Goal: Task Accomplishment & Management: Use online tool/utility

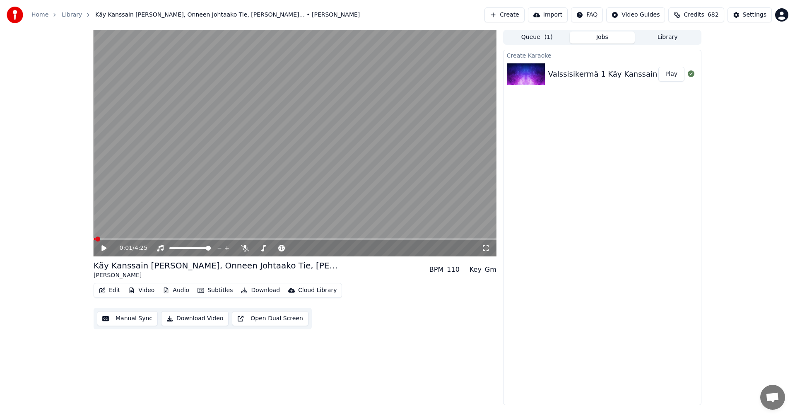
click at [103, 248] on icon at bounding box center [103, 248] width 5 height 6
click at [103, 248] on icon at bounding box center [104, 247] width 4 height 5
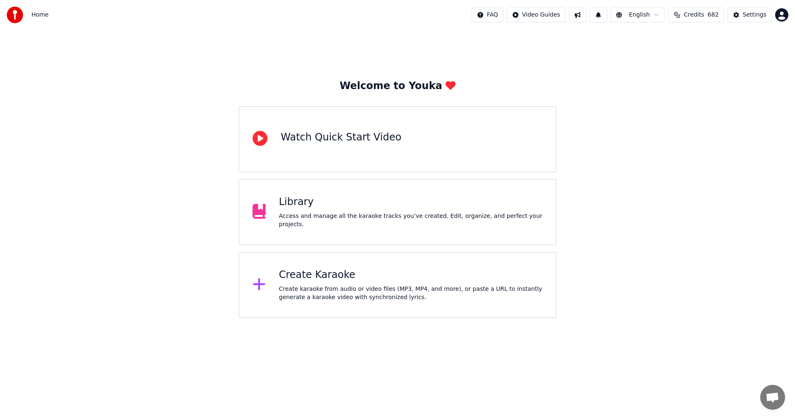
click at [294, 215] on div "Library Access and manage all the karaoke tracks you’ve created. Edit, organize…" at bounding box center [411, 211] width 264 height 33
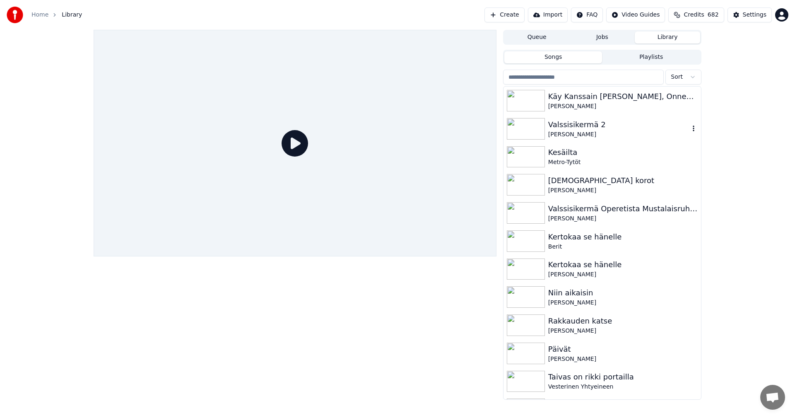
click at [534, 128] on img at bounding box center [526, 129] width 38 height 22
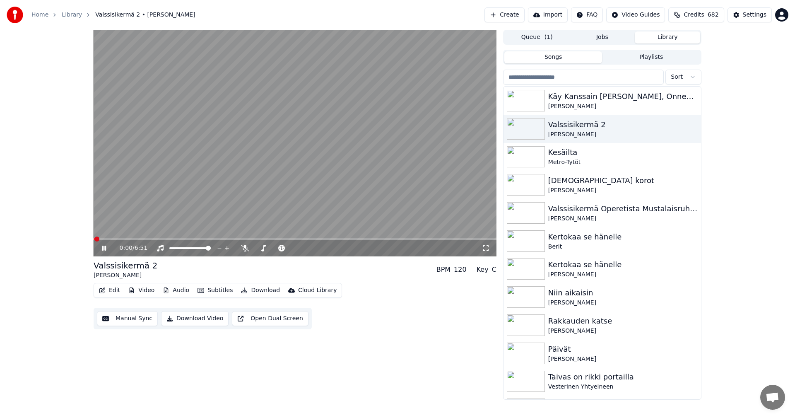
drag, startPoint x: 104, startPoint y: 249, endPoint x: 109, endPoint y: 261, distance: 12.8
click at [104, 249] on icon at bounding box center [109, 248] width 19 height 7
click at [116, 291] on button "Edit" at bounding box center [110, 290] width 28 height 12
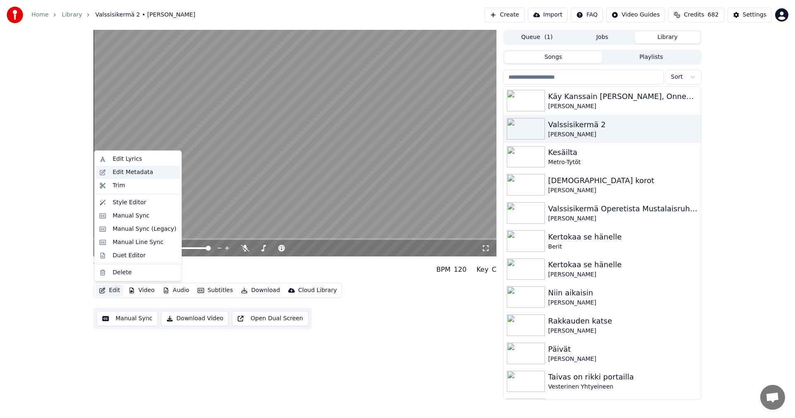
click at [130, 174] on div "Edit Metadata" at bounding box center [133, 172] width 41 height 8
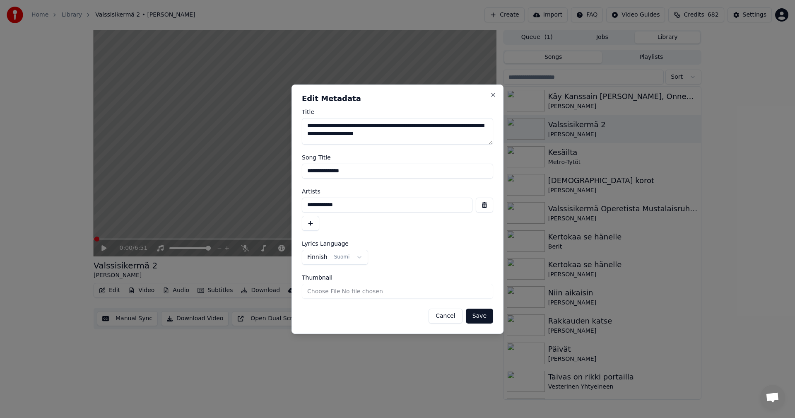
drag, startPoint x: 349, startPoint y: 172, endPoint x: 284, endPoint y: 180, distance: 64.6
click at [284, 180] on body "**********" at bounding box center [397, 209] width 795 height 418
type input "**********"
drag, startPoint x: 347, startPoint y: 205, endPoint x: 273, endPoint y: 208, distance: 73.8
click at [273, 208] on body "**********" at bounding box center [397, 209] width 795 height 418
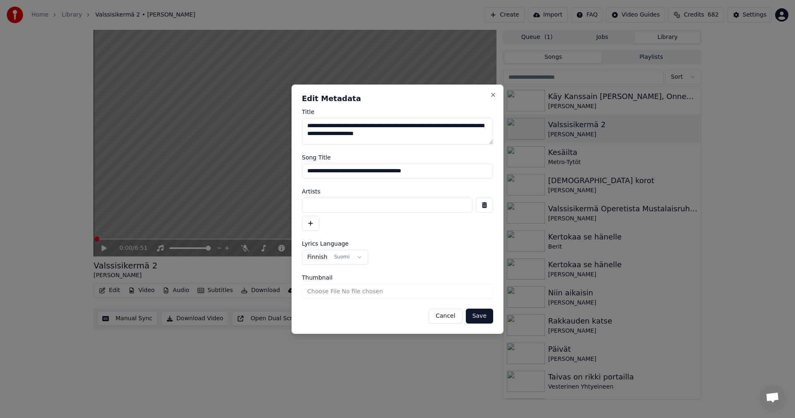
click at [425, 171] on input "**********" at bounding box center [397, 171] width 191 height 15
type input "**********"
click at [330, 204] on input at bounding box center [387, 204] width 171 height 15
type input "**********"
click at [311, 225] on button "button" at bounding box center [310, 223] width 17 height 15
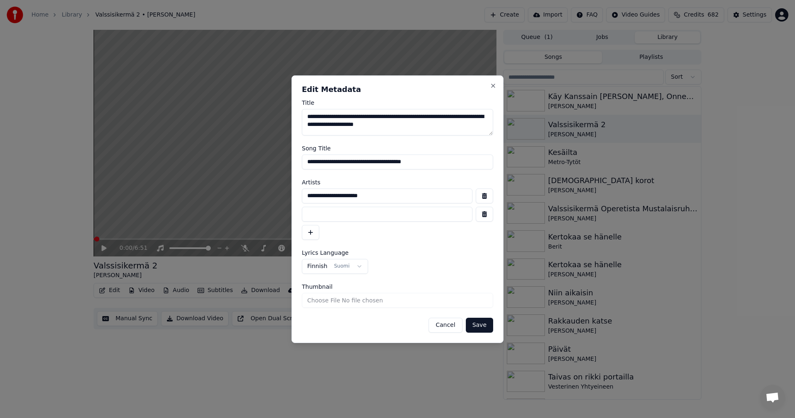
click at [320, 212] on input at bounding box center [387, 214] width 171 height 15
type input "**********"
click at [466, 318] on button "Save" at bounding box center [479, 325] width 27 height 15
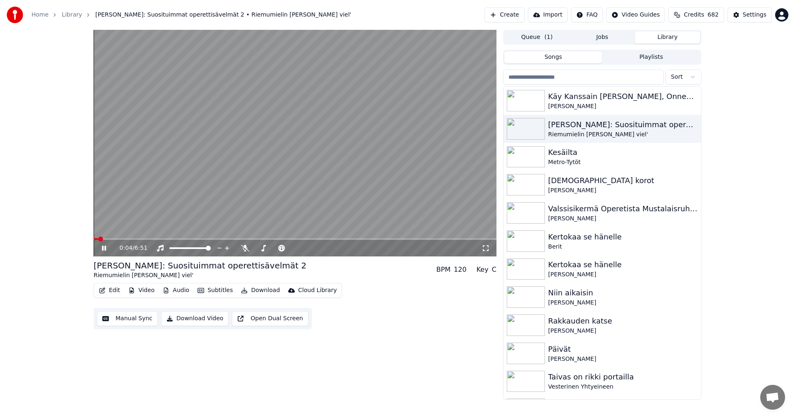
click at [102, 248] on icon at bounding box center [104, 247] width 4 height 5
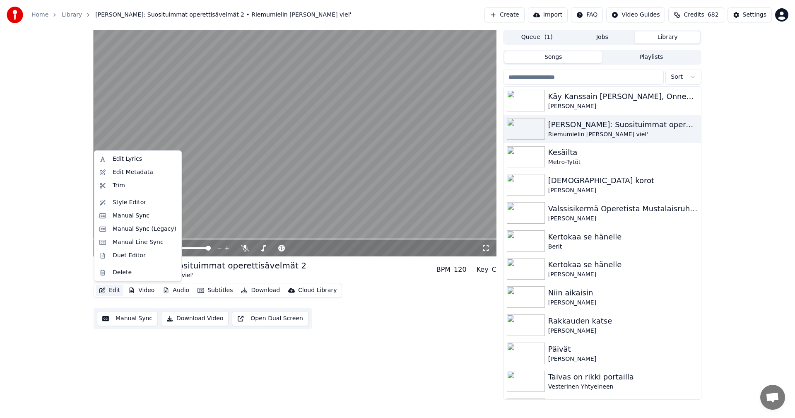
click at [108, 290] on button "Edit" at bounding box center [110, 290] width 28 height 12
click at [140, 172] on div "Edit Metadata" at bounding box center [133, 172] width 41 height 8
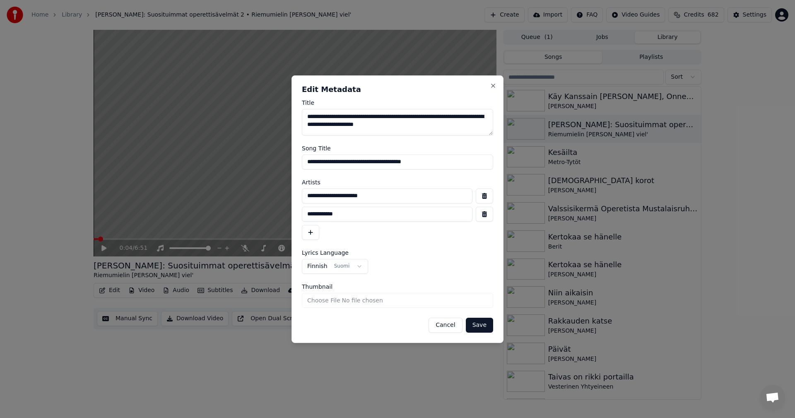
click at [338, 212] on input "**********" at bounding box center [387, 214] width 171 height 15
type input "**********"
click at [313, 238] on button "button" at bounding box center [310, 232] width 17 height 15
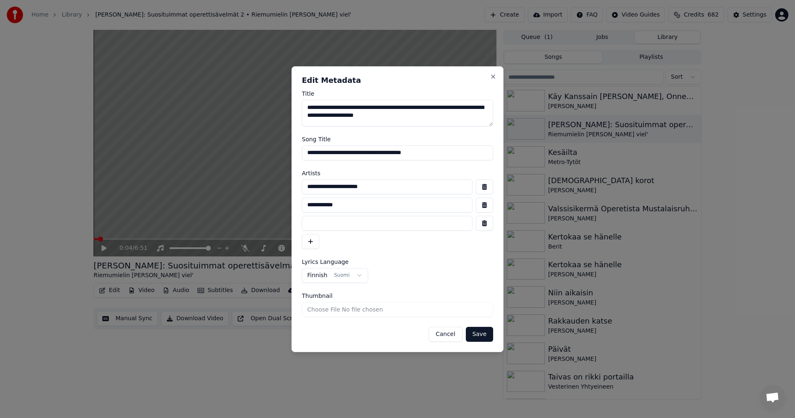
click at [302, 234] on button "button" at bounding box center [310, 241] width 17 height 15
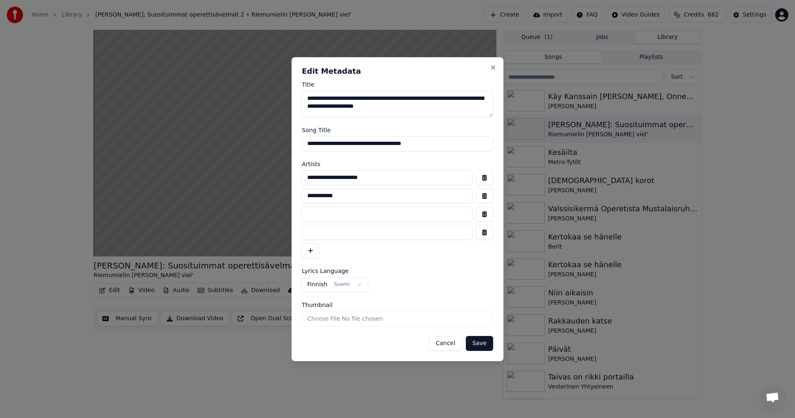
click at [320, 212] on input at bounding box center [387, 214] width 171 height 15
type input "**********"
click at [314, 251] on button "button" at bounding box center [310, 250] width 17 height 15
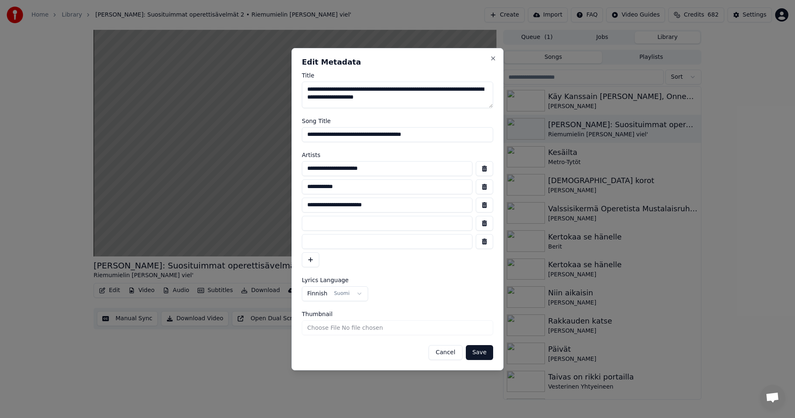
click at [486, 242] on button "button" at bounding box center [484, 241] width 17 height 15
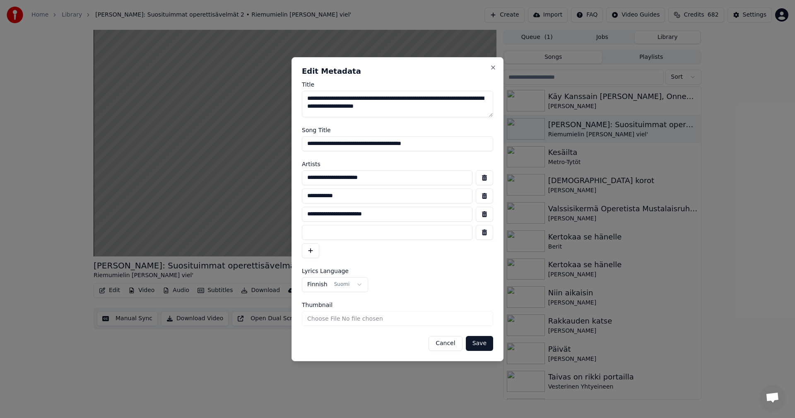
click at [319, 232] on input at bounding box center [387, 232] width 171 height 15
type input "**********"
click at [478, 343] on button "Save" at bounding box center [479, 343] width 27 height 15
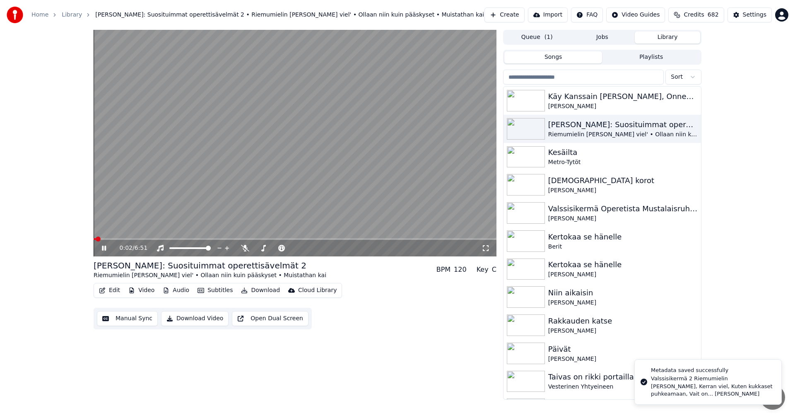
click at [96, 238] on span at bounding box center [95, 239] width 2 height 2
click at [104, 249] on icon at bounding box center [109, 248] width 19 height 7
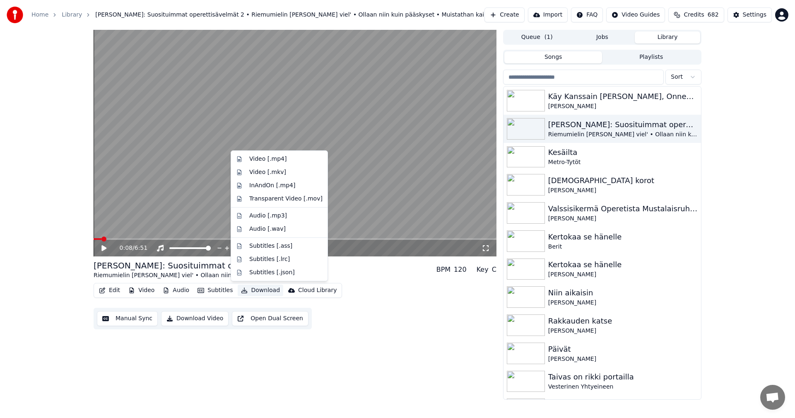
click at [254, 290] on button "Download" at bounding box center [261, 290] width 46 height 12
click at [347, 237] on video at bounding box center [295, 143] width 403 height 226
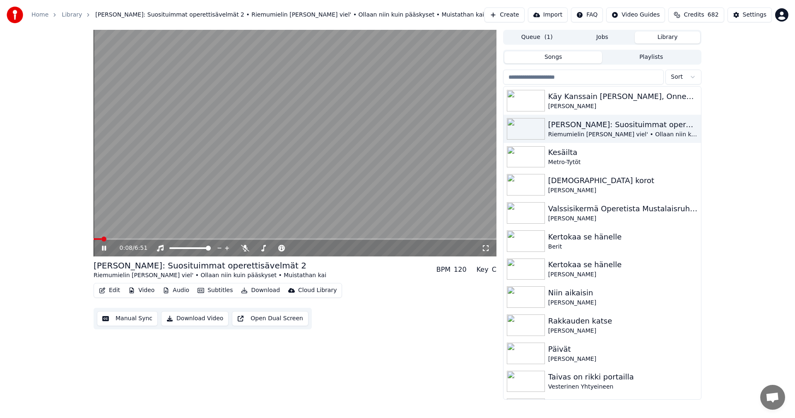
click at [347, 241] on div "0:08 / 6:51" at bounding box center [295, 248] width 403 height 17
click at [347, 239] on span at bounding box center [295, 239] width 403 height 2
click at [102, 249] on icon at bounding box center [109, 248] width 19 height 7
click at [113, 290] on button "Edit" at bounding box center [110, 290] width 28 height 12
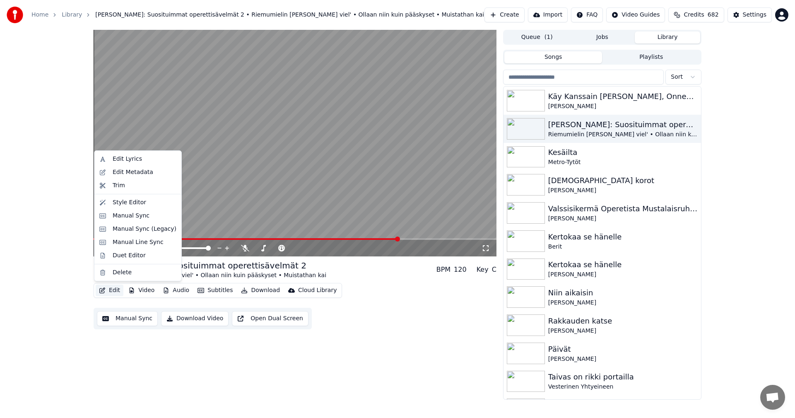
click at [237, 222] on video at bounding box center [295, 143] width 403 height 226
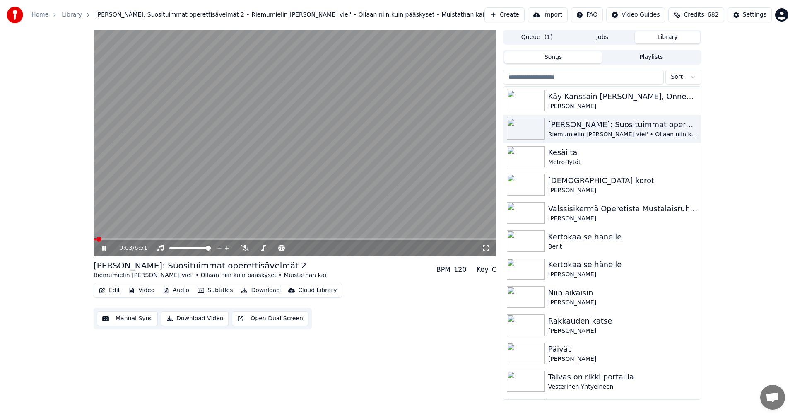
click at [96, 239] on span at bounding box center [95, 239] width 3 height 2
click at [105, 249] on icon at bounding box center [104, 247] width 4 height 5
click at [100, 239] on span at bounding box center [102, 238] width 5 height 5
click at [102, 250] on icon at bounding box center [103, 248] width 5 height 6
click at [102, 250] on icon at bounding box center [109, 248] width 19 height 7
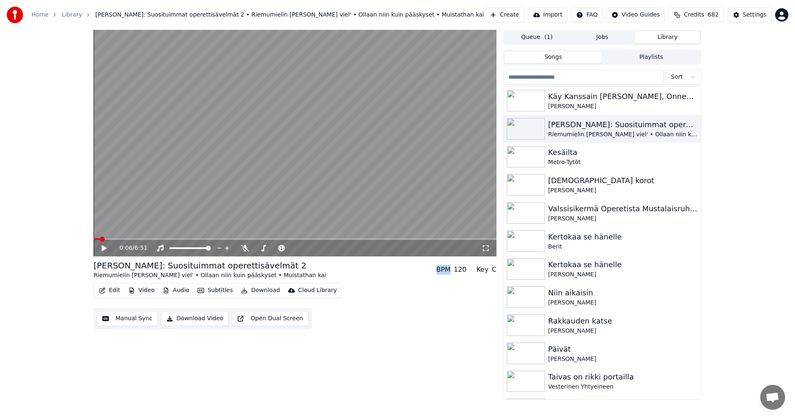
click at [265, 292] on button "Download" at bounding box center [261, 290] width 46 height 12
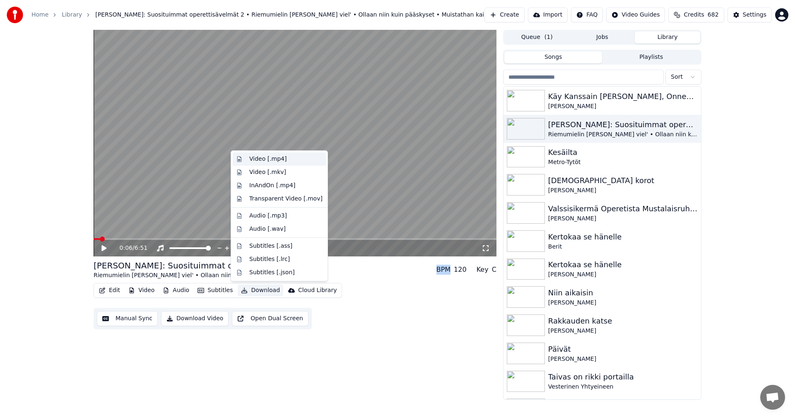
click at [278, 158] on div "Video [.mp4]" at bounding box center [267, 159] width 37 height 8
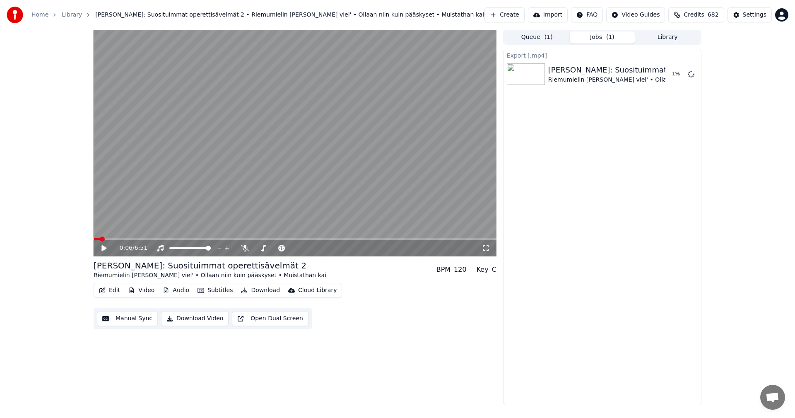
click at [38, 169] on div "0:06 / 6:51 [PERSON_NAME]: Suosituimmat operettisävelmät 2 Riemumielin rinta ta…" at bounding box center [397, 217] width 795 height 375
click at [674, 34] on button "Library" at bounding box center [667, 37] width 65 height 12
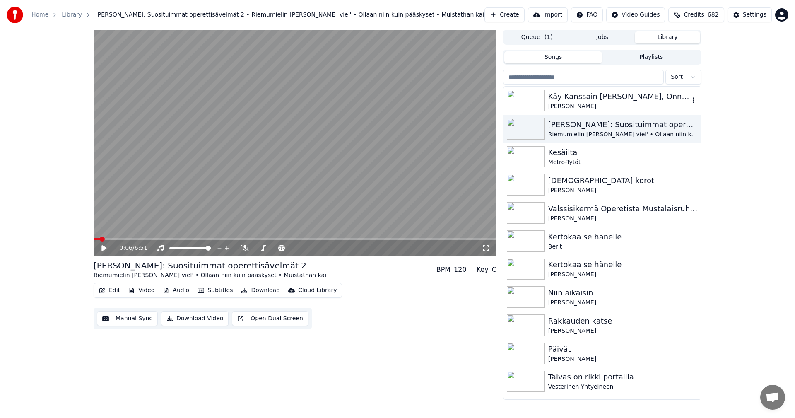
click at [560, 96] on div "Käy Kanssain [PERSON_NAME], Onneen Johtaako Tie, [PERSON_NAME]..." at bounding box center [618, 97] width 141 height 12
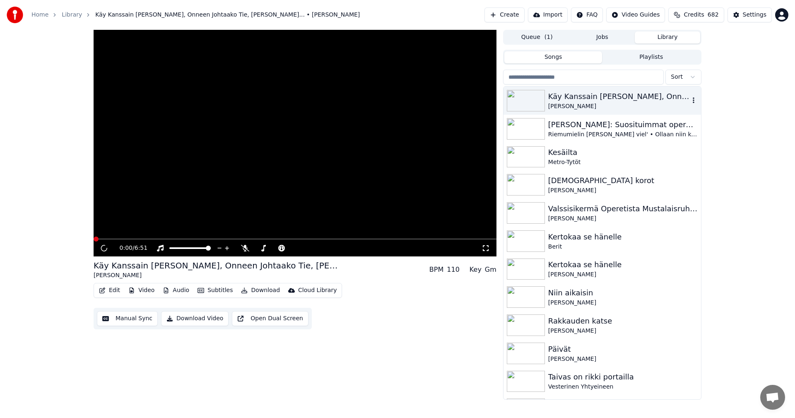
click at [560, 96] on div "Käy Kanssain [PERSON_NAME], Onneen Johtaako Tie, [PERSON_NAME]..." at bounding box center [618, 97] width 141 height 12
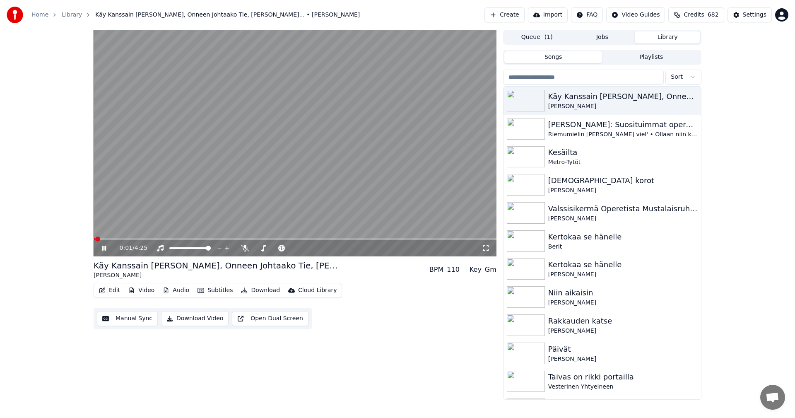
click at [109, 291] on button "Edit" at bounding box center [110, 290] width 28 height 12
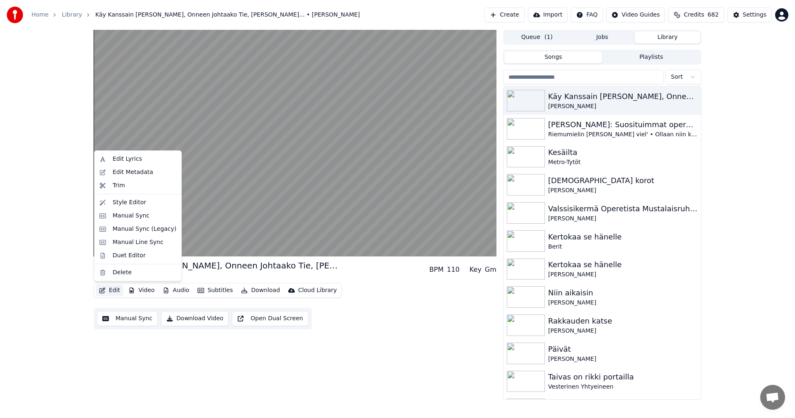
click at [42, 273] on div "Käy Kanssain [PERSON_NAME], Onneen Johtaako Tie, [PERSON_NAME]... [PERSON_NAME]…" at bounding box center [397, 215] width 795 height 370
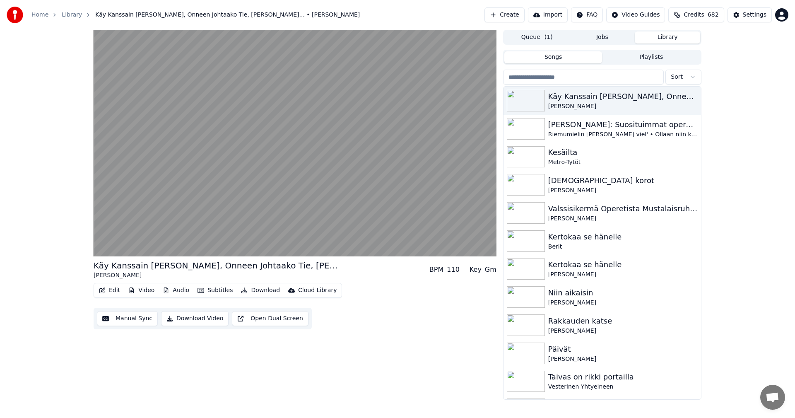
click at [114, 289] on button "Edit" at bounding box center [110, 290] width 28 height 12
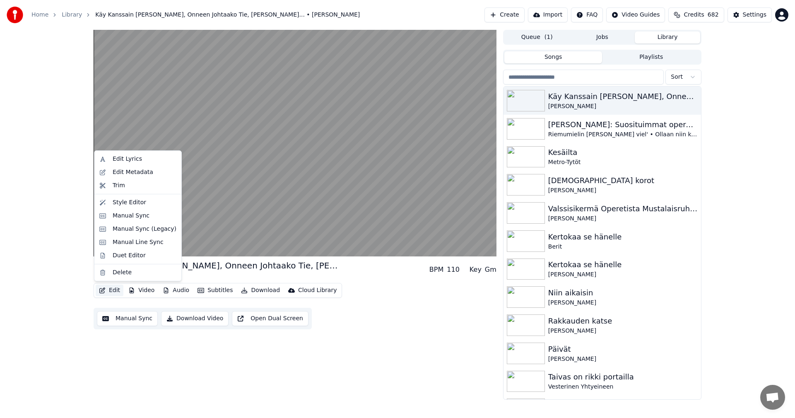
click at [61, 265] on div "Käy Kanssain [PERSON_NAME], Onneen Johtaako Tie, [PERSON_NAME]... [PERSON_NAME]…" at bounding box center [397, 215] width 795 height 370
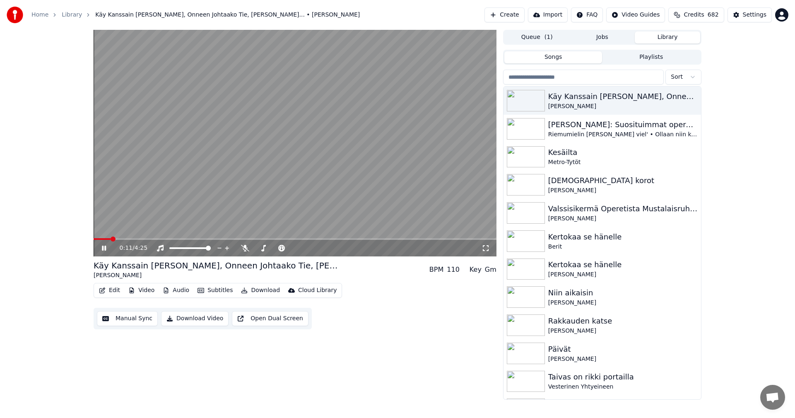
click at [104, 246] on icon at bounding box center [109, 248] width 19 height 7
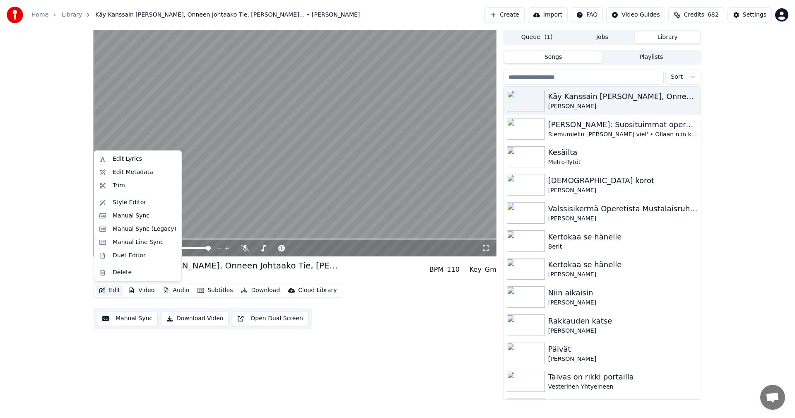
click at [116, 292] on button "Edit" at bounding box center [110, 290] width 28 height 12
click at [153, 176] on div "Edit Metadata" at bounding box center [145, 172] width 64 height 8
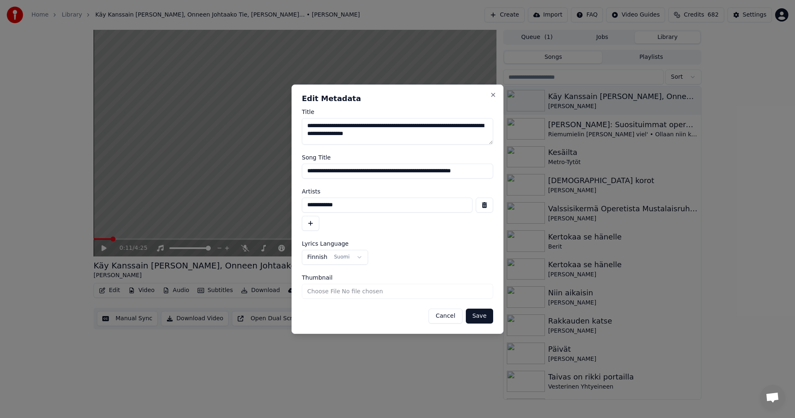
drag, startPoint x: 357, startPoint y: 134, endPoint x: 296, endPoint y: 126, distance: 61.3
click at [296, 126] on div "**********" at bounding box center [397, 208] width 212 height 249
drag, startPoint x: 342, startPoint y: 126, endPoint x: 282, endPoint y: 129, distance: 59.7
click at [282, 129] on body "Home Library Käy [GEOGRAPHIC_DATA][PERSON_NAME], Onneen Johtaako Tie, [PERSON_N…" at bounding box center [397, 209] width 795 height 418
click at [341, 127] on textarea "**********" at bounding box center [397, 131] width 191 height 26
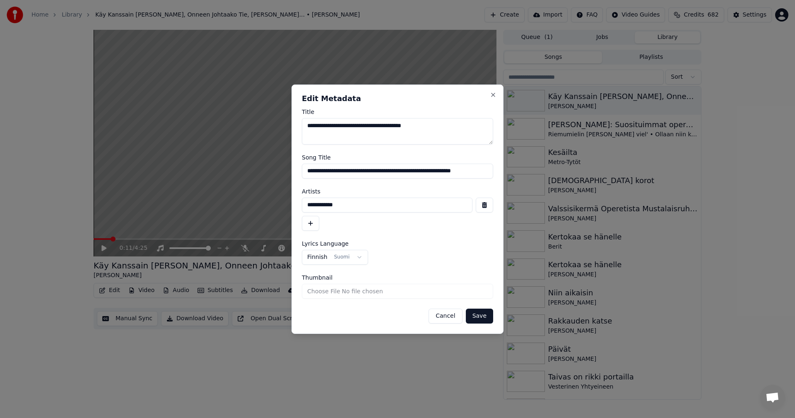
type textarea "**********"
drag, startPoint x: 236, startPoint y: 209, endPoint x: 229, endPoint y: 209, distance: 6.2
click at [229, 209] on body "Home Library Käy [GEOGRAPHIC_DATA][PERSON_NAME], Onneen Johtaako Tie, [PERSON_N…" at bounding box center [397, 209] width 795 height 418
type input "**********"
click at [312, 225] on button "button" at bounding box center [310, 223] width 17 height 15
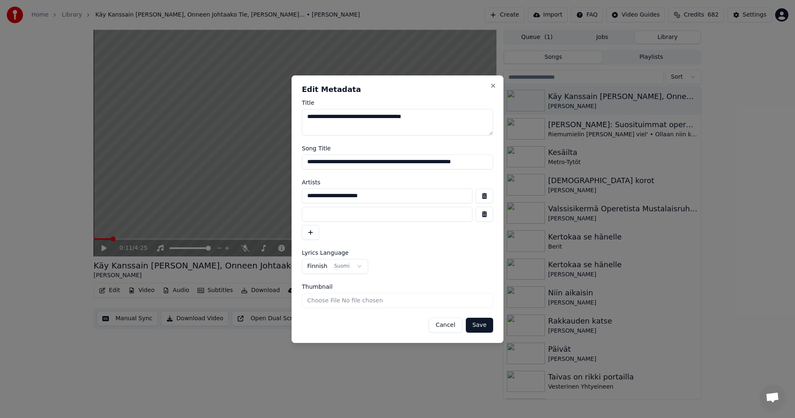
click at [334, 214] on input at bounding box center [387, 214] width 171 height 15
type input "**********"
drag, startPoint x: 340, startPoint y: 216, endPoint x: 303, endPoint y: 214, distance: 36.9
click at [303, 214] on input "**********" at bounding box center [387, 214] width 171 height 15
drag, startPoint x: 375, startPoint y: 193, endPoint x: 291, endPoint y: 199, distance: 83.4
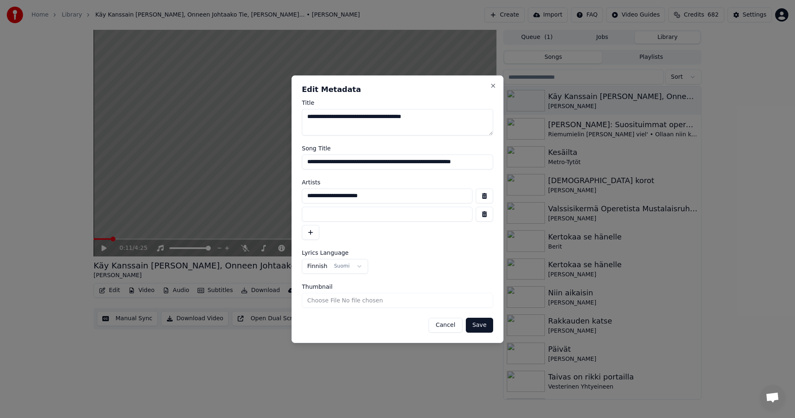
click at [291, 196] on div "**********" at bounding box center [397, 208] width 212 height 267
type input "**********"
click at [481, 215] on button "button" at bounding box center [484, 214] width 17 height 15
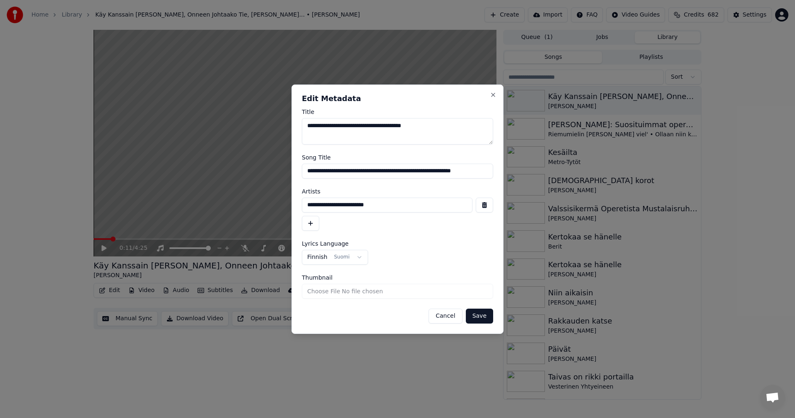
click at [311, 221] on button "button" at bounding box center [310, 223] width 17 height 15
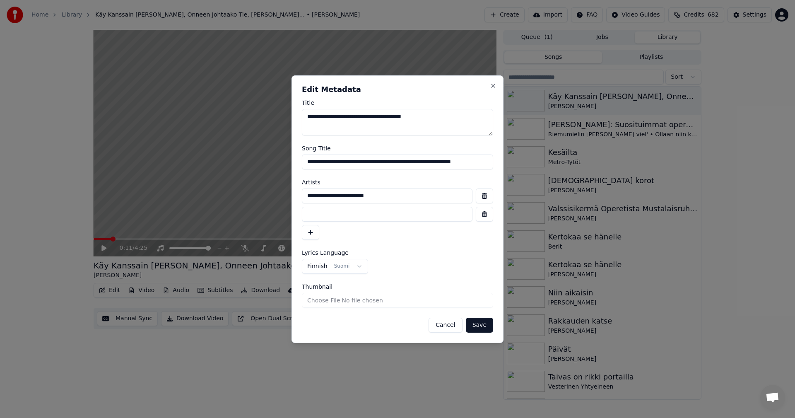
click at [325, 217] on input at bounding box center [387, 214] width 171 height 15
type input "**********"
click at [487, 215] on button "button" at bounding box center [484, 214] width 17 height 15
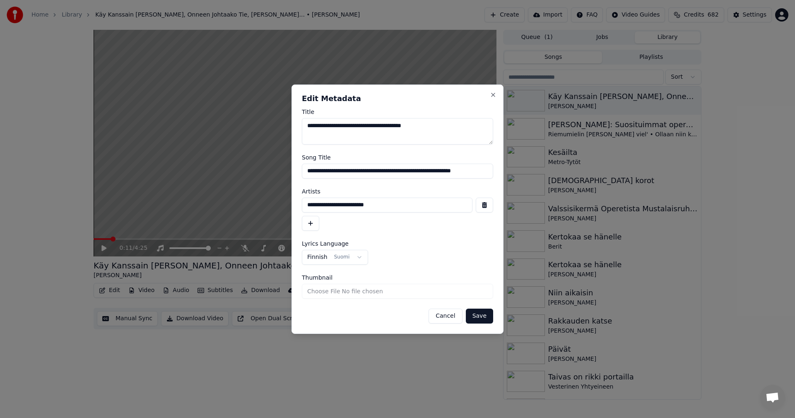
click at [312, 223] on button "button" at bounding box center [310, 223] width 17 height 15
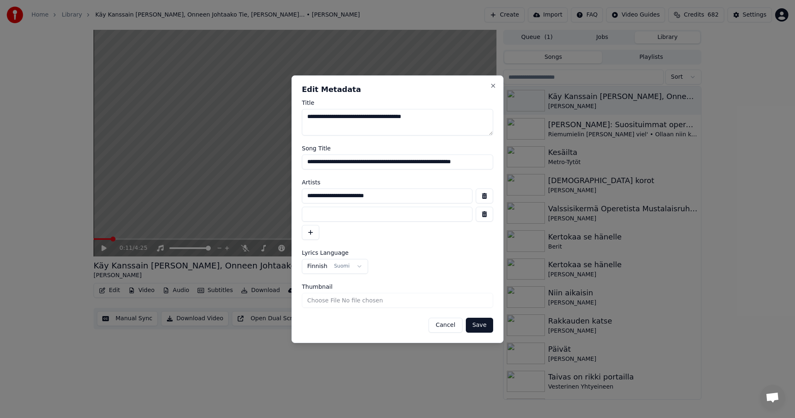
click at [321, 218] on input at bounding box center [387, 214] width 171 height 15
type input "**********"
click at [485, 217] on button "button" at bounding box center [484, 214] width 17 height 15
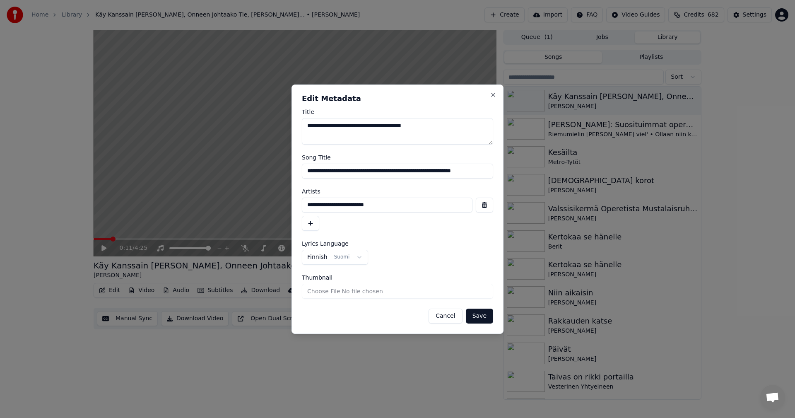
click at [314, 225] on button "button" at bounding box center [310, 223] width 17 height 15
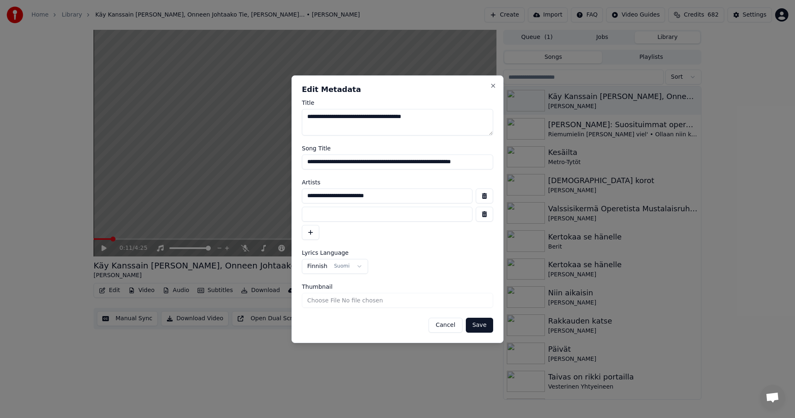
click at [320, 218] on input at bounding box center [387, 214] width 171 height 15
type input "**********"
click at [310, 233] on button "button" at bounding box center [310, 232] width 17 height 15
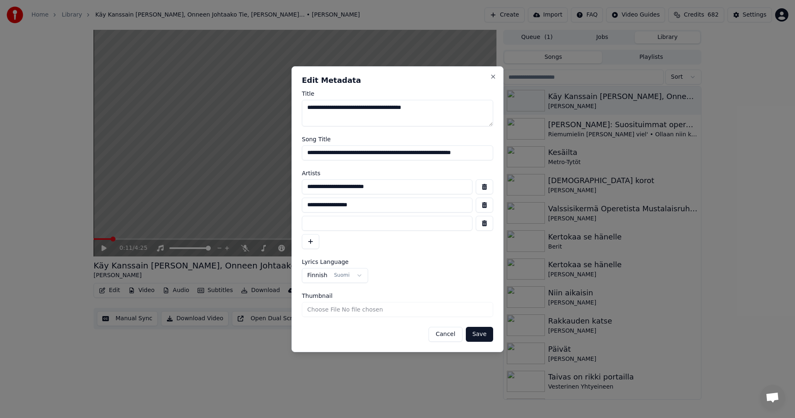
click at [325, 224] on input at bounding box center [387, 223] width 171 height 15
type input "**********"
click at [312, 245] on button "button" at bounding box center [310, 241] width 17 height 15
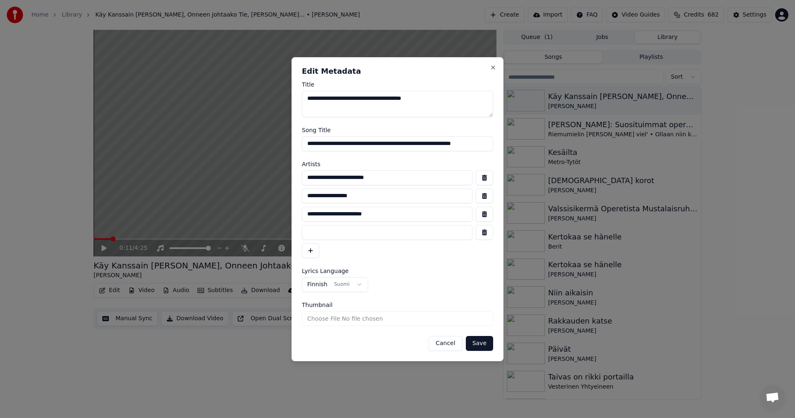
drag, startPoint x: 323, startPoint y: 233, endPoint x: 381, endPoint y: 287, distance: 78.8
click at [323, 235] on input at bounding box center [387, 232] width 171 height 15
type input "**********"
click at [478, 344] on button "Save" at bounding box center [479, 343] width 27 height 15
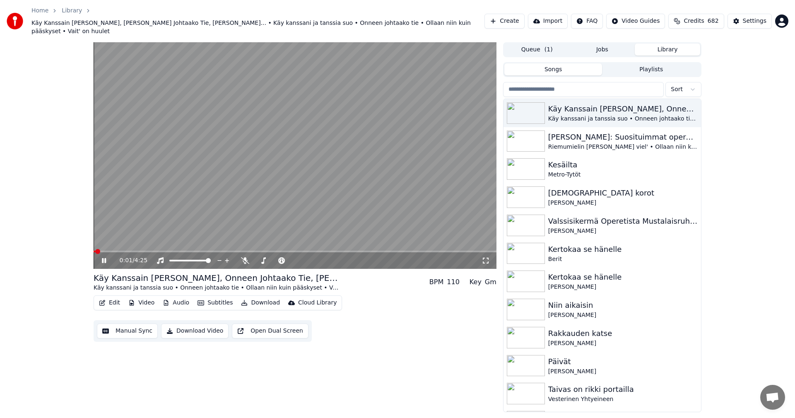
click at [95, 250] on span at bounding box center [95, 251] width 2 height 2
click at [106, 258] on icon at bounding box center [104, 260] width 4 height 5
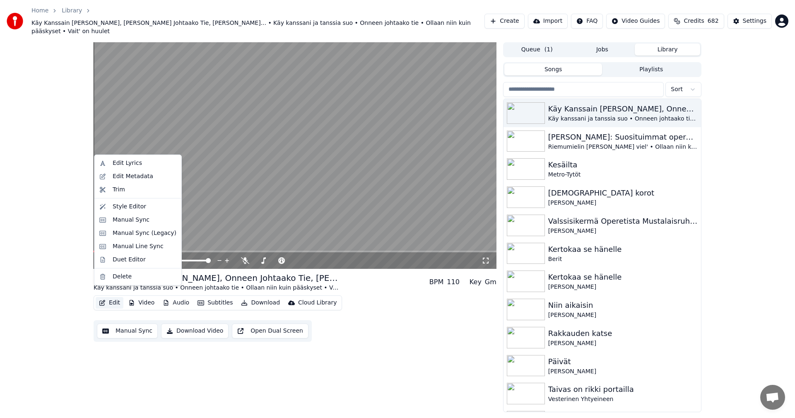
click at [109, 297] on button "Edit" at bounding box center [110, 303] width 28 height 12
click at [138, 179] on div "Edit Metadata" at bounding box center [133, 176] width 41 height 8
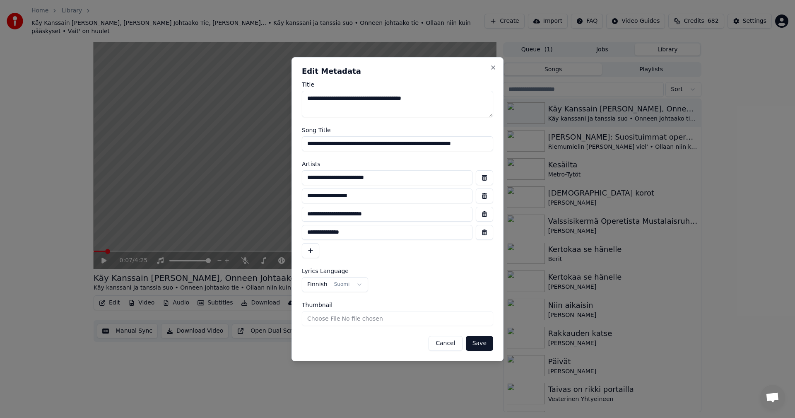
drag, startPoint x: 306, startPoint y: 144, endPoint x: 500, endPoint y: 142, distance: 193.8
click at [500, 142] on div "**********" at bounding box center [397, 209] width 212 height 304
type input "**********"
click at [484, 349] on button "Save" at bounding box center [479, 343] width 27 height 15
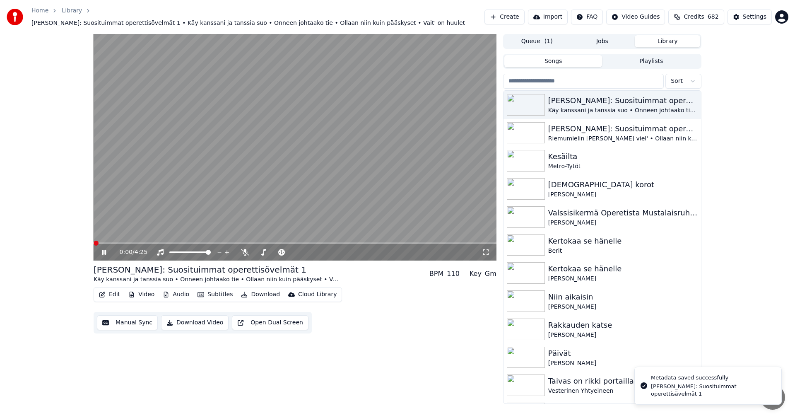
click at [94, 241] on span at bounding box center [96, 243] width 5 height 5
click at [104, 249] on icon at bounding box center [109, 252] width 19 height 7
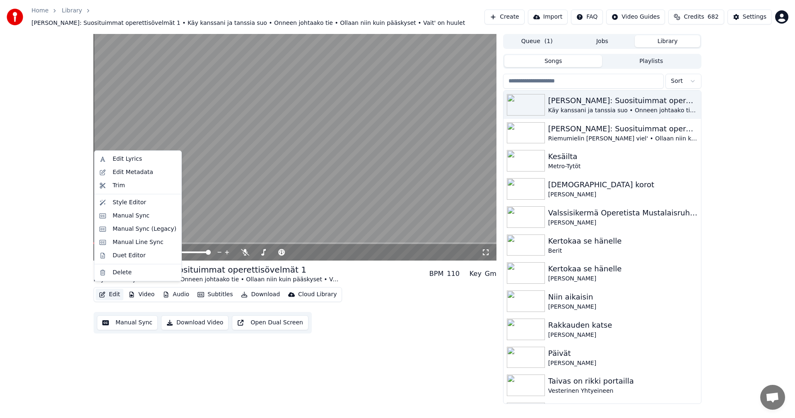
click at [112, 289] on button "Edit" at bounding box center [110, 295] width 28 height 12
click at [136, 233] on div "Manual Sync (Legacy)" at bounding box center [145, 229] width 64 height 8
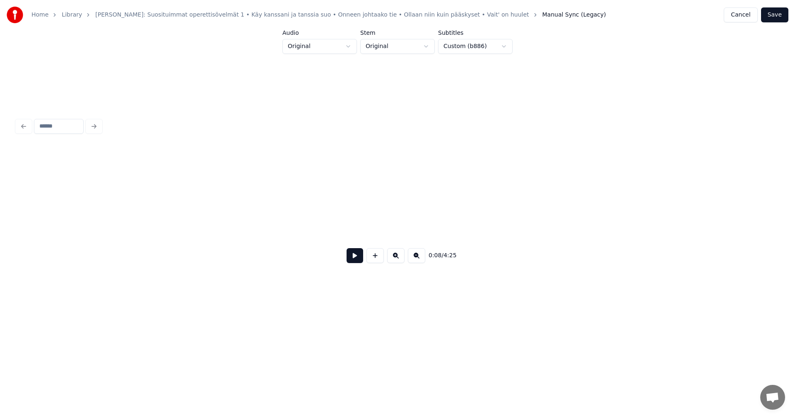
scroll to position [0, 857]
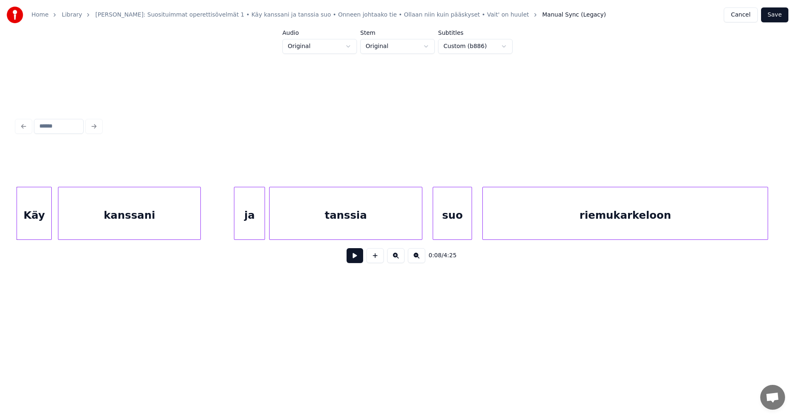
click at [757, 14] on button "Cancel" at bounding box center [741, 14] width 34 height 15
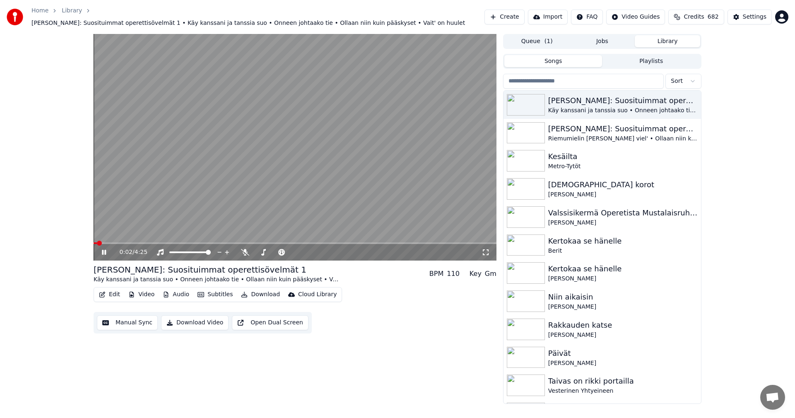
click at [103, 250] on icon at bounding box center [104, 252] width 4 height 5
click at [116, 289] on button "Edit" at bounding box center [110, 295] width 28 height 12
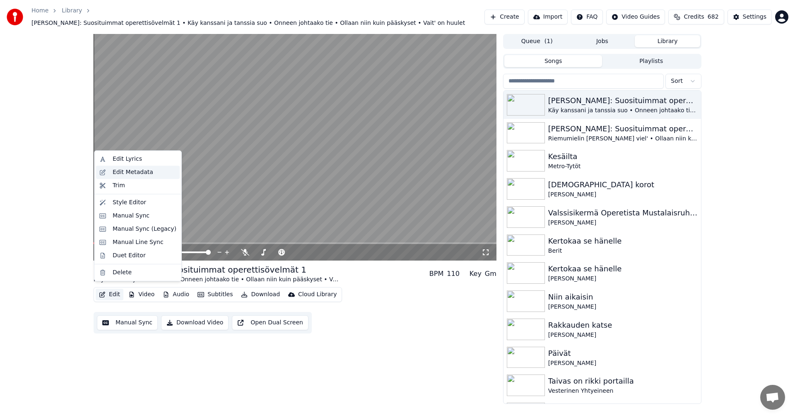
click at [138, 171] on div "Edit Metadata" at bounding box center [133, 172] width 41 height 8
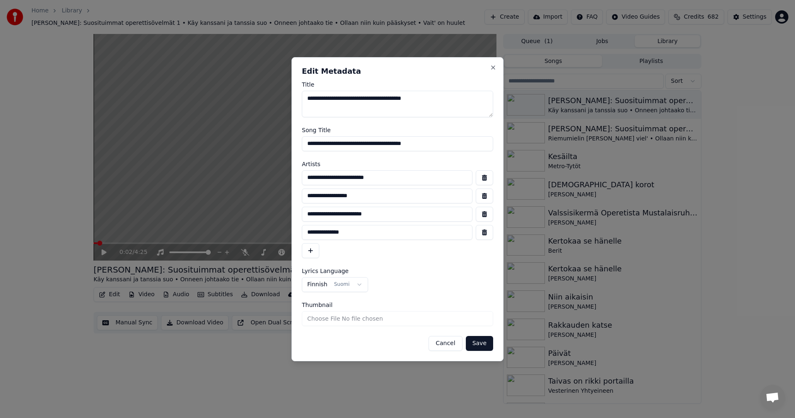
click at [402, 144] on input "**********" at bounding box center [397, 143] width 191 height 15
type input "**********"
click at [486, 342] on button "Save" at bounding box center [479, 343] width 27 height 15
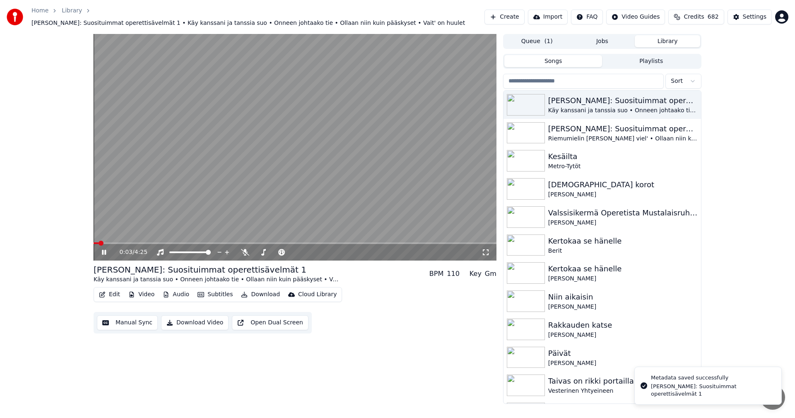
click at [103, 250] on icon at bounding box center [104, 252] width 4 height 5
click at [103, 249] on icon at bounding box center [103, 252] width 5 height 6
click at [328, 242] on span at bounding box center [295, 243] width 403 height 2
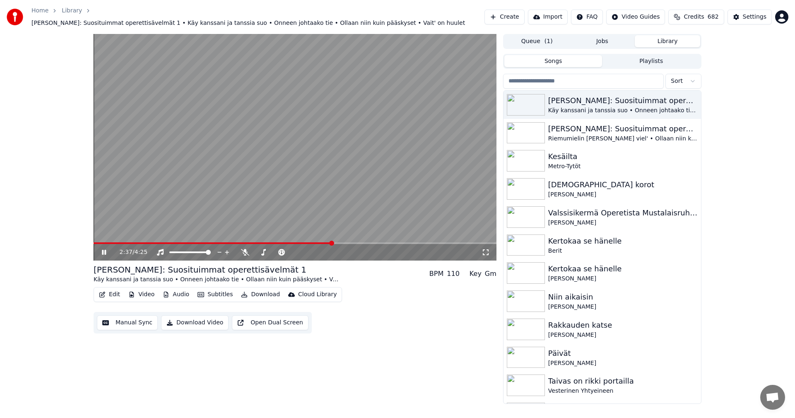
click at [345, 242] on span at bounding box center [295, 243] width 403 height 2
click at [340, 242] on span at bounding box center [217, 243] width 246 height 2
click at [396, 242] on span at bounding box center [295, 243] width 403 height 2
click at [102, 250] on icon at bounding box center [104, 252] width 4 height 5
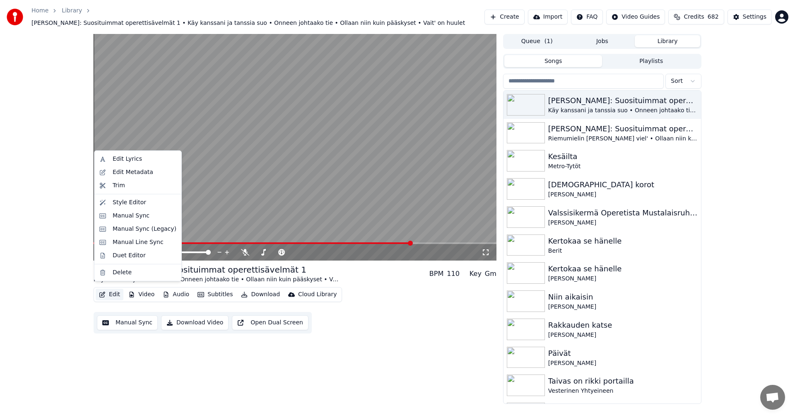
click at [115, 293] on button "Edit" at bounding box center [110, 295] width 28 height 12
click at [142, 230] on div "Manual Sync (Legacy)" at bounding box center [145, 229] width 64 height 8
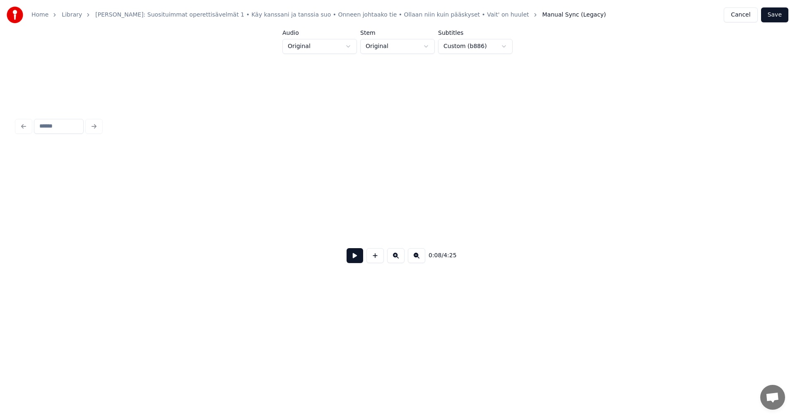
scroll to position [0, 857]
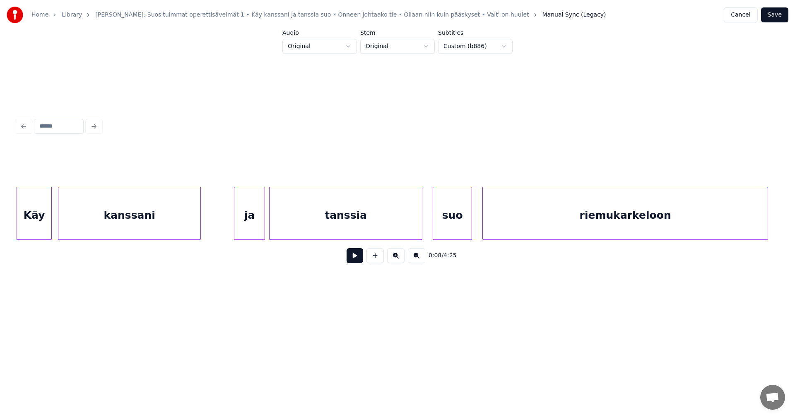
click at [354, 263] on button at bounding box center [355, 255] width 17 height 15
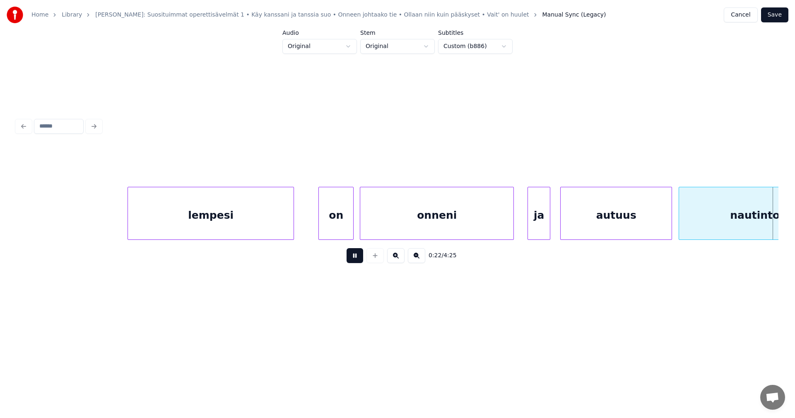
scroll to position [0, 2382]
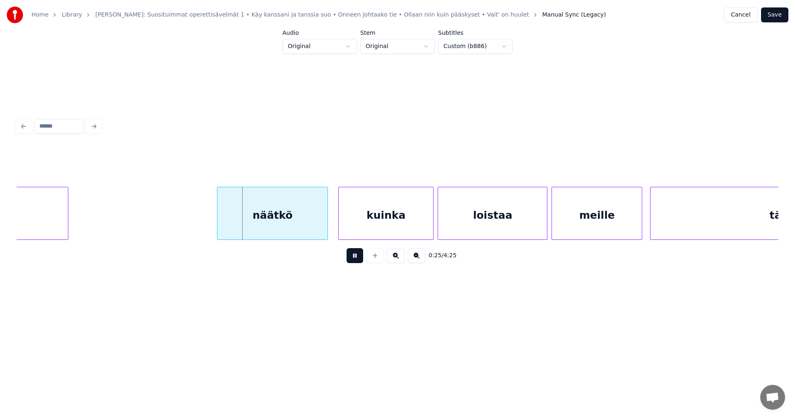
click at [352, 262] on button at bounding box center [355, 255] width 17 height 15
click at [301, 229] on div "näätkö" at bounding box center [271, 215] width 110 height 56
click at [356, 259] on button at bounding box center [355, 255] width 17 height 15
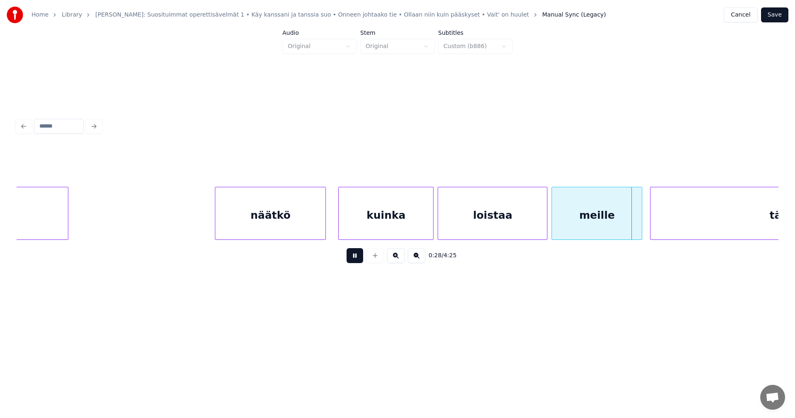
click at [356, 259] on button at bounding box center [355, 255] width 17 height 15
click at [356, 263] on button at bounding box center [355, 255] width 17 height 15
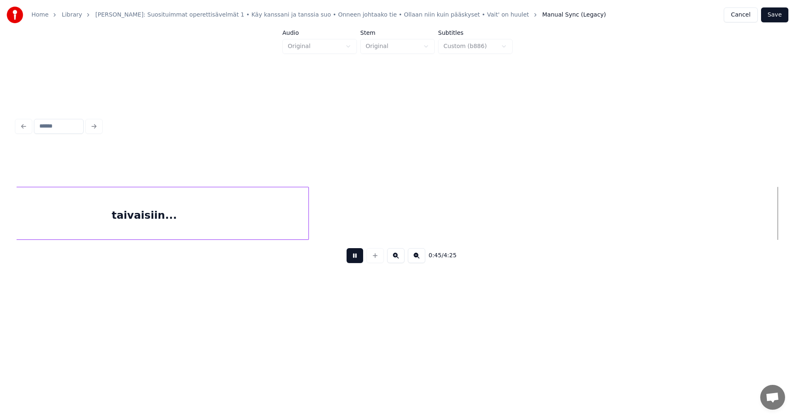
scroll to position [0, 4668]
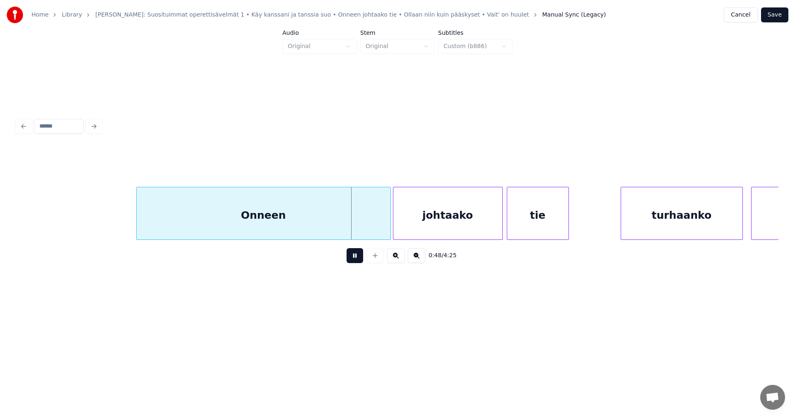
click at [358, 261] on button at bounding box center [355, 255] width 17 height 15
click at [355, 233] on div at bounding box center [356, 213] width 2 height 52
click at [368, 230] on div at bounding box center [369, 213] width 2 height 52
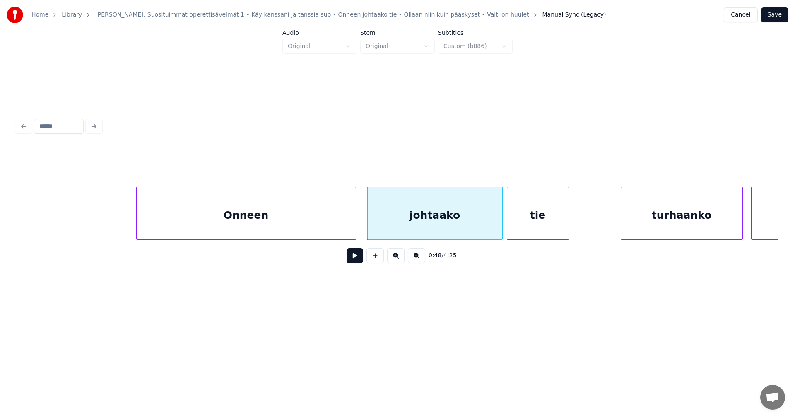
click at [345, 231] on div "Onneen" at bounding box center [246, 215] width 219 height 56
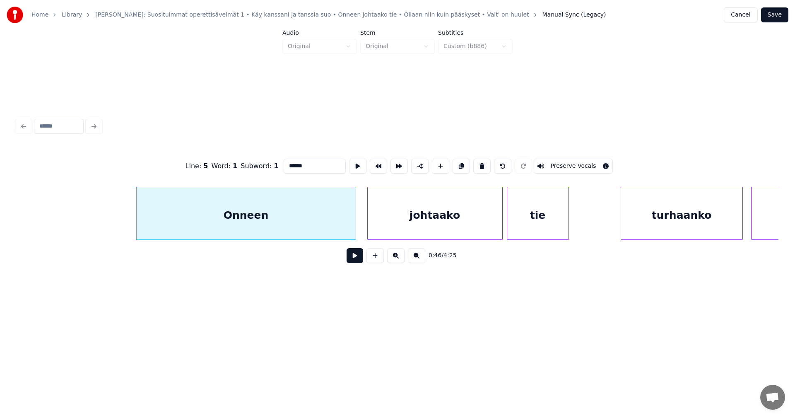
click at [354, 259] on button at bounding box center [355, 255] width 17 height 15
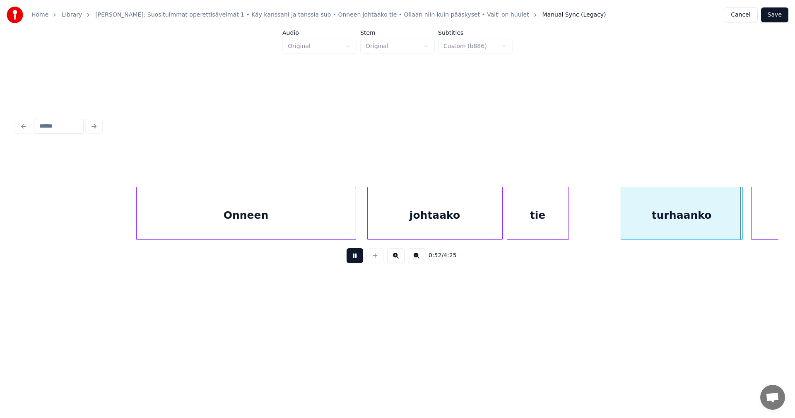
click at [354, 259] on button at bounding box center [355, 255] width 17 height 15
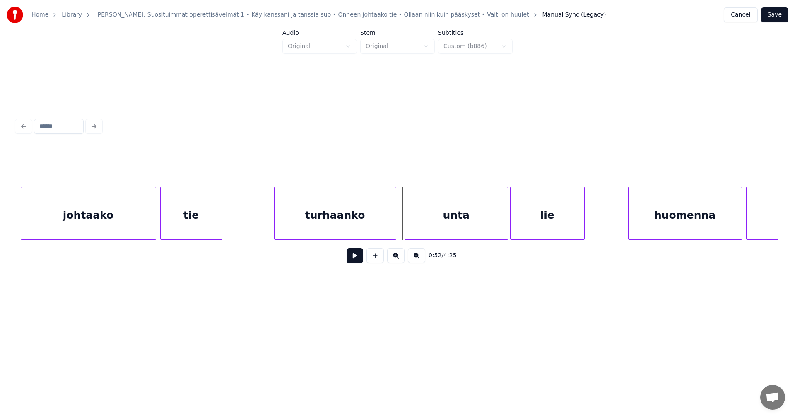
scroll to position [0, 5016]
click at [389, 226] on div at bounding box center [390, 213] width 2 height 52
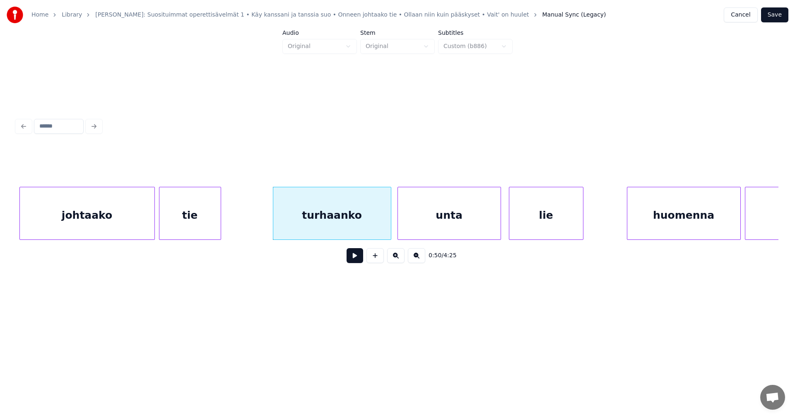
click at [431, 221] on div "unta" at bounding box center [449, 215] width 103 height 56
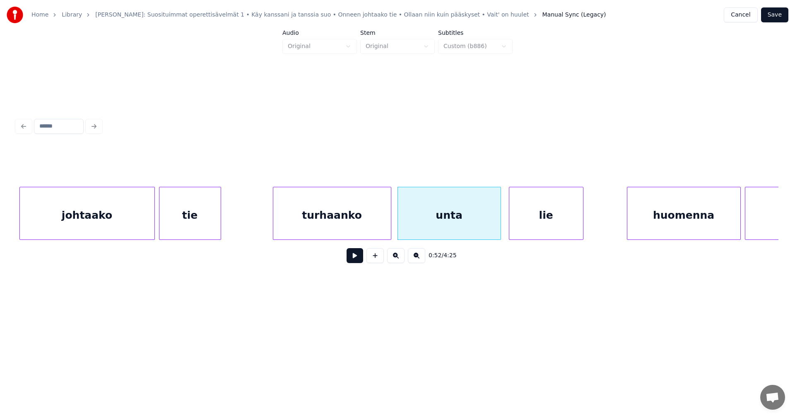
click at [349, 231] on div "turhaanko" at bounding box center [332, 215] width 118 height 56
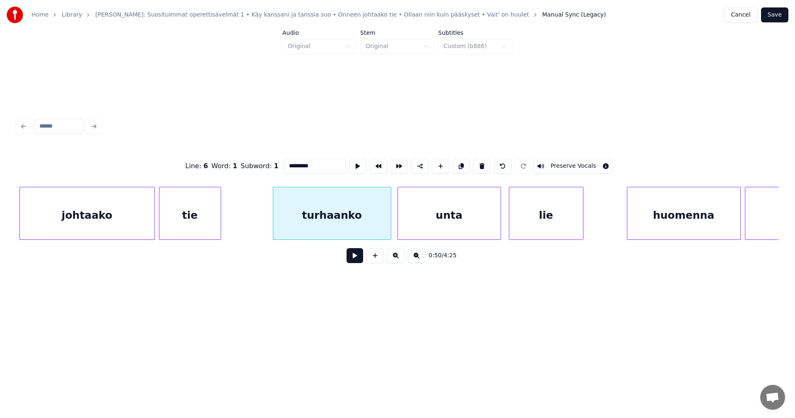
click at [352, 258] on button at bounding box center [355, 255] width 17 height 15
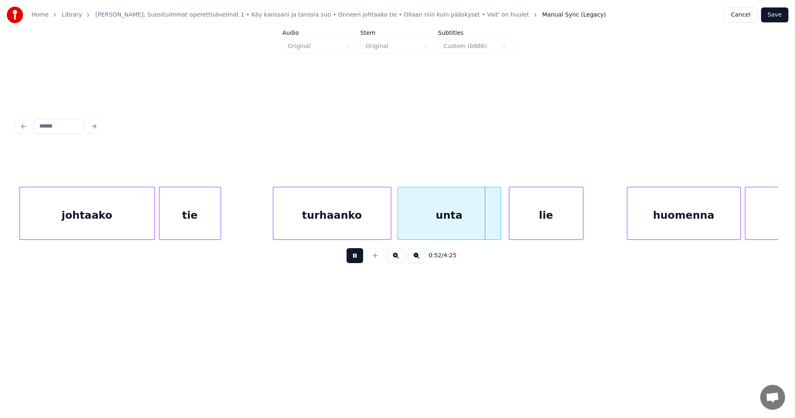
click at [352, 258] on button at bounding box center [355, 255] width 17 height 15
click at [342, 226] on div "turhaanko" at bounding box center [332, 215] width 118 height 56
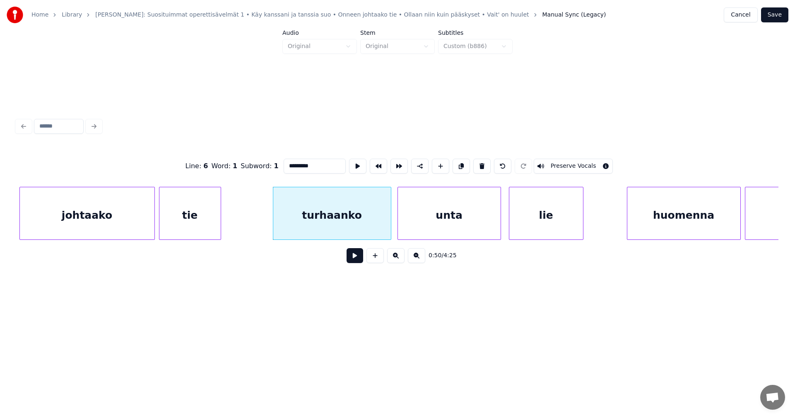
click at [306, 165] on input "*********" at bounding box center [315, 166] width 62 height 15
type input "********"
click at [356, 262] on button at bounding box center [355, 255] width 17 height 15
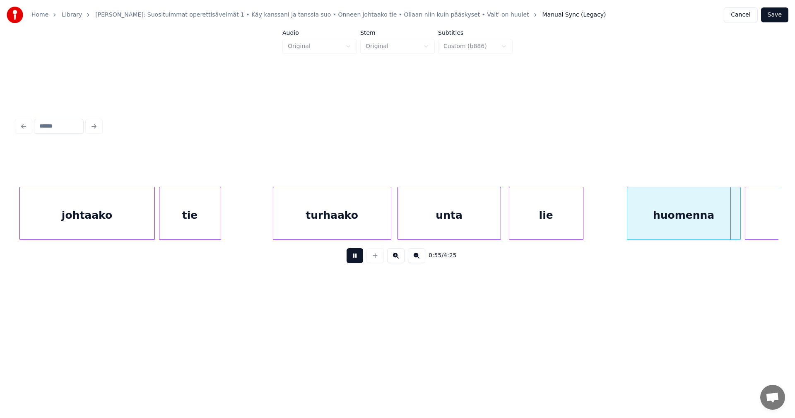
click at [353, 258] on button at bounding box center [355, 255] width 17 height 15
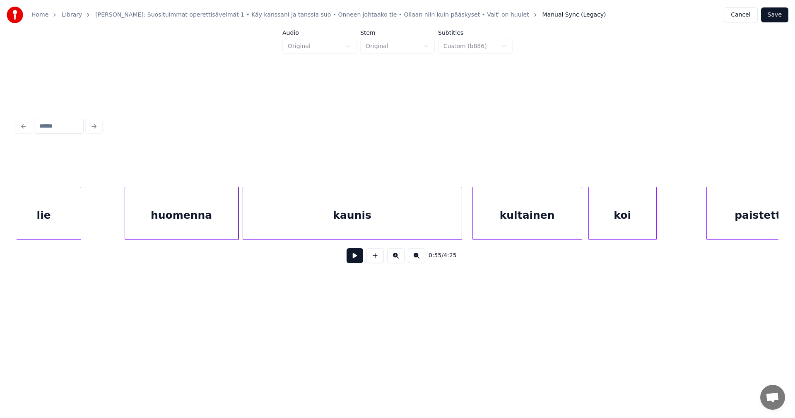
scroll to position [0, 5530]
click at [383, 228] on div "kaunis" at bounding box center [341, 215] width 219 height 56
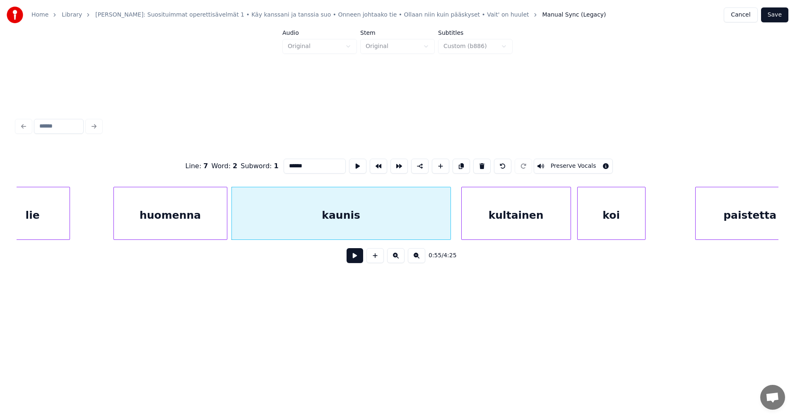
click at [357, 261] on button at bounding box center [355, 255] width 17 height 15
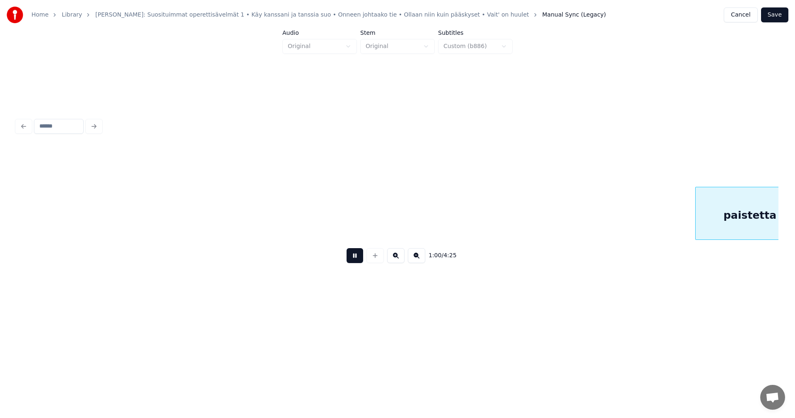
scroll to position [0, 6291]
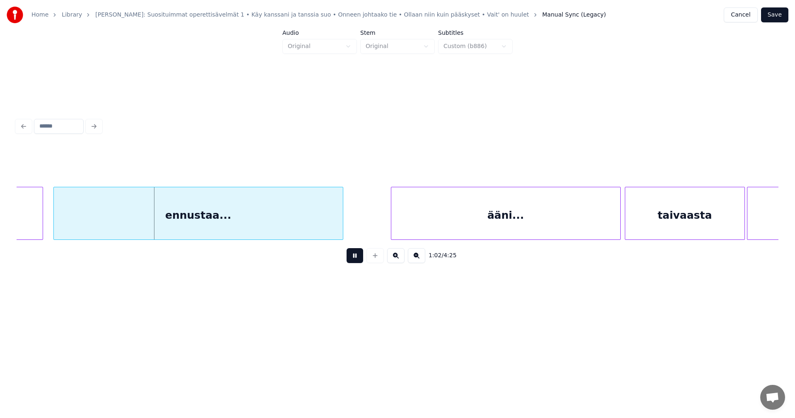
drag, startPoint x: 357, startPoint y: 261, endPoint x: 336, endPoint y: 259, distance: 21.6
click at [349, 259] on button at bounding box center [355, 255] width 17 height 15
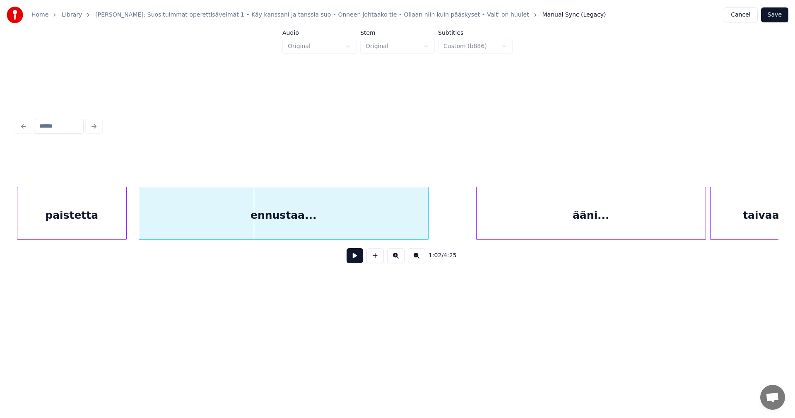
click at [41, 226] on div "paistetta" at bounding box center [72, 213] width 110 height 53
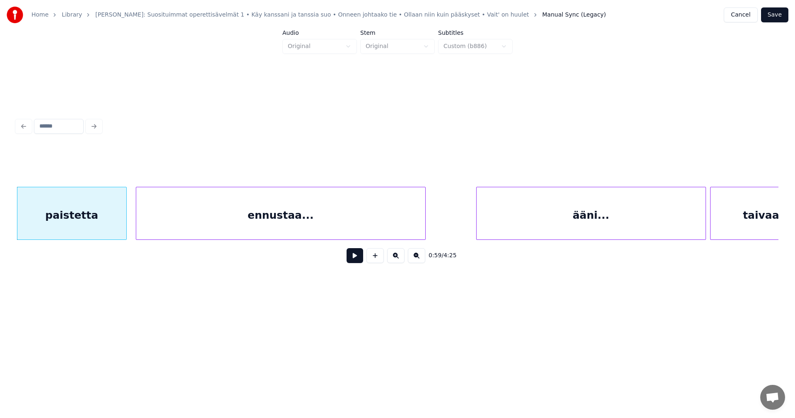
click at [161, 221] on div "ennustaa..." at bounding box center [280, 215] width 289 height 56
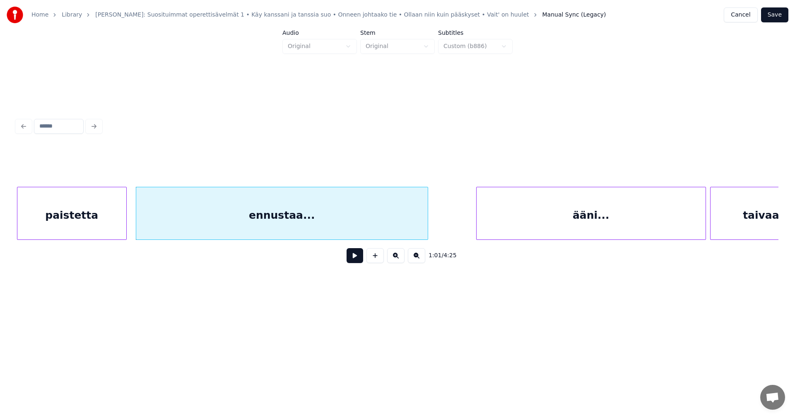
click at [427, 226] on div at bounding box center [426, 213] width 2 height 52
click at [355, 259] on button at bounding box center [355, 255] width 17 height 15
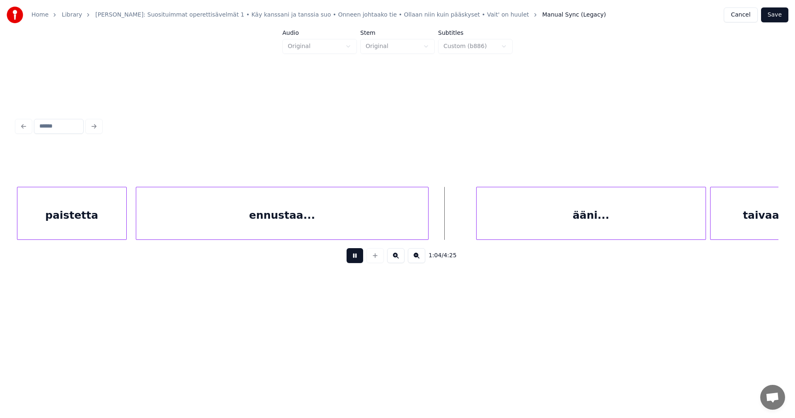
click at [354, 259] on button at bounding box center [355, 255] width 17 height 15
click at [514, 222] on div "ääni..." at bounding box center [588, 215] width 229 height 56
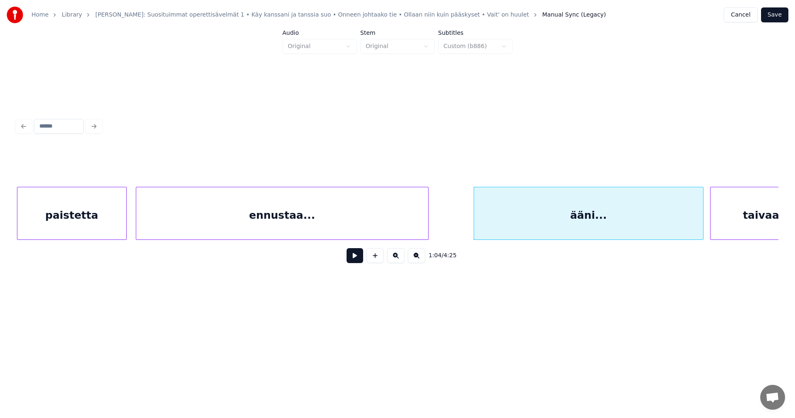
click at [357, 260] on button at bounding box center [355, 255] width 17 height 15
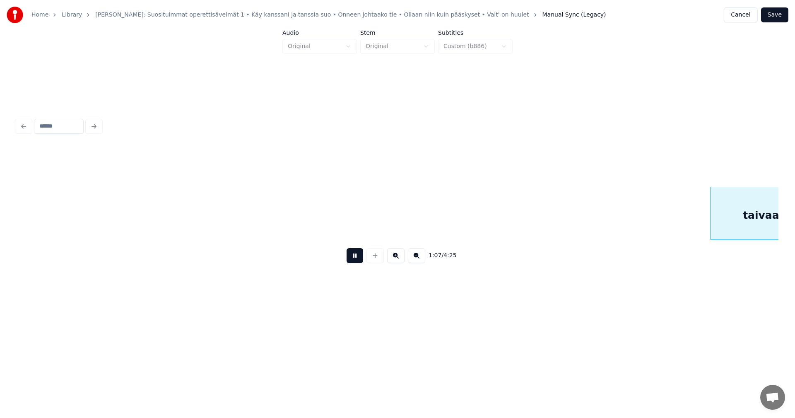
scroll to position [0, 6968]
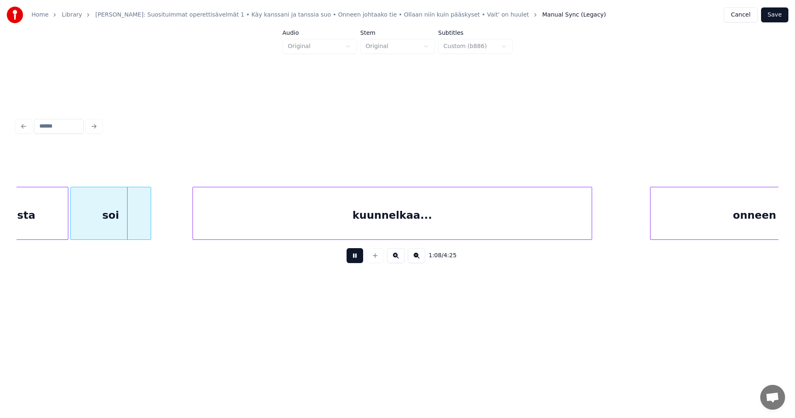
click at [356, 260] on button at bounding box center [355, 255] width 17 height 15
click at [65, 223] on div at bounding box center [64, 213] width 2 height 52
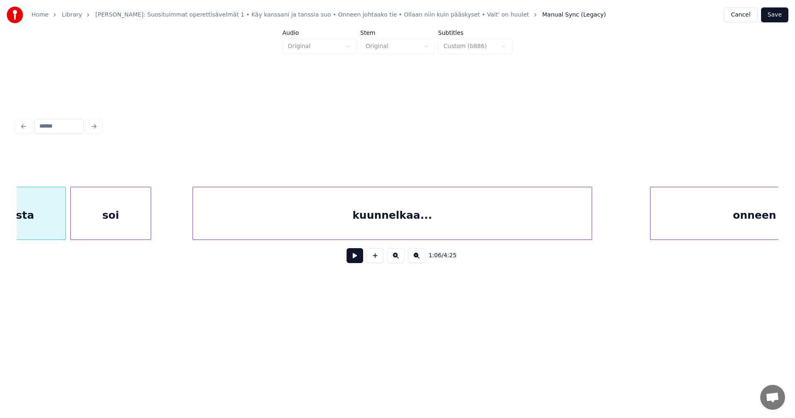
scroll to position [0, 6899]
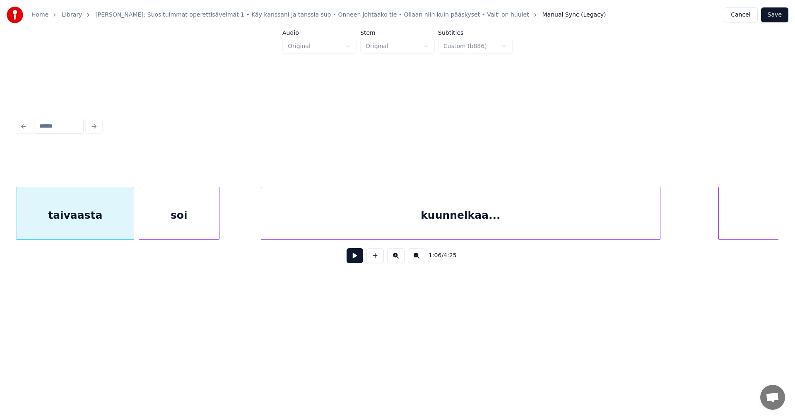
click at [357, 259] on button at bounding box center [355, 255] width 17 height 15
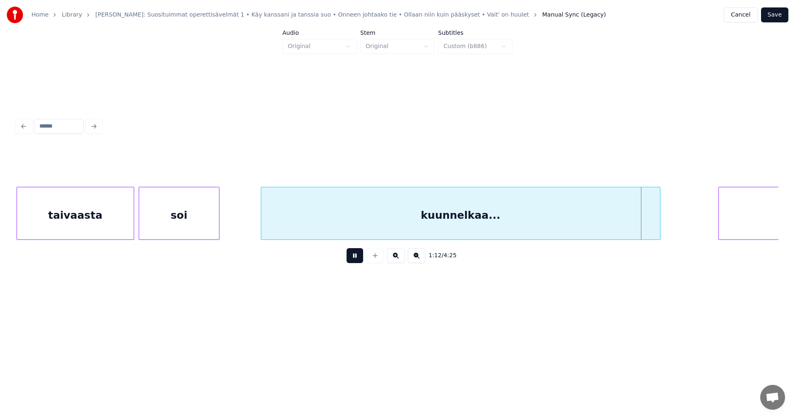
click at [356, 259] on button at bounding box center [355, 255] width 17 height 15
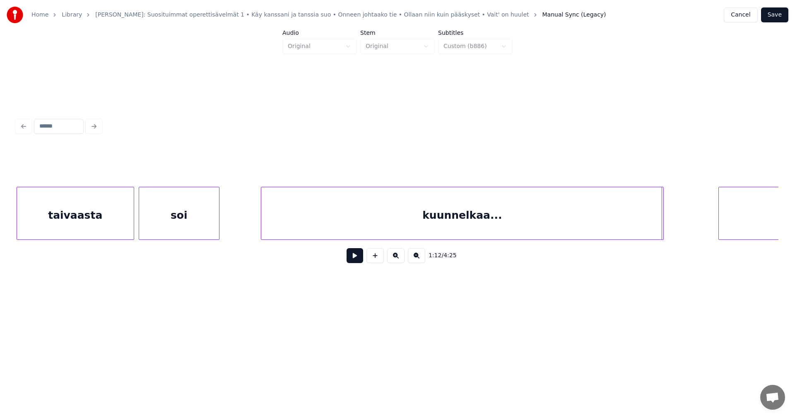
click at [662, 221] on div at bounding box center [662, 213] width 2 height 52
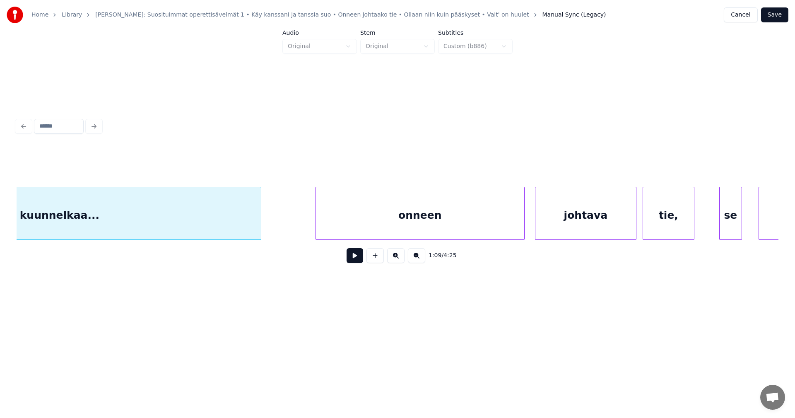
scroll to position [0, 7313]
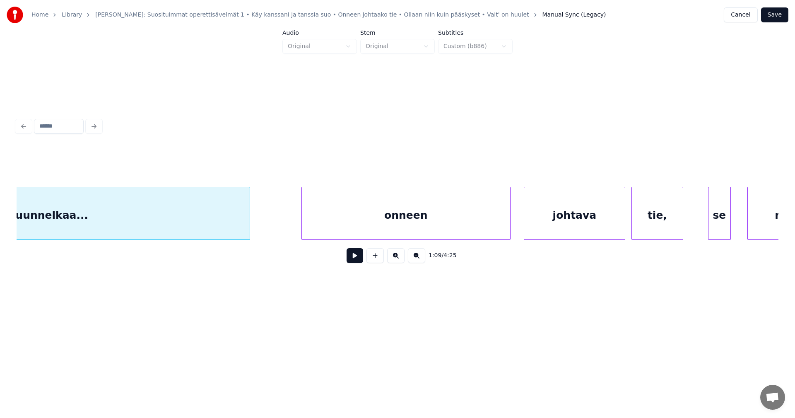
click at [460, 219] on div "onneen" at bounding box center [406, 215] width 208 height 56
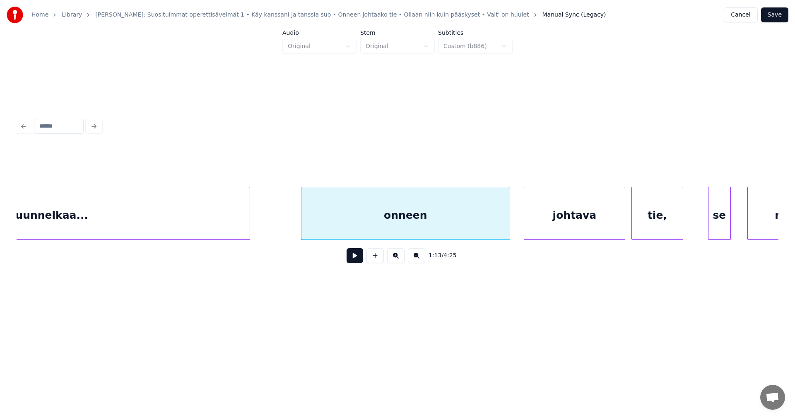
click at [354, 260] on button at bounding box center [355, 255] width 17 height 15
click at [355, 258] on button at bounding box center [355, 255] width 17 height 15
click at [494, 229] on div at bounding box center [494, 213] width 2 height 52
click at [541, 225] on div "johtava" at bounding box center [570, 215] width 101 height 56
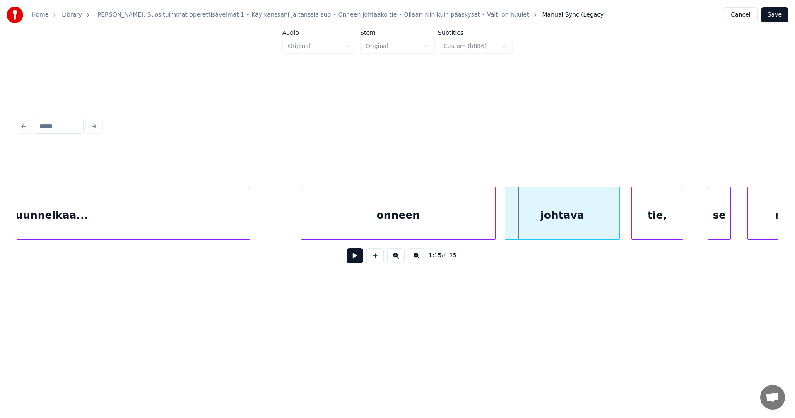
click at [507, 230] on div at bounding box center [506, 213] width 2 height 52
click at [461, 230] on div "onneen" at bounding box center [398, 215] width 194 height 56
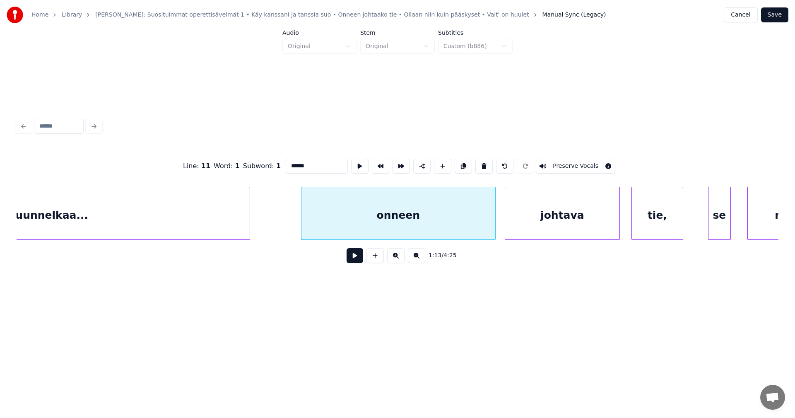
click at [354, 259] on button at bounding box center [355, 255] width 17 height 15
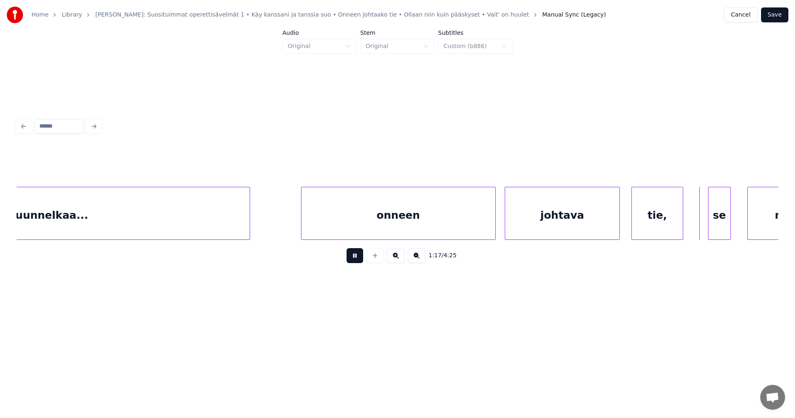
click at [354, 259] on button at bounding box center [355, 255] width 17 height 15
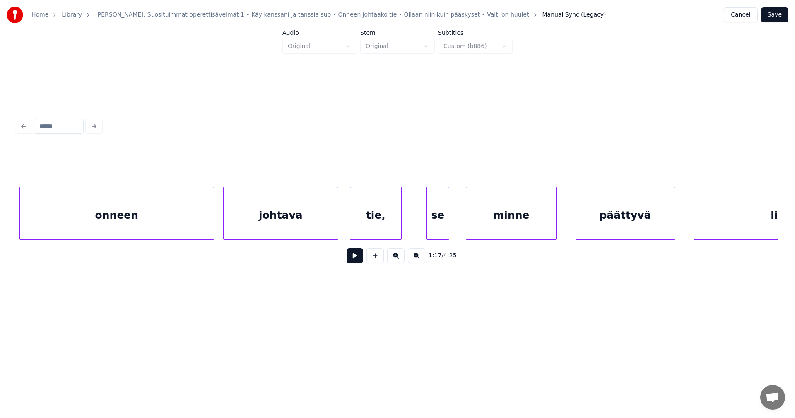
scroll to position [0, 7611]
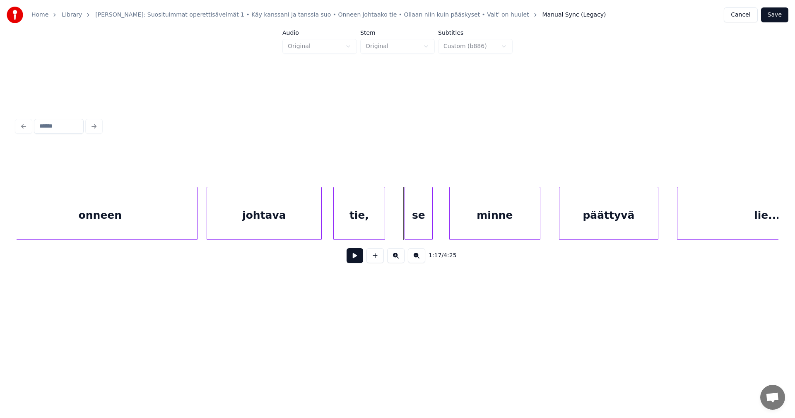
click at [405, 225] on div at bounding box center [406, 213] width 2 height 52
click at [362, 259] on button at bounding box center [355, 255] width 17 height 15
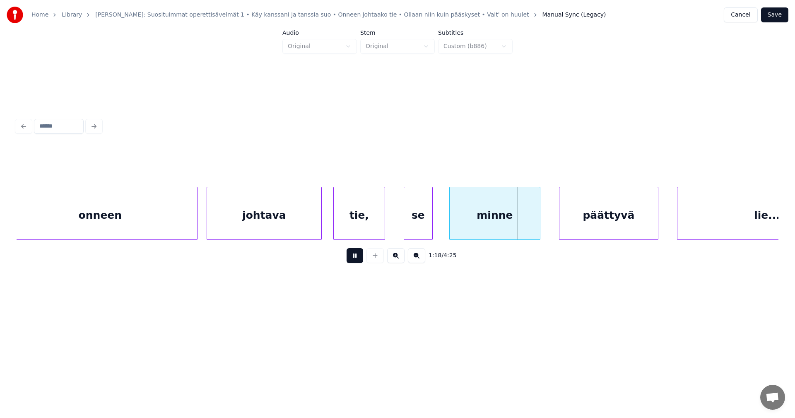
click at [362, 259] on button at bounding box center [355, 255] width 17 height 15
click at [359, 262] on button at bounding box center [355, 255] width 17 height 15
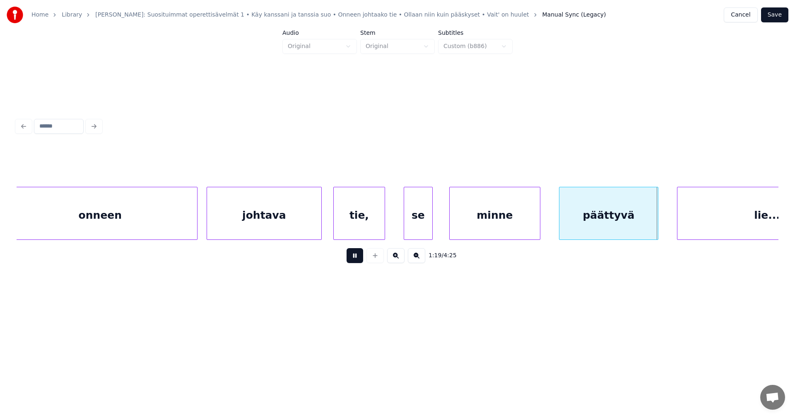
click at [359, 262] on button at bounding box center [355, 255] width 17 height 15
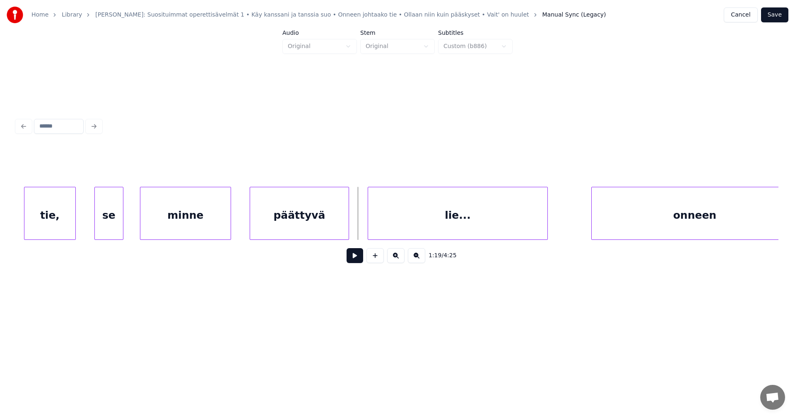
scroll to position [0, 7926]
click at [353, 227] on div at bounding box center [353, 213] width 2 height 52
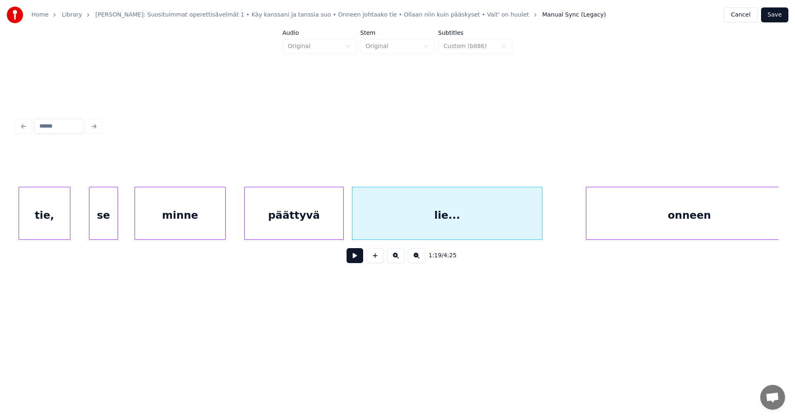
click at [336, 227] on div "päättyvä" at bounding box center [294, 215] width 99 height 56
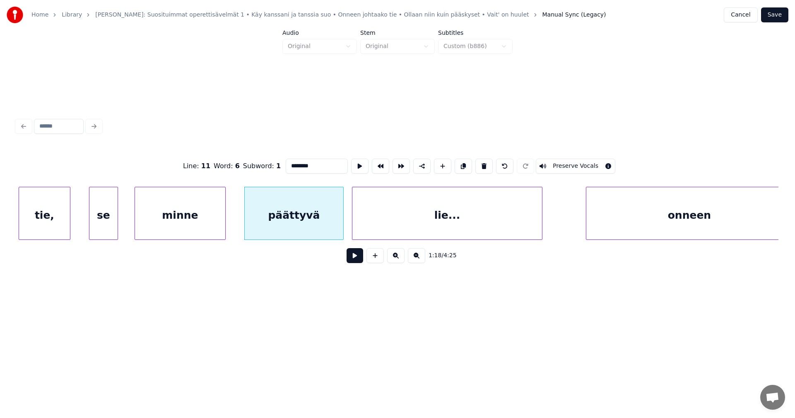
click at [356, 261] on button at bounding box center [355, 255] width 17 height 15
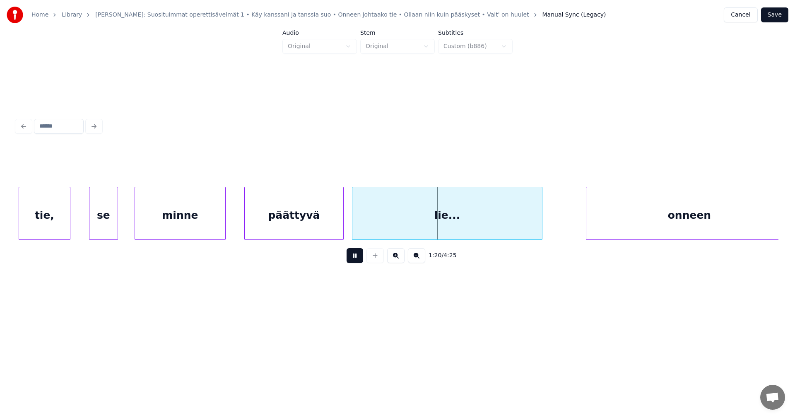
click at [356, 261] on button at bounding box center [355, 255] width 17 height 15
click at [376, 226] on div "lie..." at bounding box center [447, 215] width 190 height 56
click at [358, 258] on button at bounding box center [355, 255] width 17 height 15
click at [324, 223] on div "päättyvä" at bounding box center [294, 215] width 99 height 56
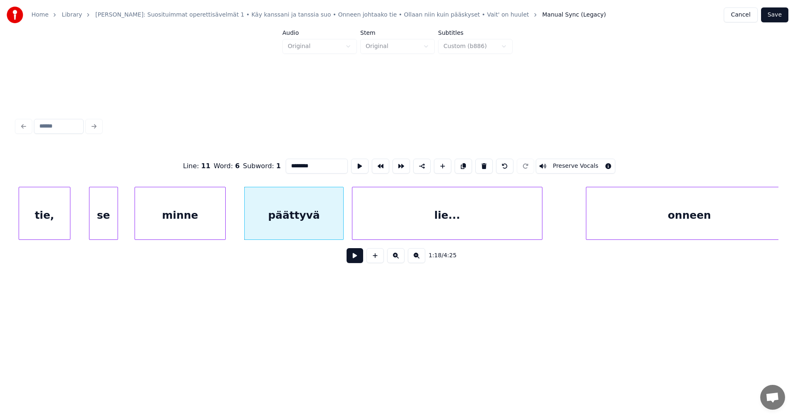
click at [350, 260] on button at bounding box center [355, 255] width 17 height 15
click at [351, 260] on button at bounding box center [355, 255] width 17 height 15
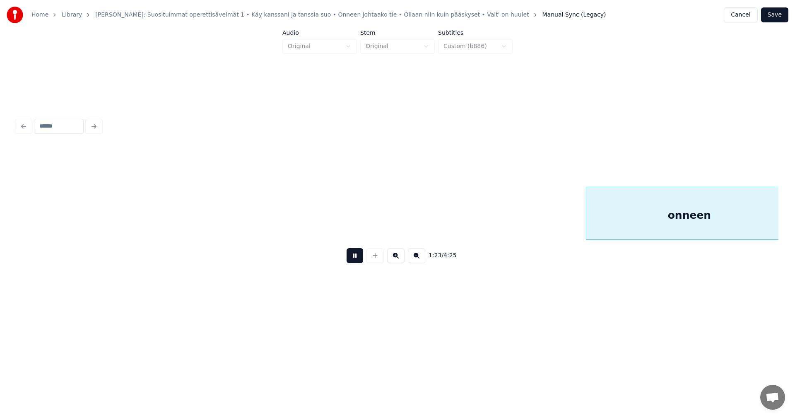
scroll to position [0, 8689]
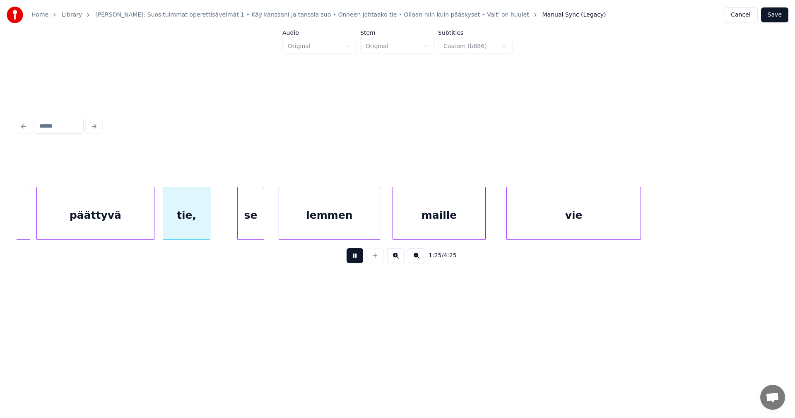
click at [351, 260] on button at bounding box center [355, 255] width 17 height 15
click at [239, 224] on div at bounding box center [239, 213] width 2 height 52
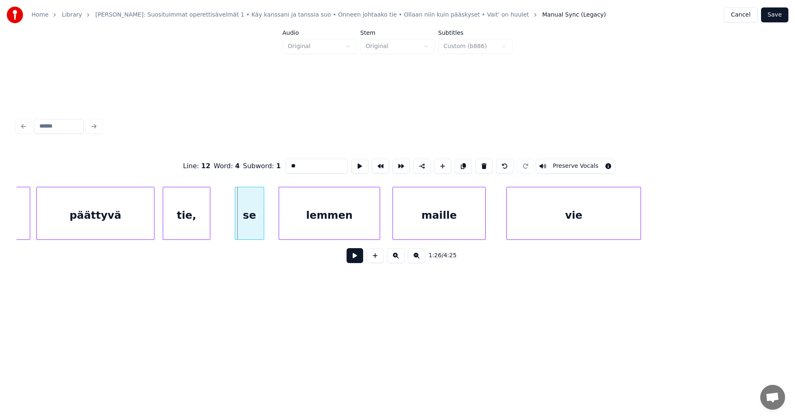
click at [237, 224] on div at bounding box center [236, 213] width 2 height 52
click at [351, 262] on button at bounding box center [355, 255] width 17 height 15
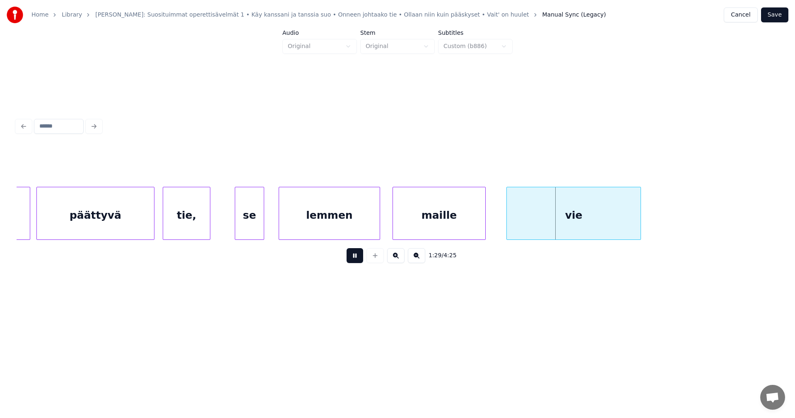
click at [353, 260] on button at bounding box center [355, 255] width 17 height 15
click at [306, 222] on div "lemmen" at bounding box center [329, 215] width 101 height 56
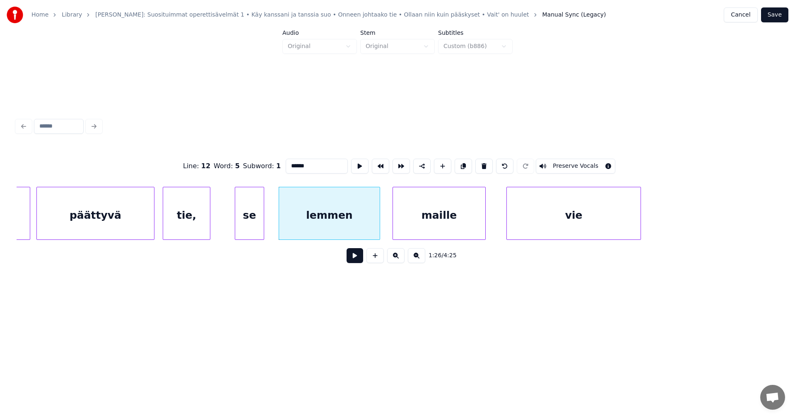
click at [352, 258] on button at bounding box center [355, 255] width 17 height 15
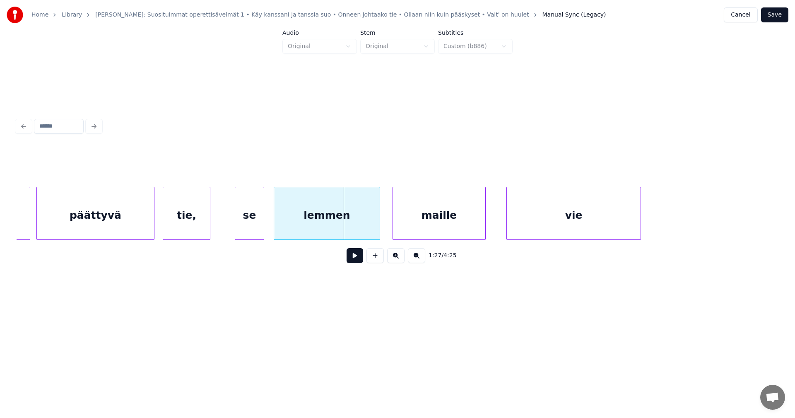
click at [274, 222] on div at bounding box center [275, 213] width 2 height 52
click at [259, 223] on div "se" at bounding box center [249, 215] width 29 height 56
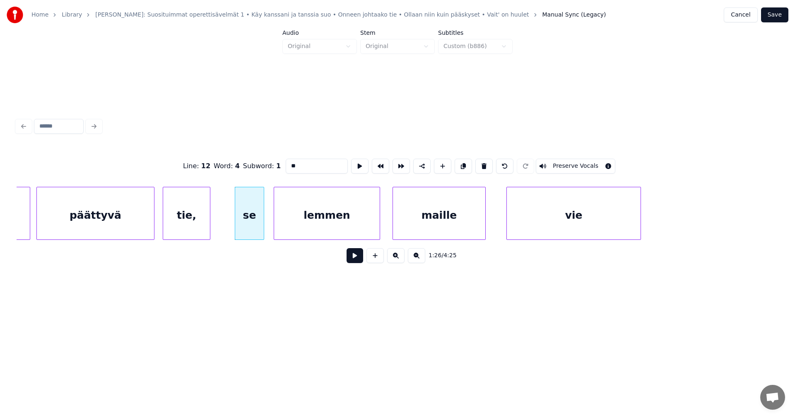
click at [357, 260] on button at bounding box center [355, 255] width 17 height 15
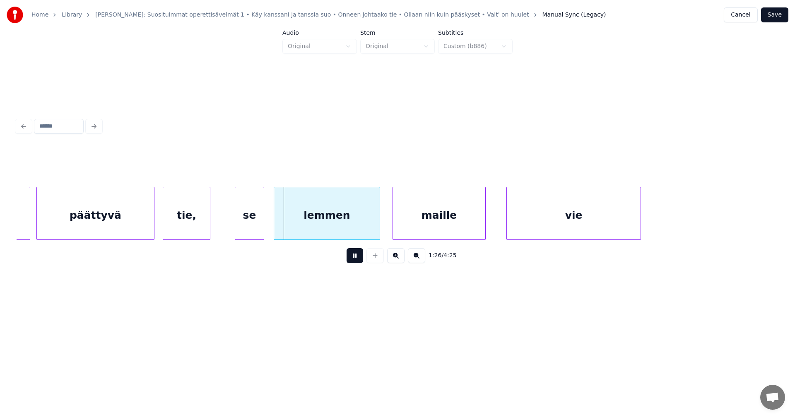
drag, startPoint x: 357, startPoint y: 260, endPoint x: 346, endPoint y: 257, distance: 11.7
click at [357, 260] on button at bounding box center [355, 255] width 17 height 15
click at [354, 257] on button at bounding box center [355, 255] width 17 height 15
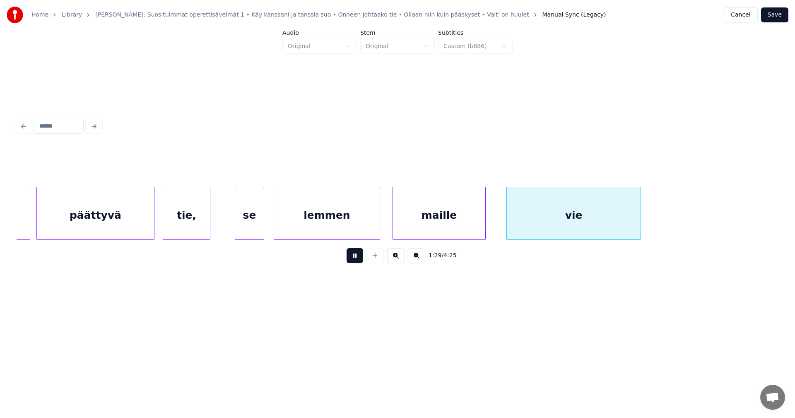
click at [354, 257] on button at bounding box center [355, 255] width 17 height 15
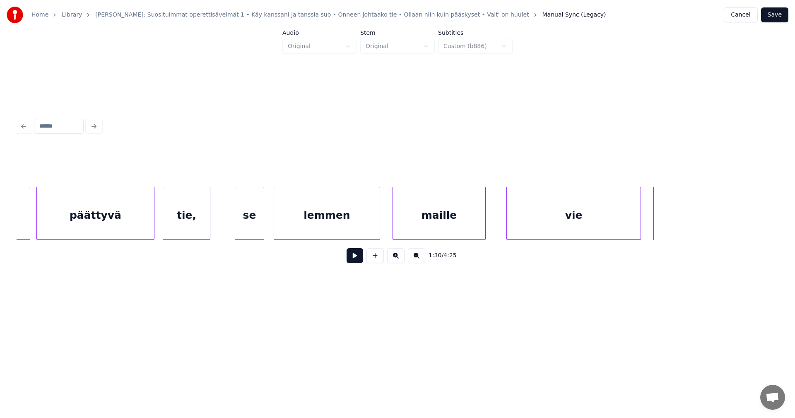
click at [354, 257] on button at bounding box center [355, 255] width 17 height 15
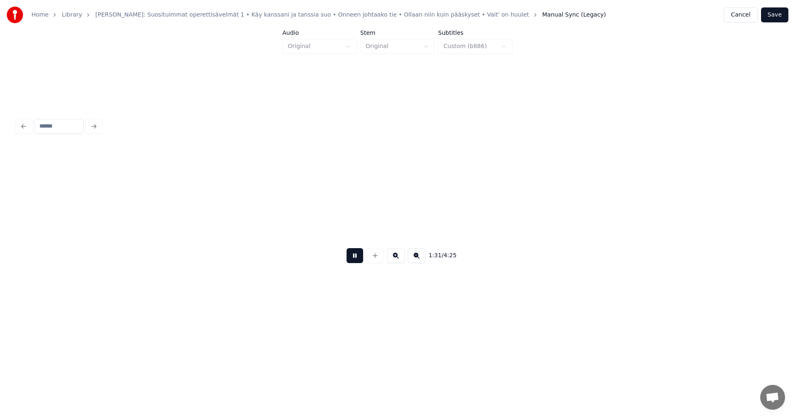
scroll to position [0, 9452]
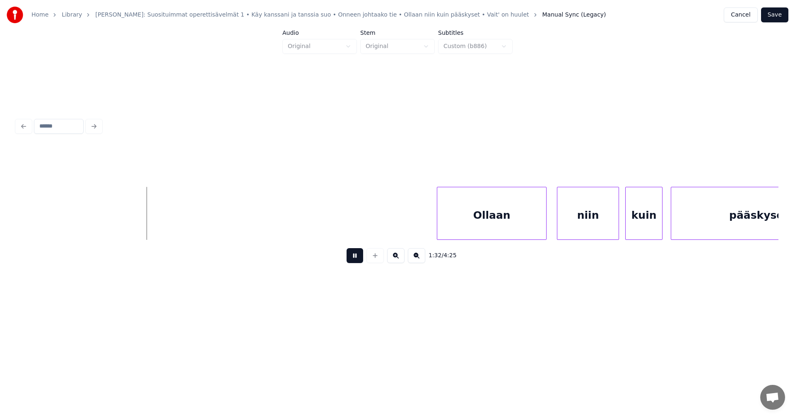
click at [354, 257] on button at bounding box center [355, 255] width 17 height 15
click at [489, 217] on div "Ollaan" at bounding box center [488, 215] width 109 height 56
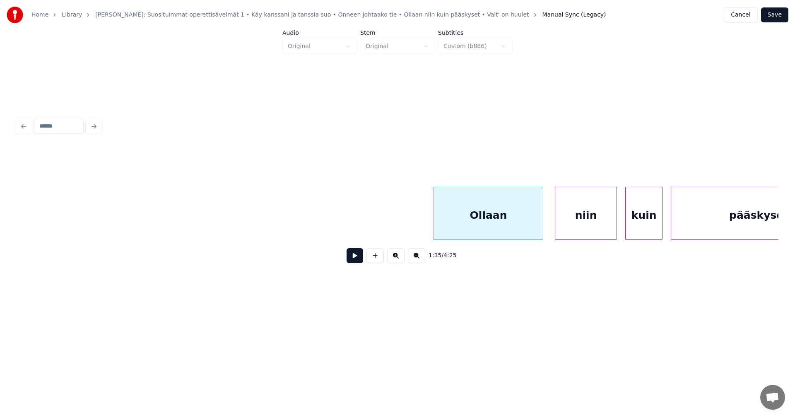
click at [566, 218] on div "niin" at bounding box center [585, 215] width 61 height 56
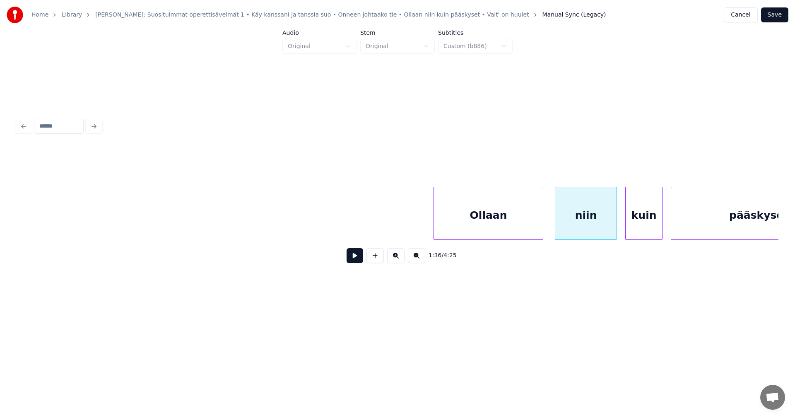
click at [637, 218] on div "kuin" at bounding box center [644, 215] width 36 height 56
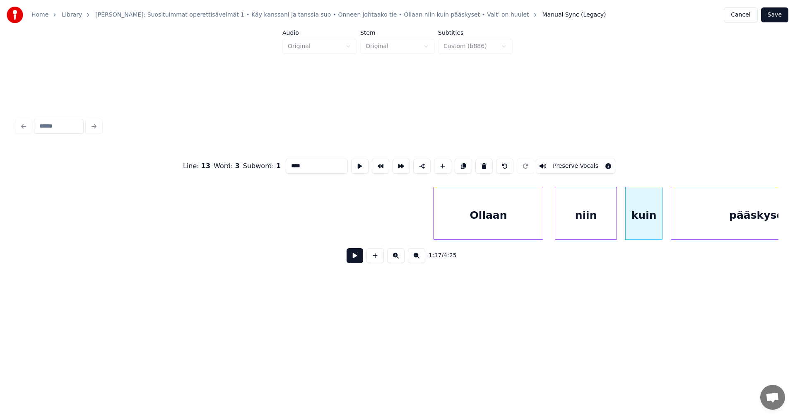
click at [524, 217] on div "Ollaan" at bounding box center [488, 215] width 109 height 56
type input "******"
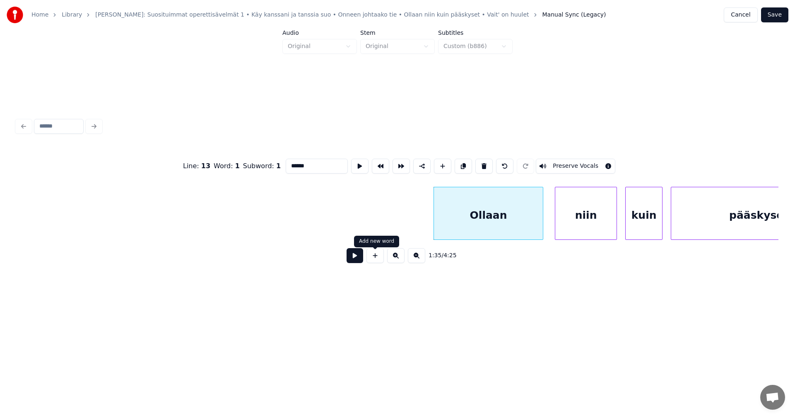
click at [353, 262] on button at bounding box center [355, 255] width 17 height 15
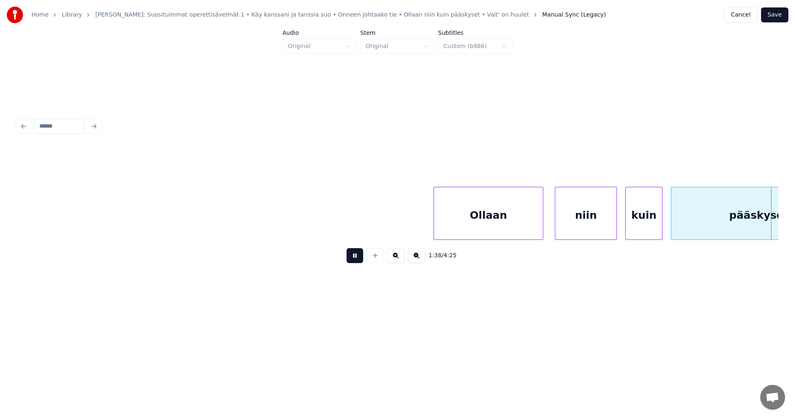
scroll to position [0, 10215]
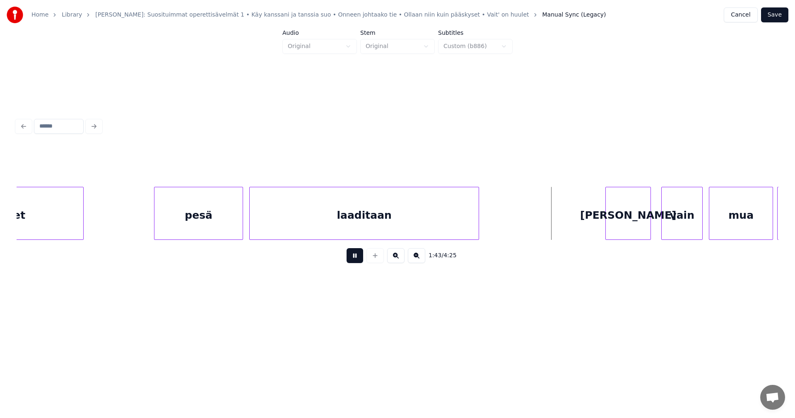
click at [353, 262] on button at bounding box center [355, 255] width 17 height 15
click at [606, 215] on div "[PERSON_NAME]" at bounding box center [626, 215] width 45 height 56
click at [584, 219] on div at bounding box center [583, 213] width 2 height 52
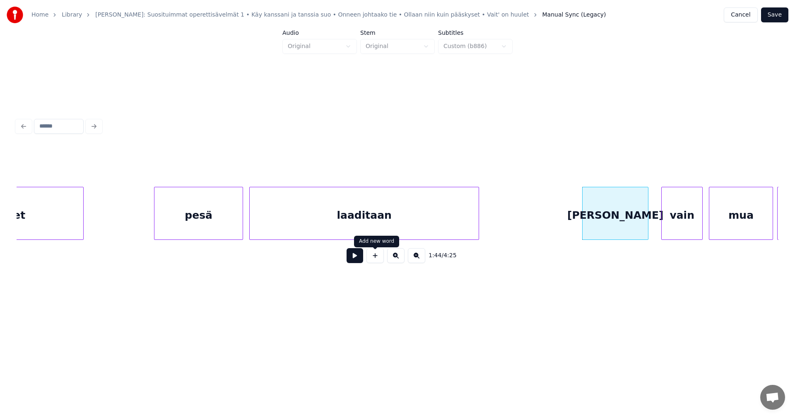
click at [357, 262] on button at bounding box center [355, 255] width 17 height 15
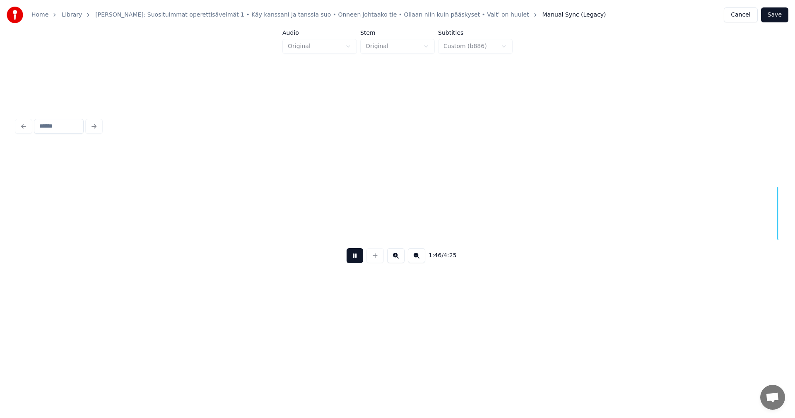
scroll to position [0, 10977]
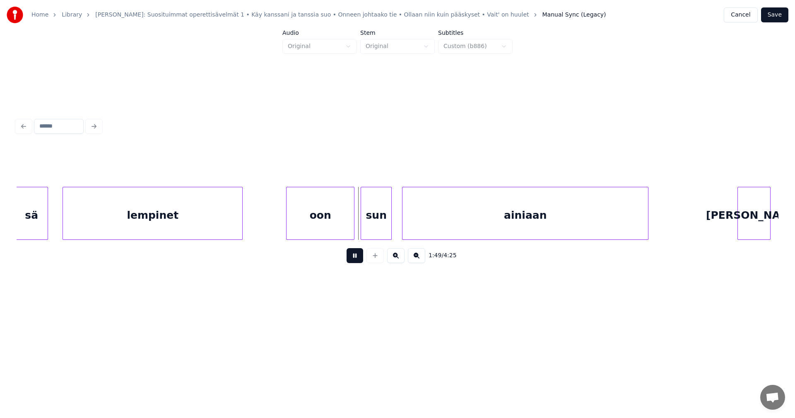
click at [357, 262] on button at bounding box center [355, 255] width 17 height 15
click at [156, 222] on div "lempinet" at bounding box center [152, 215] width 179 height 56
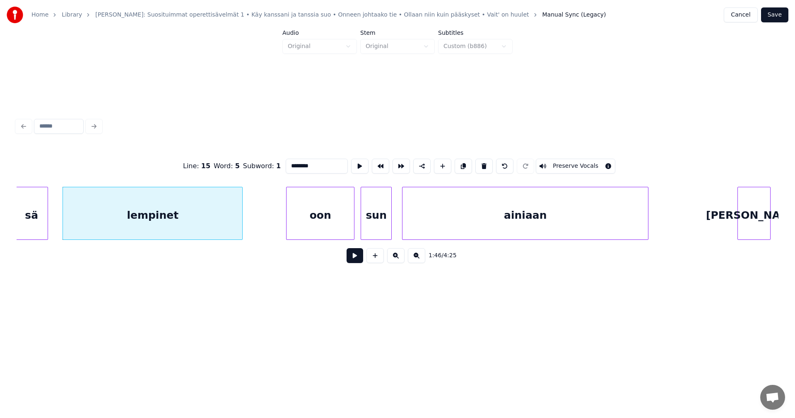
click at [359, 254] on button at bounding box center [355, 255] width 17 height 15
click at [359, 255] on button at bounding box center [355, 255] width 17 height 15
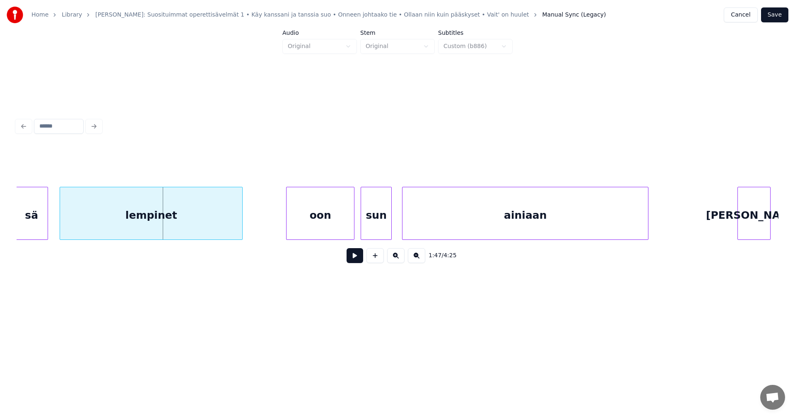
click at [60, 226] on div at bounding box center [61, 213] width 2 height 52
click at [356, 259] on button at bounding box center [355, 255] width 17 height 15
click at [324, 222] on div "oon" at bounding box center [315, 215] width 67 height 56
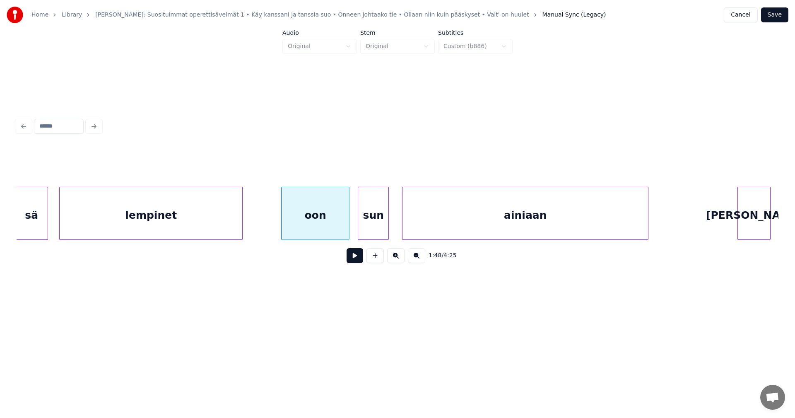
click at [366, 225] on div "sun" at bounding box center [373, 215] width 30 height 56
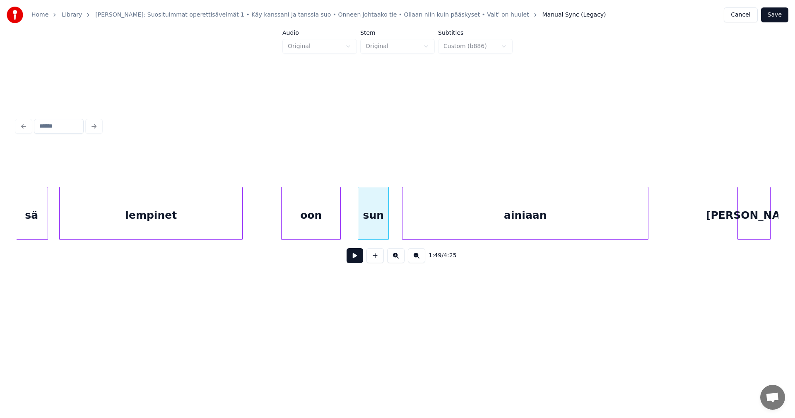
click at [340, 226] on div at bounding box center [339, 213] width 2 height 52
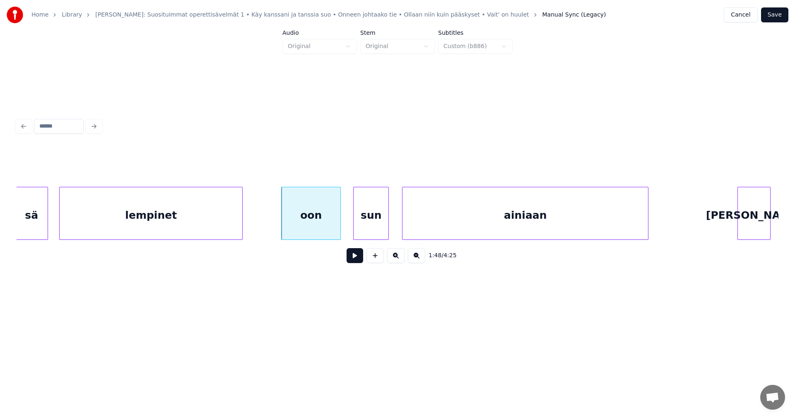
click at [354, 224] on div at bounding box center [355, 213] width 2 height 52
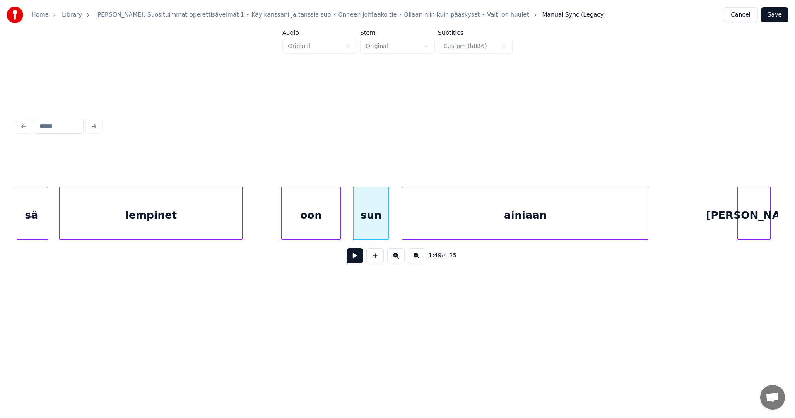
click at [332, 227] on div "oon" at bounding box center [311, 215] width 59 height 56
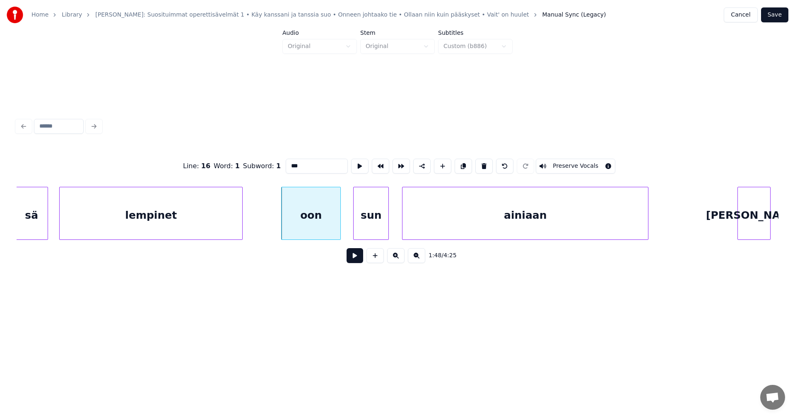
click at [351, 260] on button at bounding box center [355, 255] width 17 height 15
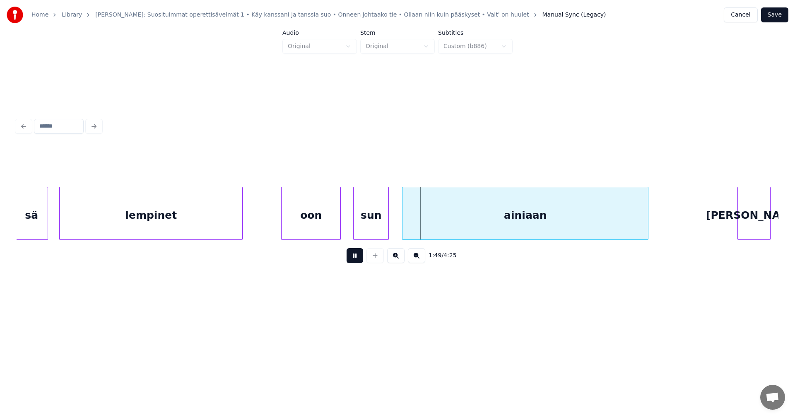
click at [356, 260] on button at bounding box center [355, 255] width 17 height 15
click at [400, 221] on div at bounding box center [401, 213] width 2 height 52
click at [361, 259] on button at bounding box center [355, 255] width 17 height 15
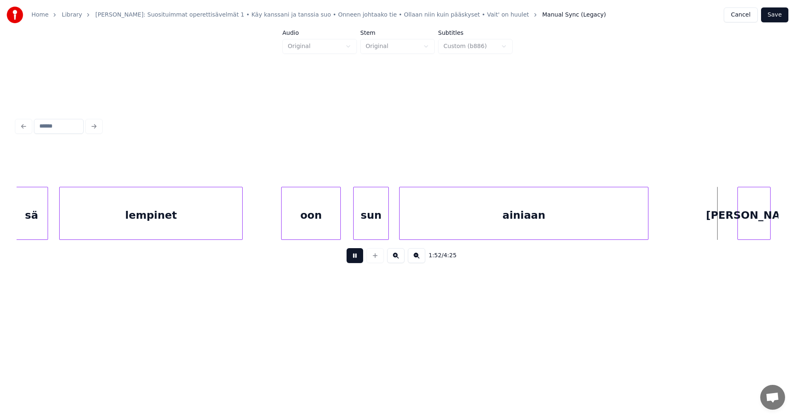
click at [361, 259] on button at bounding box center [355, 255] width 17 height 15
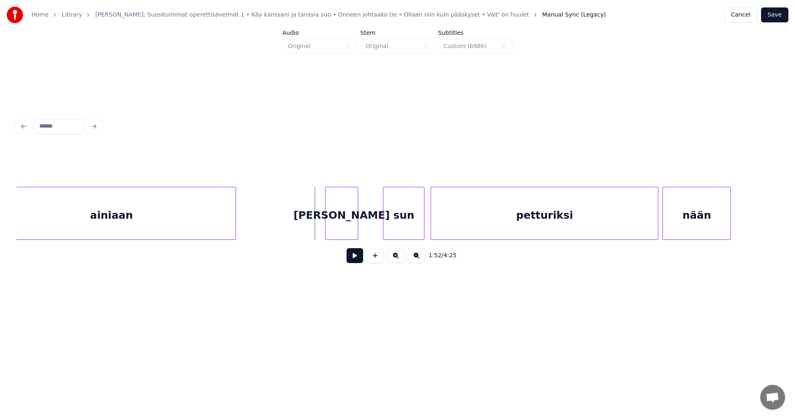
scroll to position [0, 11391]
click at [310, 226] on div at bounding box center [310, 213] width 2 height 52
click at [400, 222] on div "sun" at bounding box center [398, 215] width 41 height 56
click at [336, 227] on div "[PERSON_NAME]" at bounding box center [332, 215] width 48 height 56
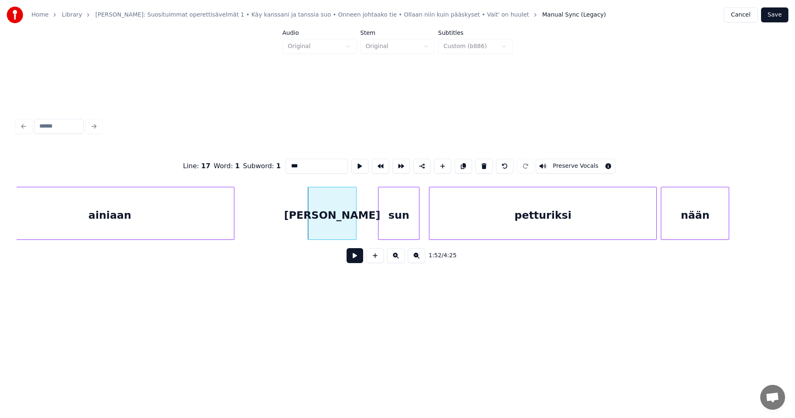
click at [351, 260] on button at bounding box center [355, 255] width 17 height 15
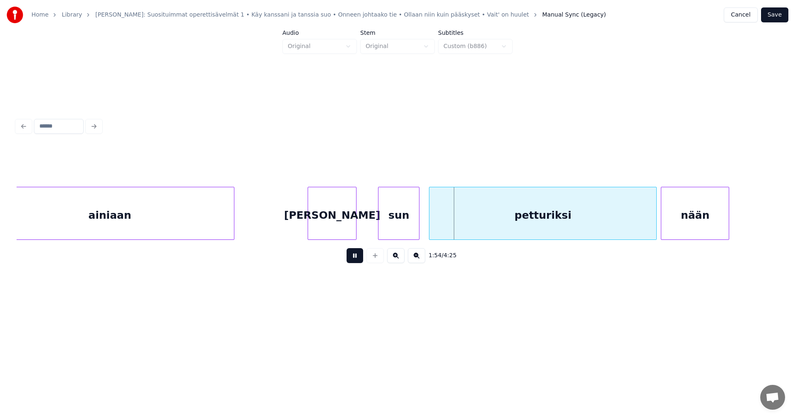
click at [353, 258] on button at bounding box center [355, 255] width 17 height 15
click at [330, 226] on div "[PERSON_NAME]" at bounding box center [332, 215] width 48 height 56
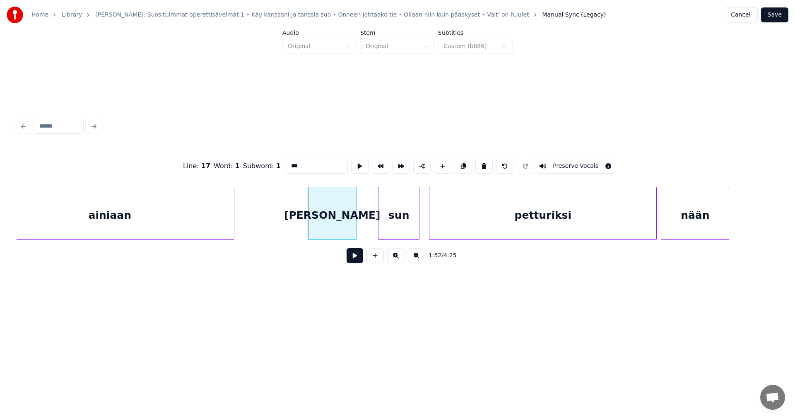
click at [350, 256] on button at bounding box center [355, 255] width 17 height 15
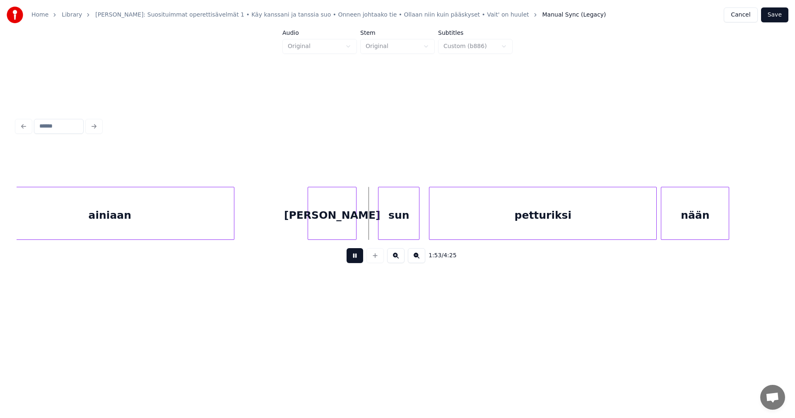
click at [350, 256] on button at bounding box center [355, 255] width 17 height 15
click at [364, 226] on div at bounding box center [365, 213] width 2 height 52
click at [359, 260] on button at bounding box center [355, 255] width 17 height 15
click at [358, 260] on button at bounding box center [355, 255] width 17 height 15
click at [349, 225] on div "[PERSON_NAME]" at bounding box center [337, 215] width 58 height 56
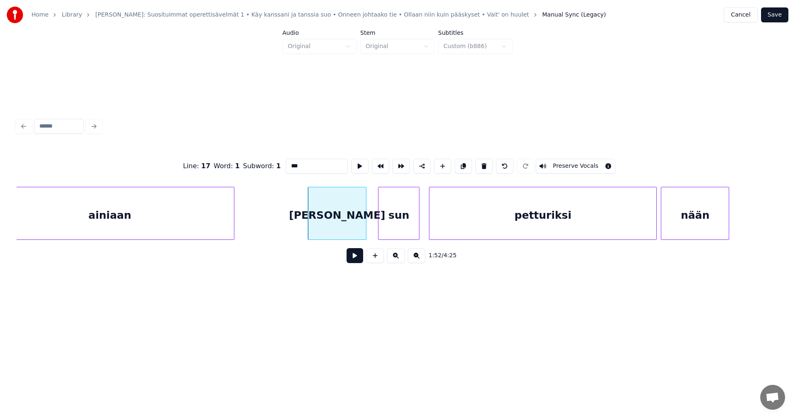
click at [356, 255] on button at bounding box center [355, 255] width 17 height 15
click at [357, 255] on button at bounding box center [355, 255] width 17 height 15
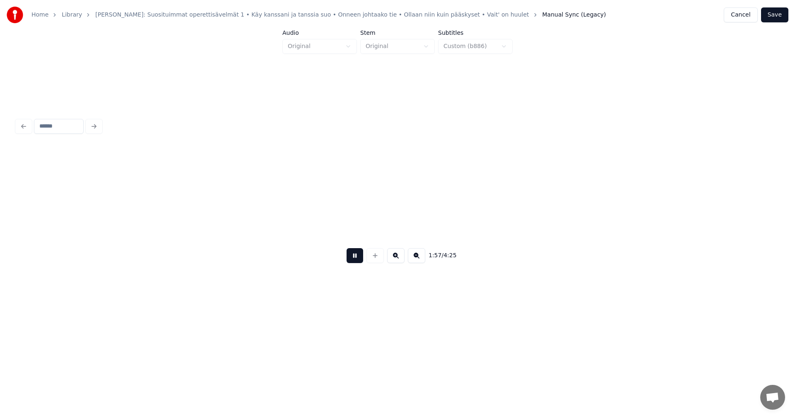
scroll to position [0, 12153]
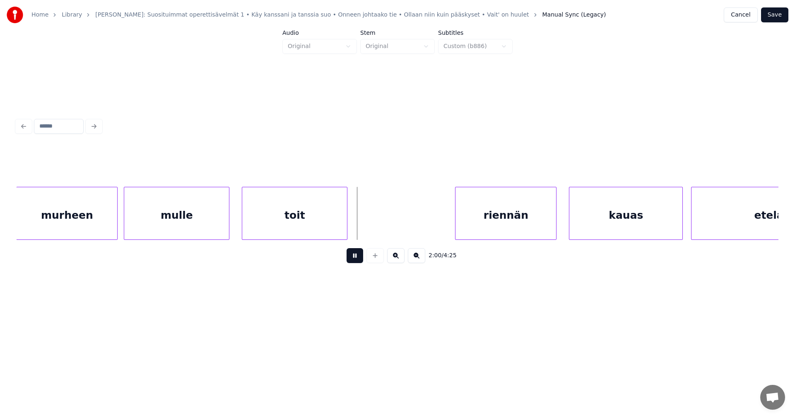
click at [357, 255] on button at bounding box center [355, 255] width 17 height 15
click at [471, 217] on div "riennän" at bounding box center [489, 215] width 101 height 56
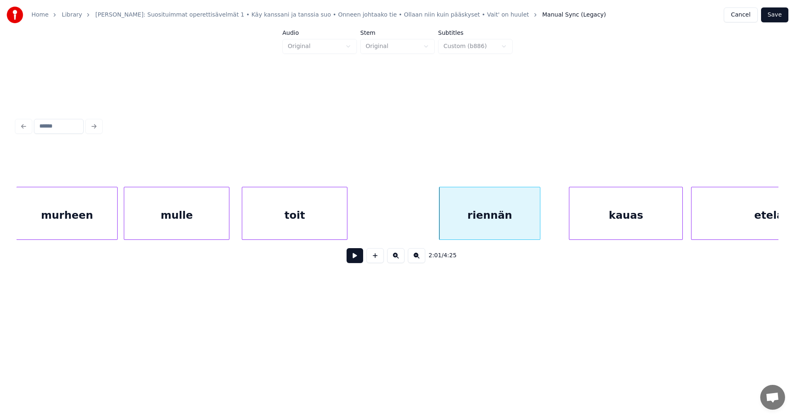
click at [346, 260] on div "2:01 / 4:25" at bounding box center [397, 255] width 748 height 18
click at [351, 260] on button at bounding box center [355, 255] width 17 height 15
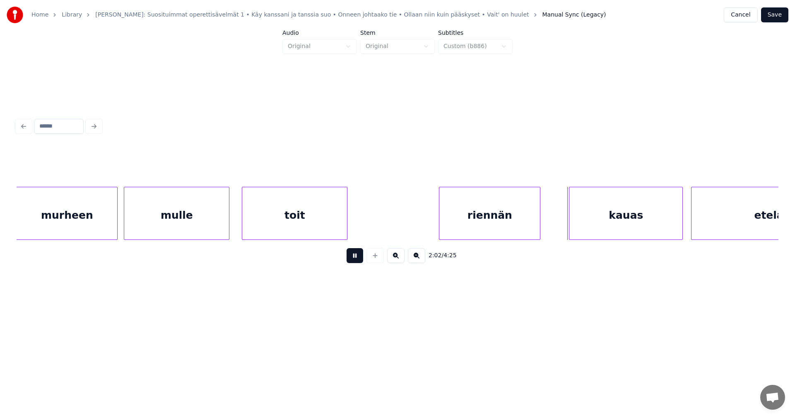
click at [354, 259] on button at bounding box center [355, 255] width 17 height 15
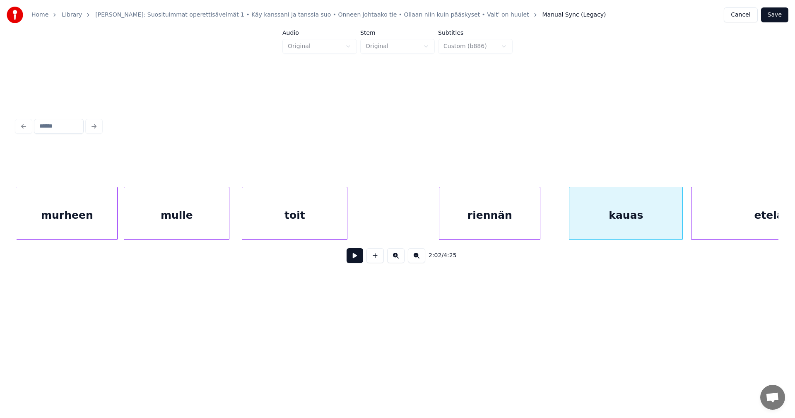
click at [470, 220] on div "riennän" at bounding box center [489, 215] width 101 height 56
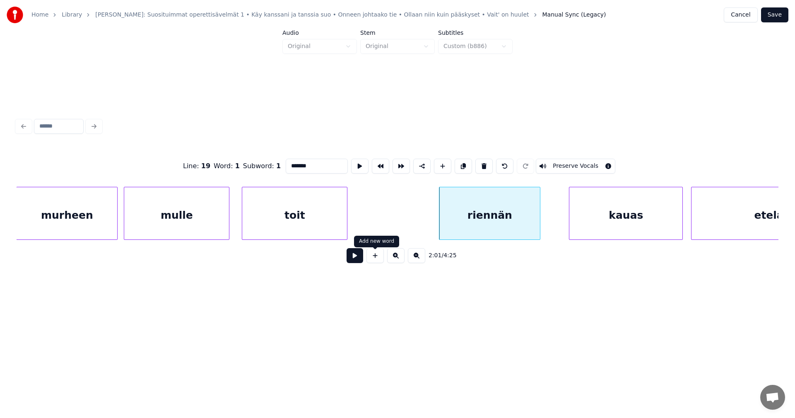
click at [361, 259] on button at bounding box center [355, 255] width 17 height 15
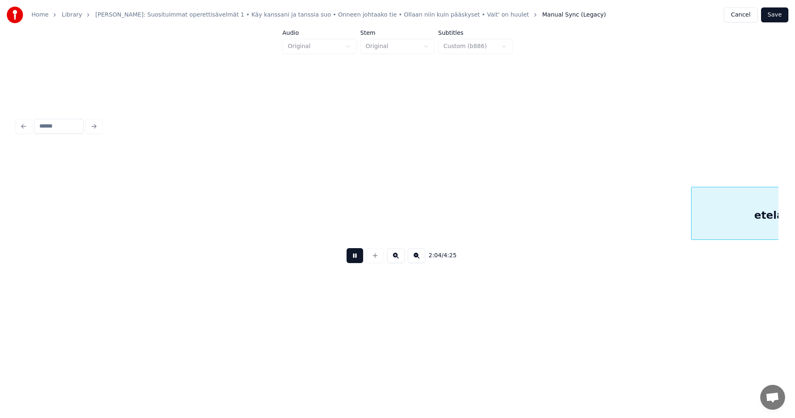
scroll to position [0, 12917]
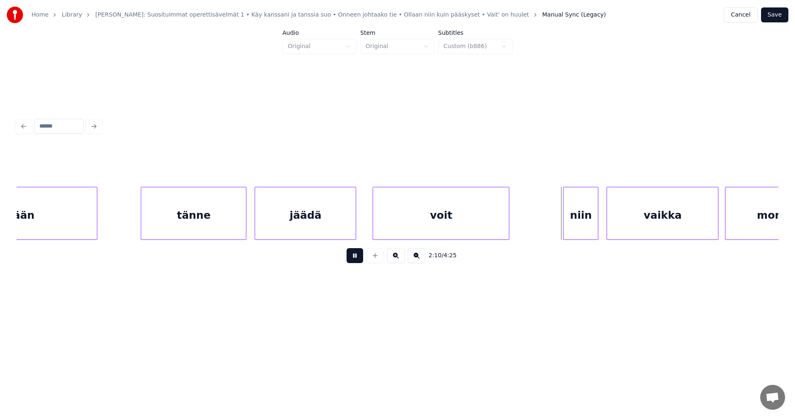
click at [361, 259] on button at bounding box center [355, 255] width 17 height 15
click at [574, 221] on div "niin" at bounding box center [578, 215] width 34 height 56
click at [556, 224] on div at bounding box center [555, 213] width 2 height 52
click at [356, 262] on button at bounding box center [355, 255] width 17 height 15
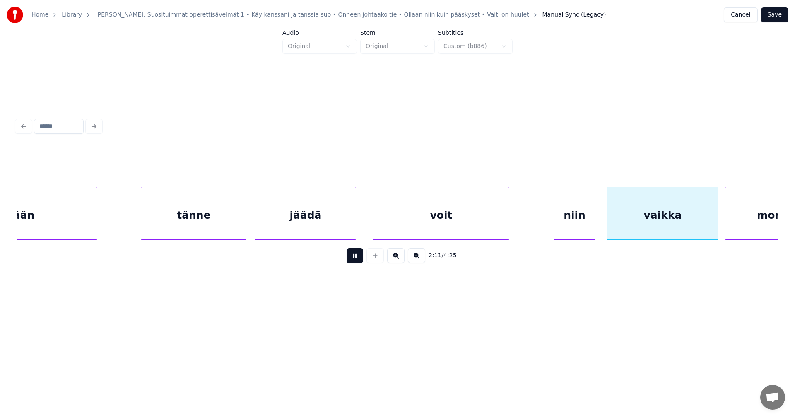
click at [356, 262] on button at bounding box center [355, 255] width 17 height 15
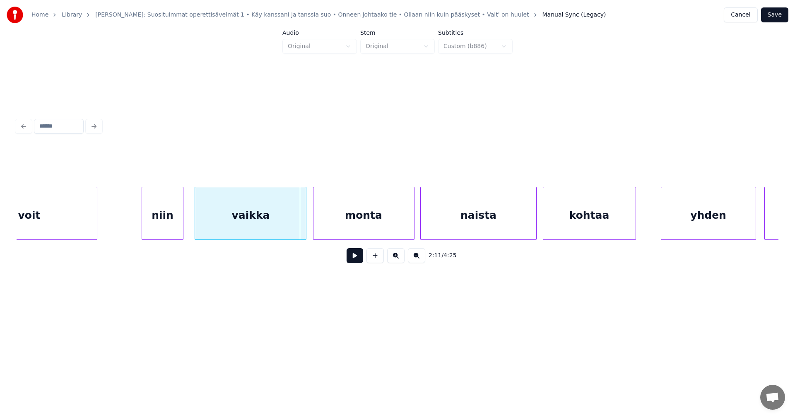
scroll to position [0, 13331]
click at [297, 230] on div at bounding box center [296, 213] width 2 height 52
click at [289, 233] on div "vaikka" at bounding box center [245, 215] width 105 height 56
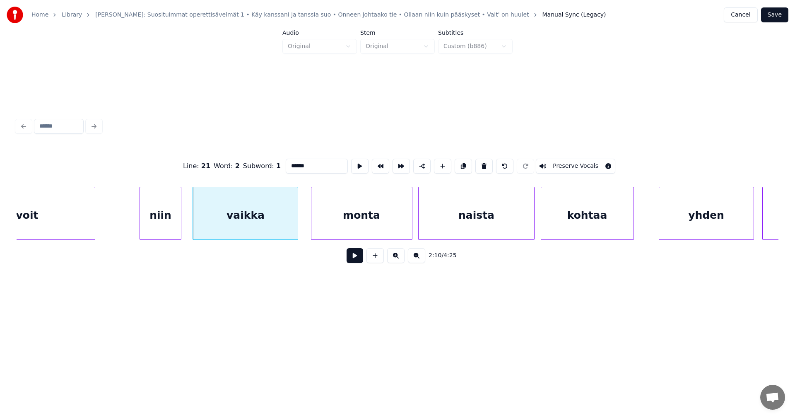
click at [356, 261] on button at bounding box center [355, 255] width 17 height 15
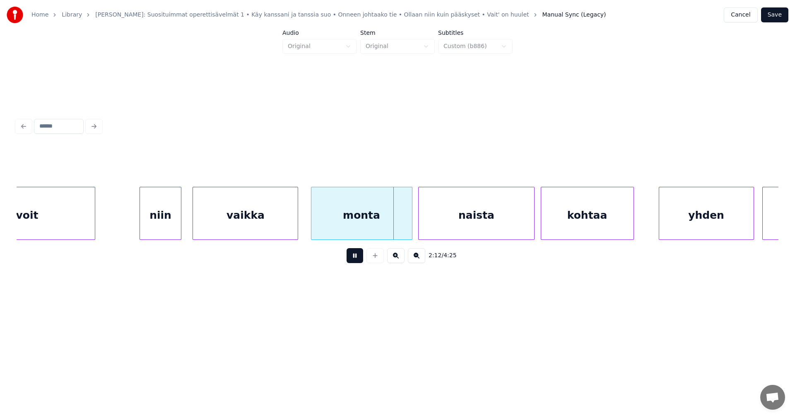
click at [352, 260] on button at bounding box center [355, 255] width 17 height 15
click at [401, 226] on div at bounding box center [401, 213] width 2 height 52
click at [432, 221] on div "naista" at bounding box center [476, 215] width 115 height 56
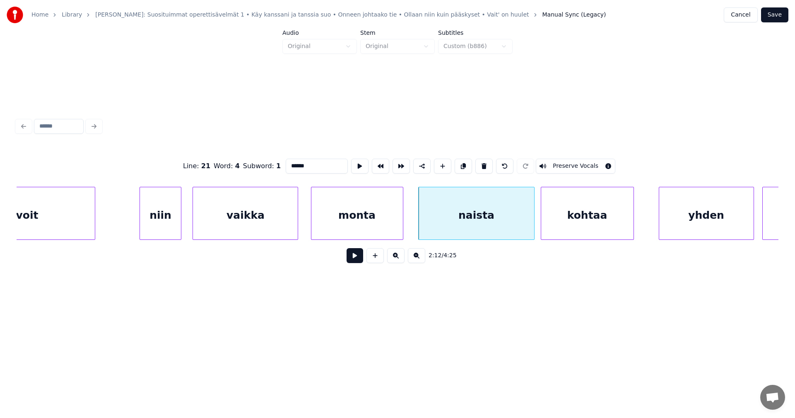
click at [275, 226] on div "vaikka" at bounding box center [245, 215] width 105 height 56
type input "******"
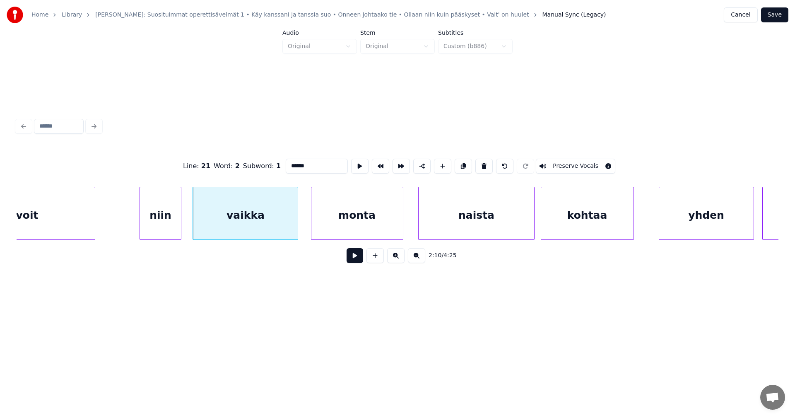
click at [352, 257] on button at bounding box center [355, 255] width 17 height 15
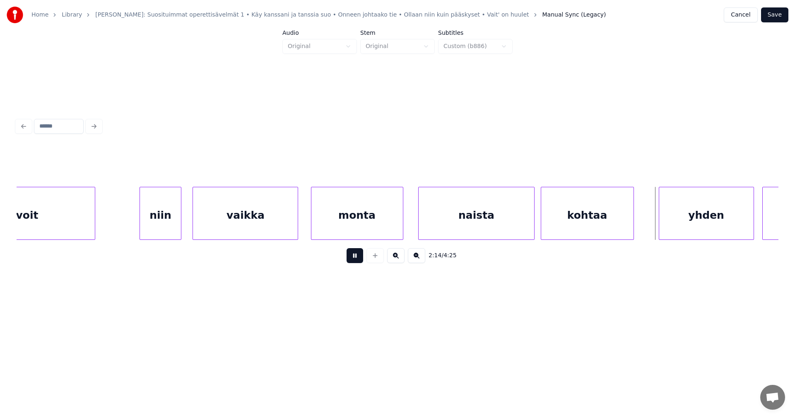
click at [352, 259] on button at bounding box center [355, 255] width 17 height 15
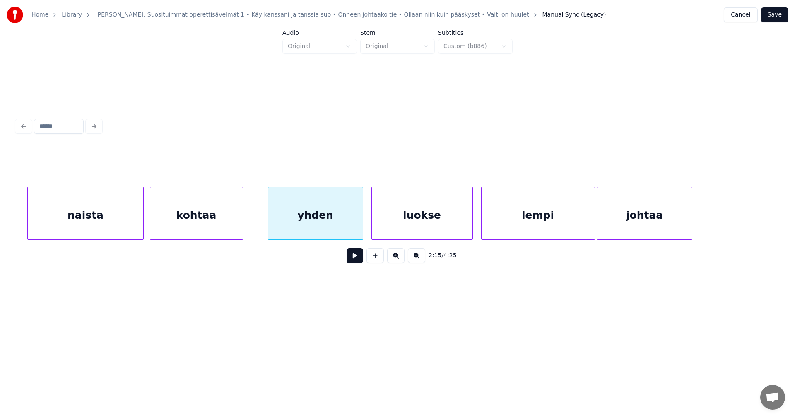
scroll to position [0, 13728]
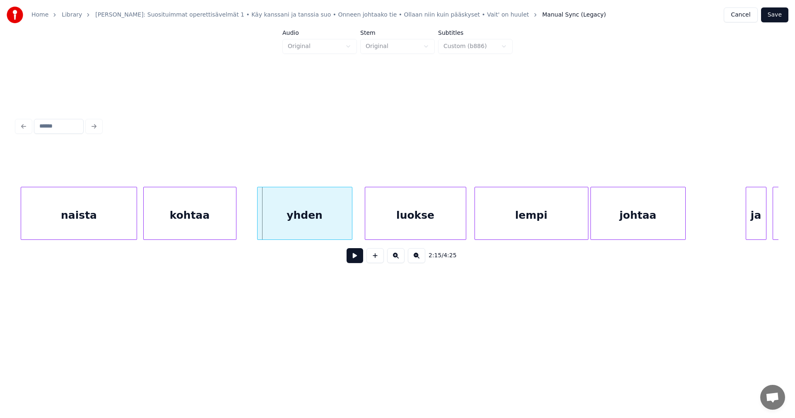
click at [319, 232] on div "yhden" at bounding box center [304, 215] width 94 height 56
click at [385, 231] on div "luokse" at bounding box center [412, 215] width 101 height 56
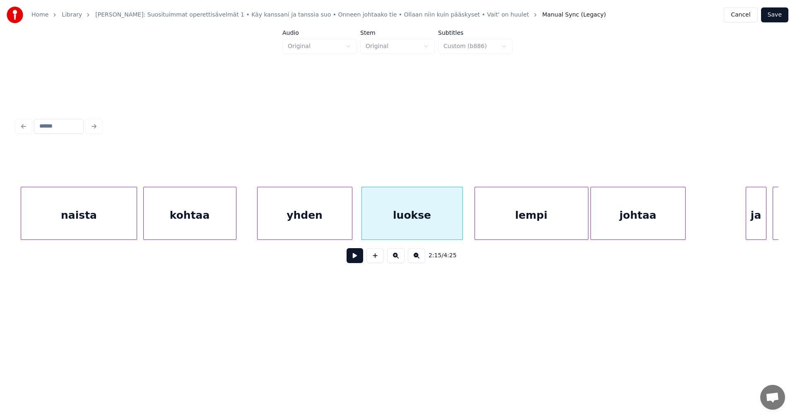
click at [335, 231] on div "yhden" at bounding box center [304, 215] width 94 height 56
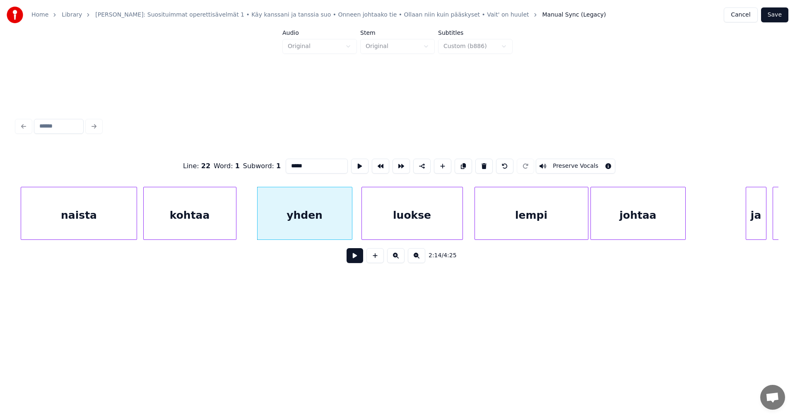
click at [355, 259] on button at bounding box center [355, 255] width 17 height 15
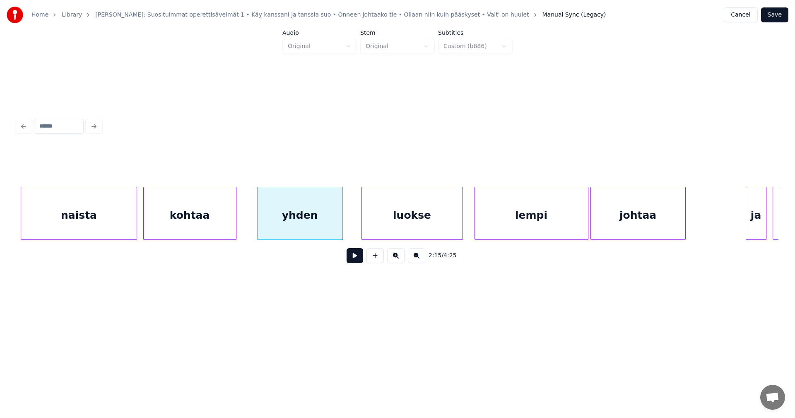
click at [342, 235] on div at bounding box center [341, 213] width 2 height 52
click at [355, 230] on div at bounding box center [356, 213] width 2 height 52
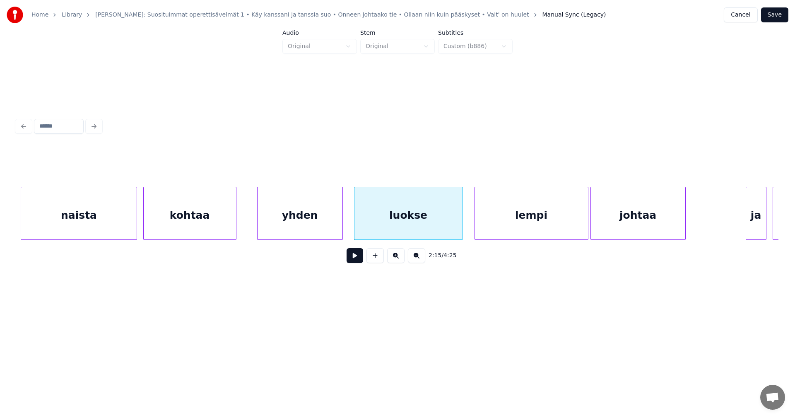
click at [355, 262] on button at bounding box center [355, 255] width 17 height 15
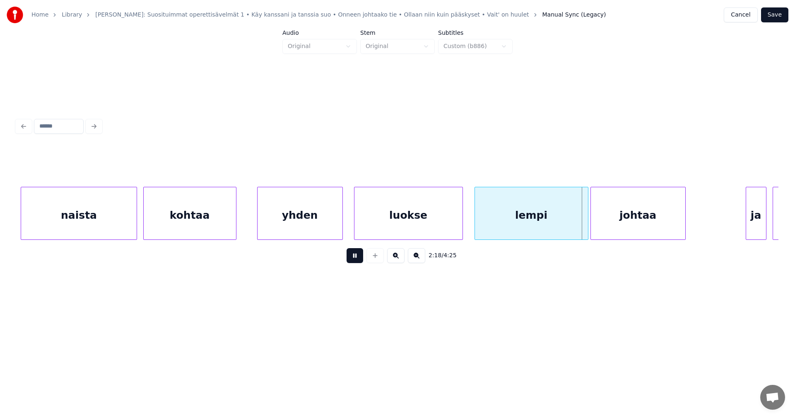
click at [355, 262] on button at bounding box center [355, 255] width 17 height 15
click at [580, 224] on div at bounding box center [581, 213] width 2 height 52
click at [498, 217] on div "lempi" at bounding box center [528, 215] width 107 height 56
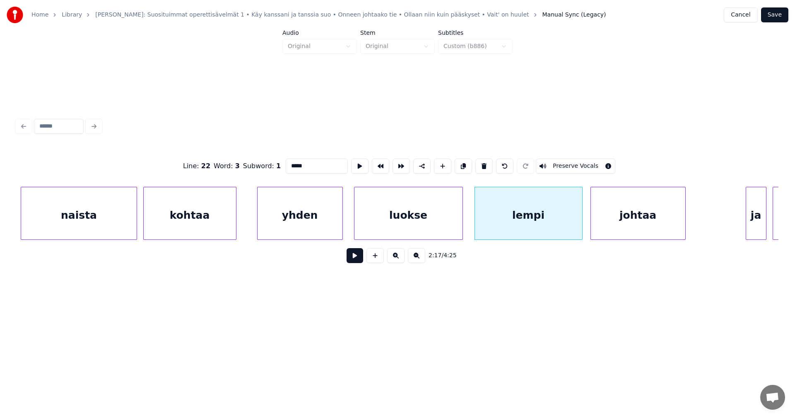
click at [363, 262] on button at bounding box center [355, 255] width 17 height 15
click at [360, 262] on button at bounding box center [355, 255] width 17 height 15
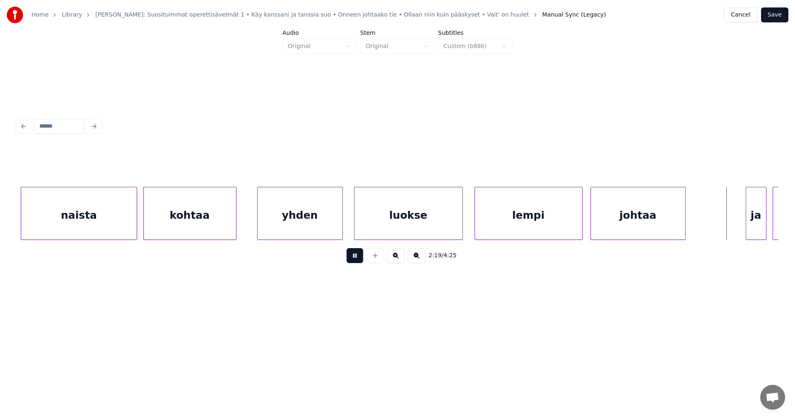
click at [360, 262] on button at bounding box center [355, 255] width 17 height 15
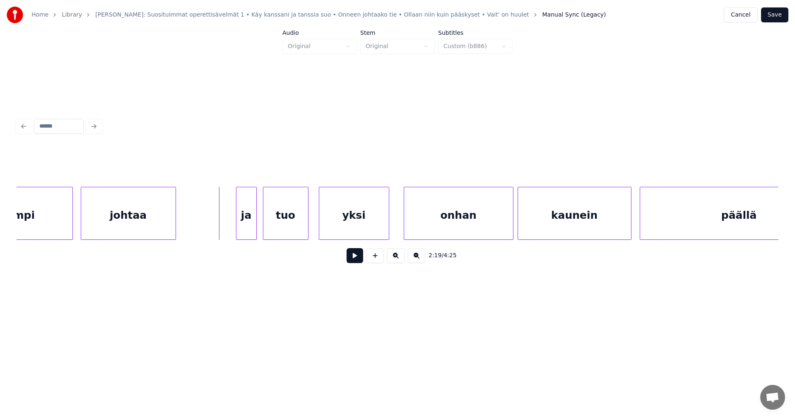
scroll to position [0, 14241]
click at [239, 219] on div "ja" at bounding box center [237, 215] width 20 height 56
click at [223, 220] on div at bounding box center [222, 213] width 2 height 52
click at [331, 228] on div "yksi" at bounding box center [346, 215] width 70 height 56
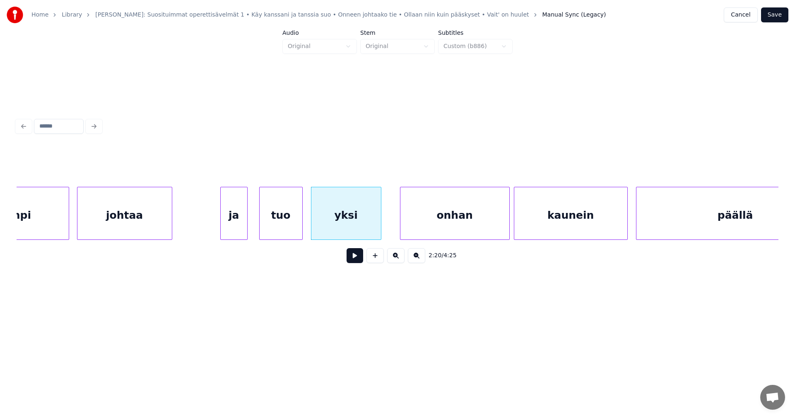
click at [300, 225] on div at bounding box center [301, 213] width 2 height 52
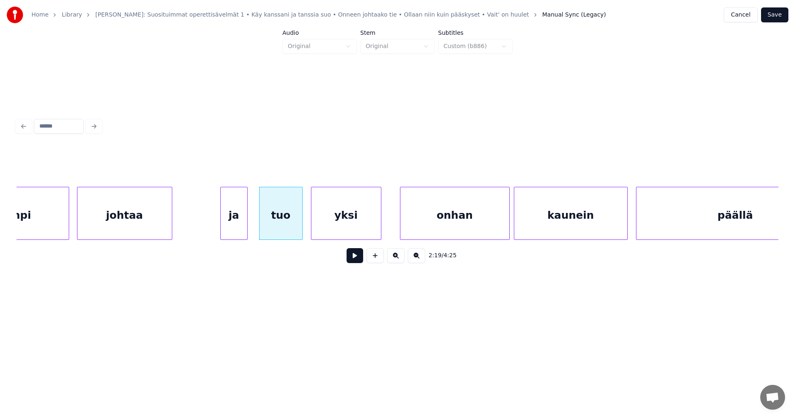
click at [238, 226] on div "ja" at bounding box center [234, 215] width 26 height 56
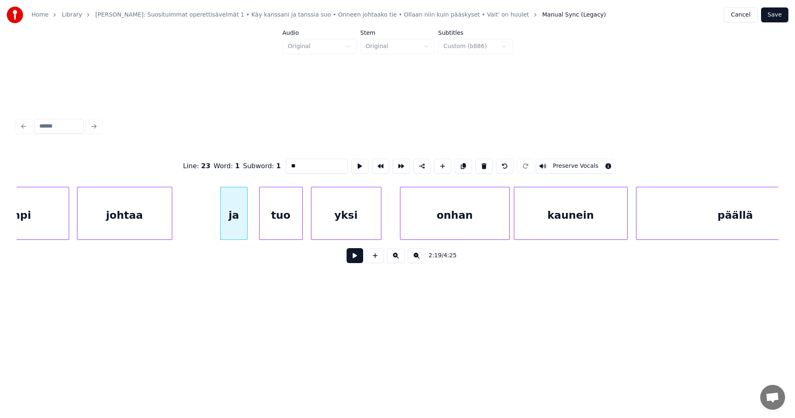
click at [353, 259] on button at bounding box center [355, 255] width 17 height 15
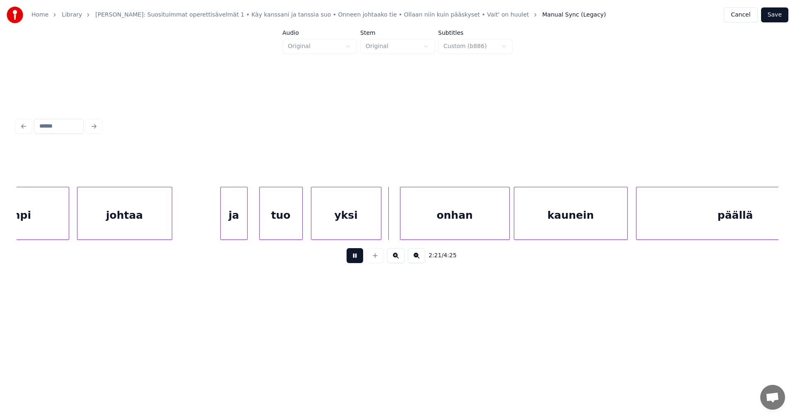
click at [353, 259] on button at bounding box center [355, 255] width 17 height 15
click at [421, 231] on div "onhan" at bounding box center [448, 215] width 109 height 56
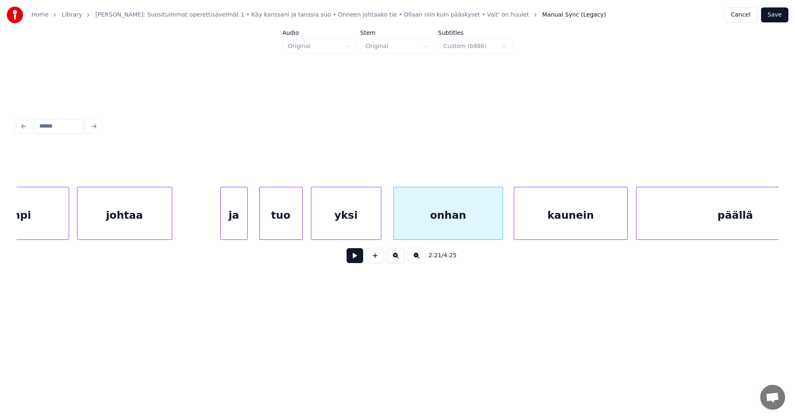
click at [351, 259] on button at bounding box center [355, 255] width 17 height 15
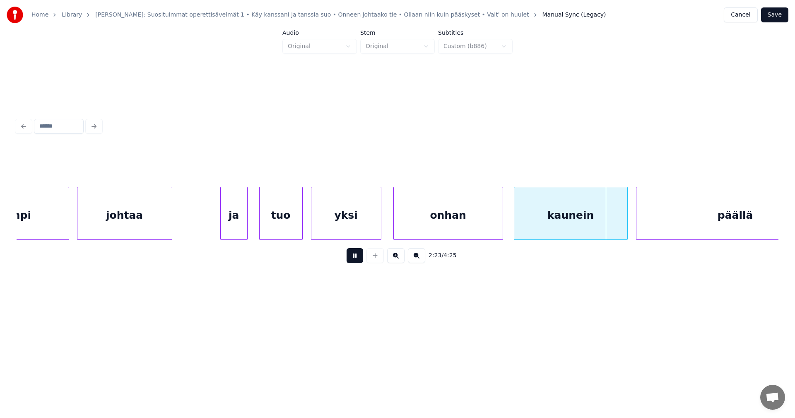
click at [353, 258] on button at bounding box center [355, 255] width 17 height 15
click at [624, 228] on div at bounding box center [623, 213] width 2 height 52
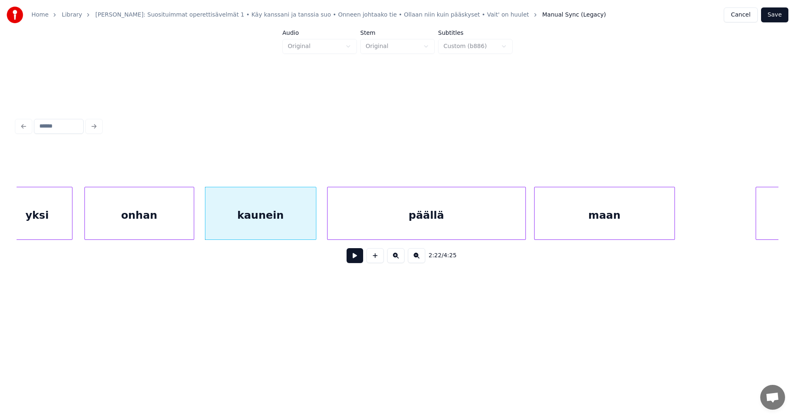
scroll to position [0, 14556]
click at [435, 226] on div "päällä" at bounding box center [418, 215] width 198 height 56
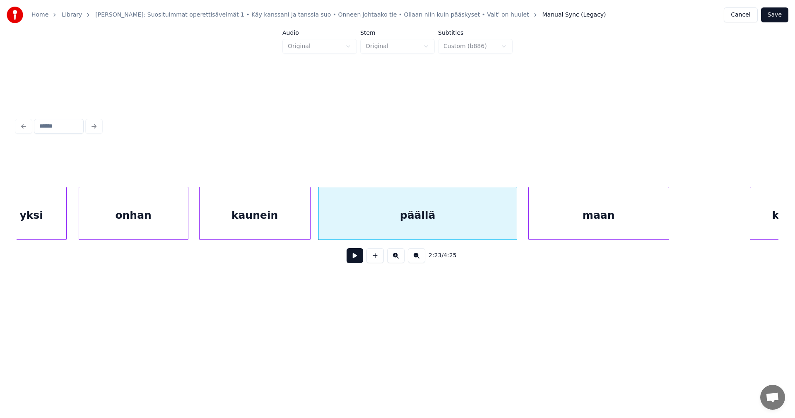
click at [355, 262] on button at bounding box center [355, 255] width 17 height 15
click at [356, 262] on button at bounding box center [355, 255] width 17 height 15
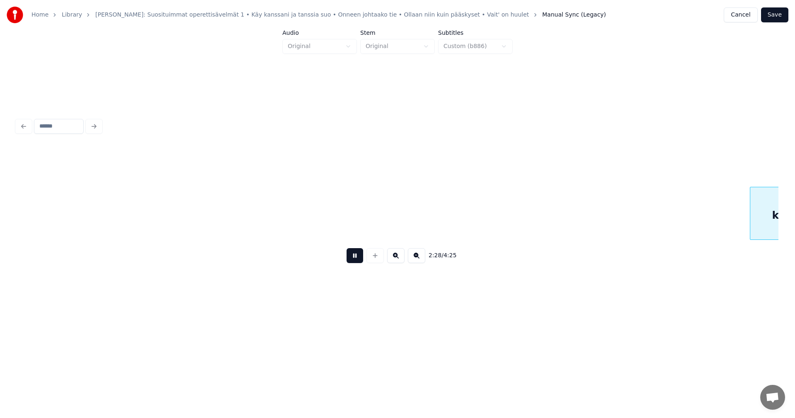
scroll to position [0, 15318]
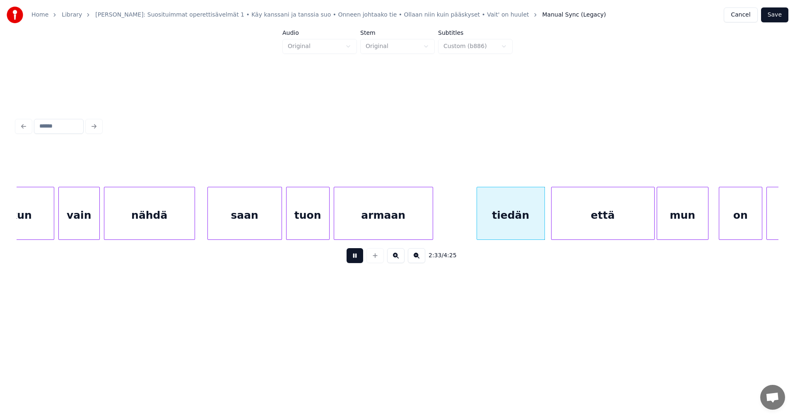
click at [356, 262] on button at bounding box center [355, 255] width 17 height 15
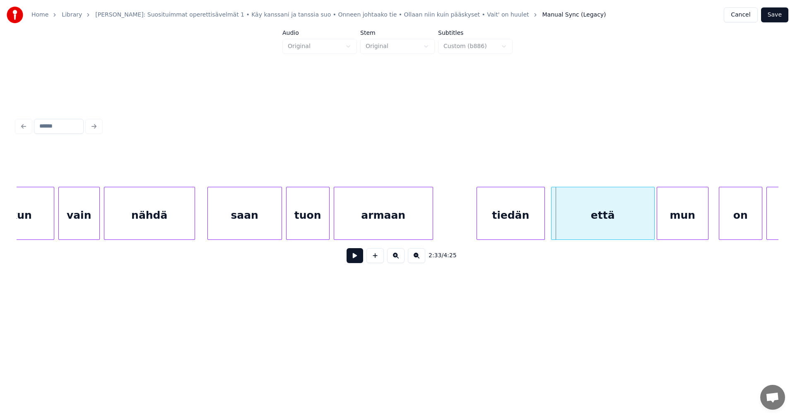
click at [356, 262] on button at bounding box center [355, 255] width 17 height 15
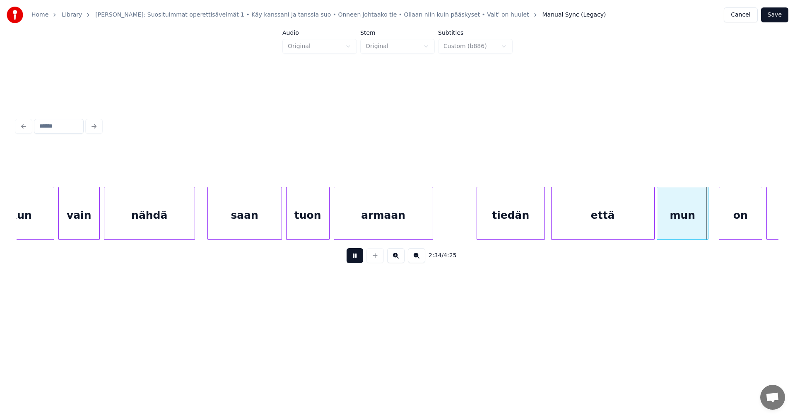
click at [356, 262] on button at bounding box center [355, 255] width 17 height 15
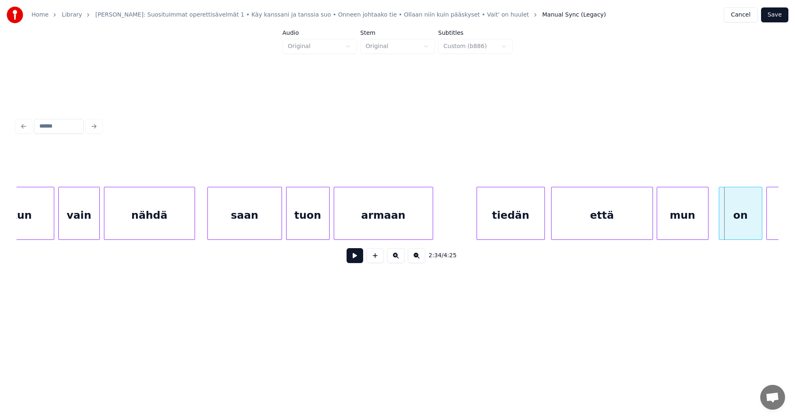
click at [650, 223] on div at bounding box center [651, 213] width 2 height 52
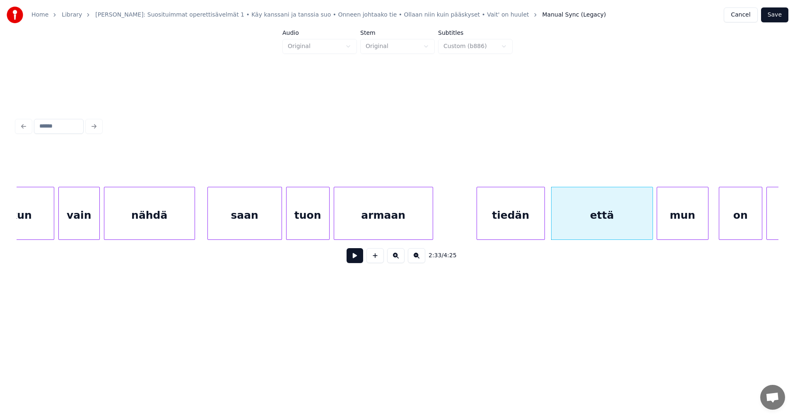
click at [517, 222] on div "tiedän" at bounding box center [510, 215] width 67 height 56
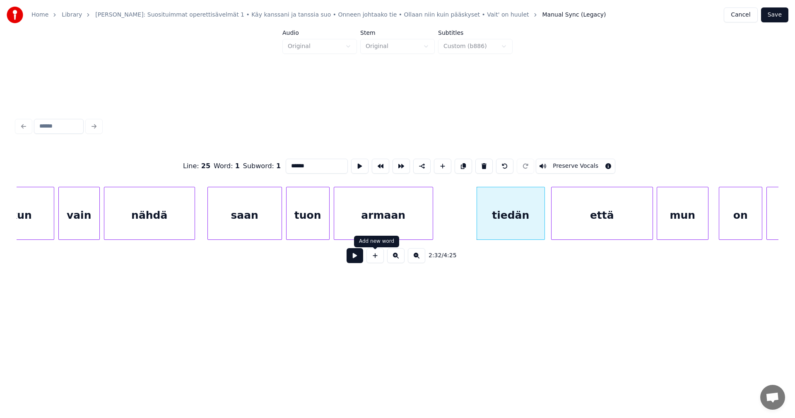
click at [359, 262] on button at bounding box center [355, 255] width 17 height 15
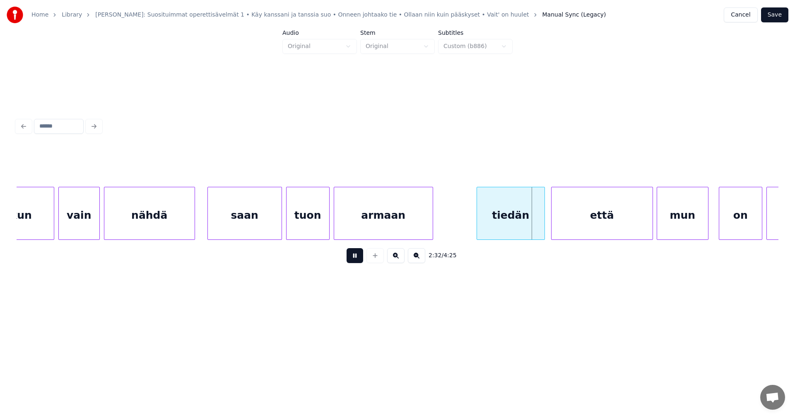
click at [359, 262] on button at bounding box center [355, 255] width 17 height 15
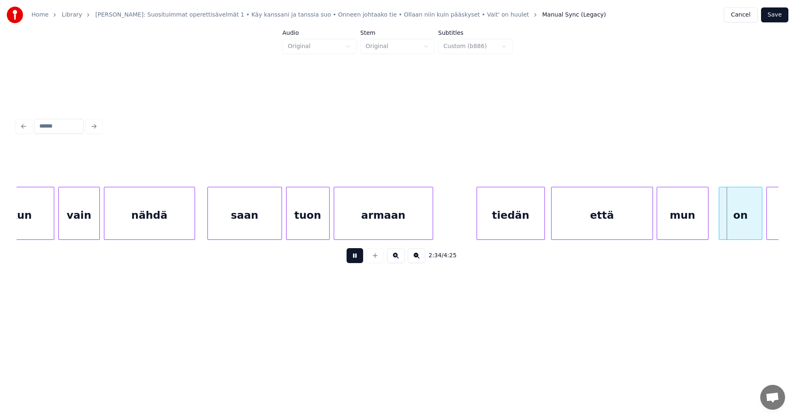
click at [359, 262] on button at bounding box center [355, 255] width 17 height 15
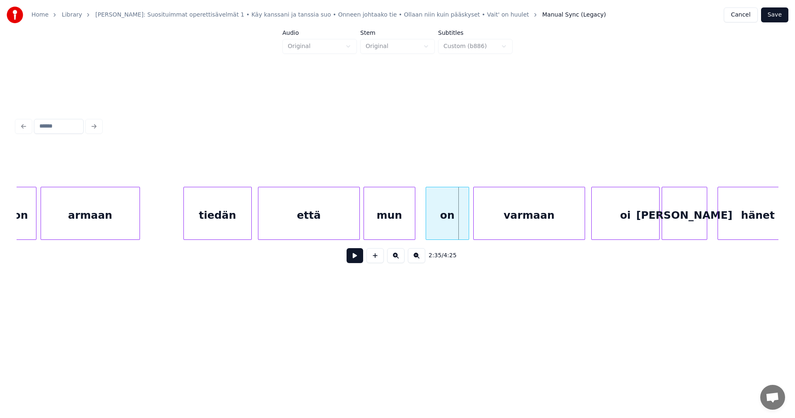
scroll to position [0, 15632]
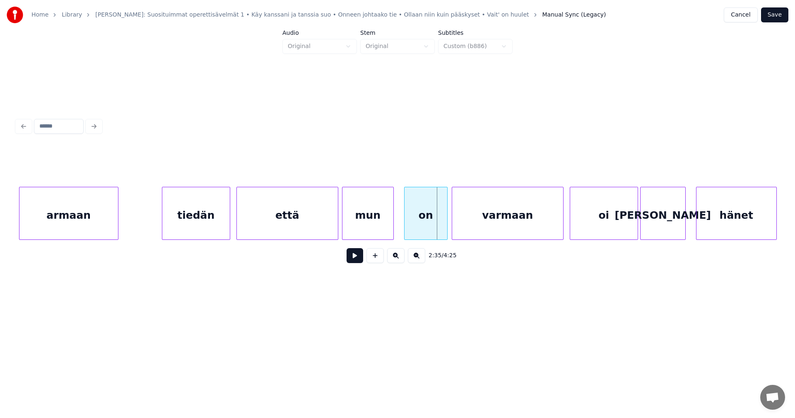
click at [372, 225] on div "mun" at bounding box center [367, 215] width 51 height 56
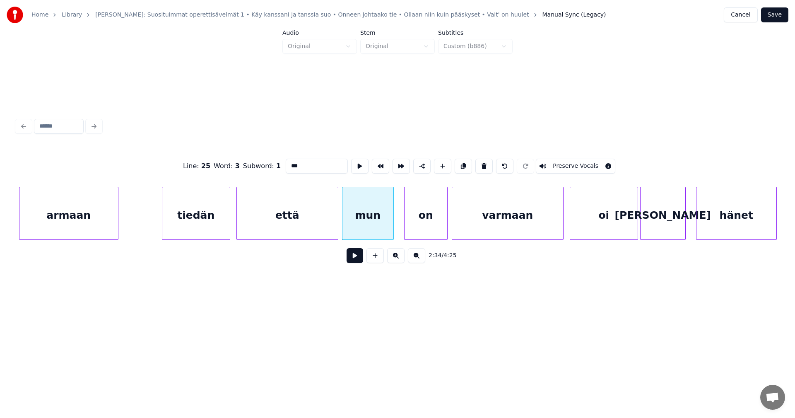
click at [353, 259] on button at bounding box center [355, 255] width 17 height 15
click at [354, 257] on button at bounding box center [355, 255] width 17 height 15
click at [390, 231] on div at bounding box center [390, 213] width 2 height 52
click at [424, 224] on div "on" at bounding box center [423, 215] width 43 height 56
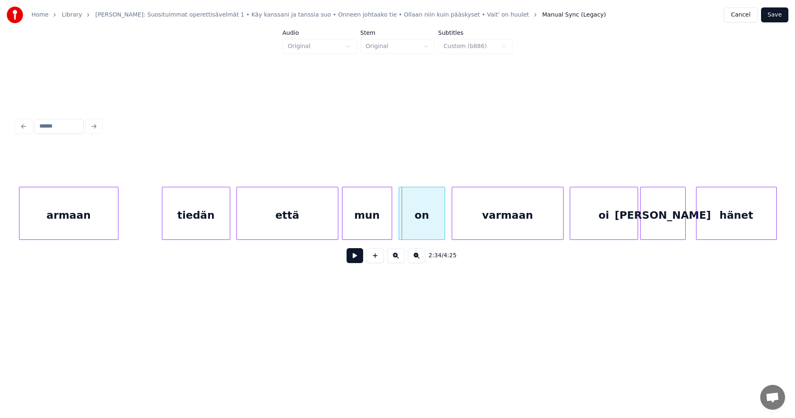
click at [400, 224] on div at bounding box center [400, 213] width 2 height 52
click at [358, 261] on button at bounding box center [355, 255] width 17 height 15
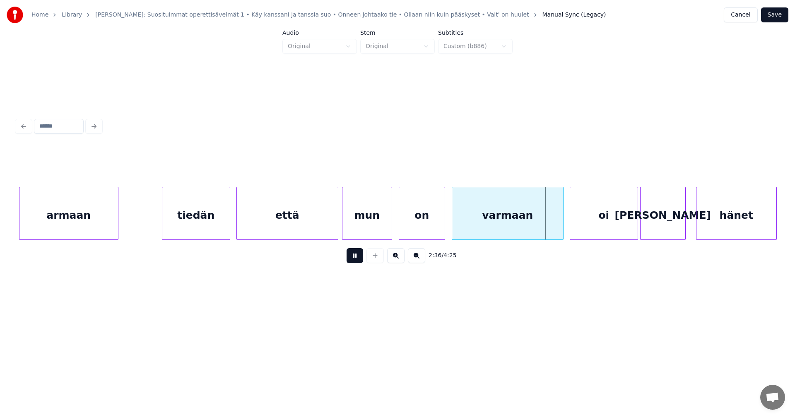
click at [358, 260] on button at bounding box center [355, 255] width 17 height 15
click at [399, 225] on div at bounding box center [399, 213] width 2 height 52
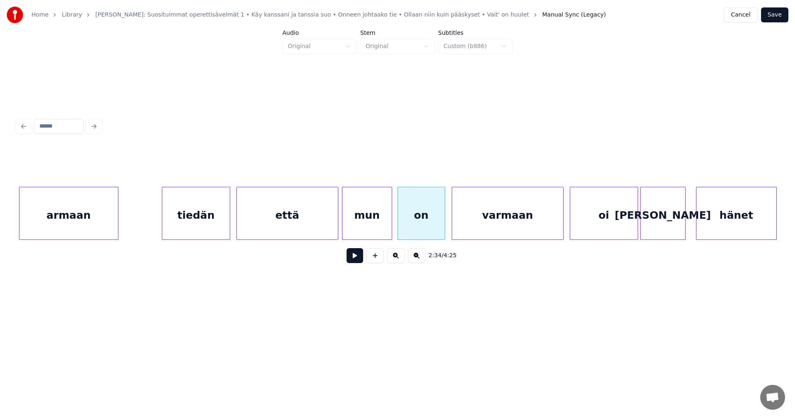
click at [362, 257] on button at bounding box center [355, 255] width 17 height 15
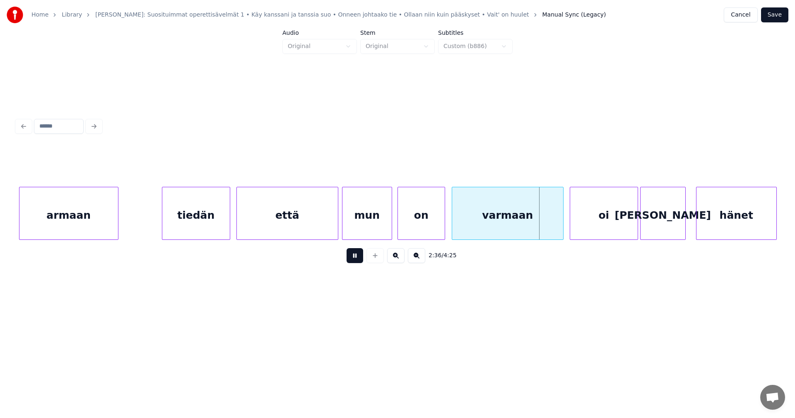
click at [362, 257] on button at bounding box center [355, 255] width 17 height 15
click at [558, 221] on div at bounding box center [558, 213] width 2 height 52
click at [587, 222] on div "oi" at bounding box center [600, 215] width 67 height 56
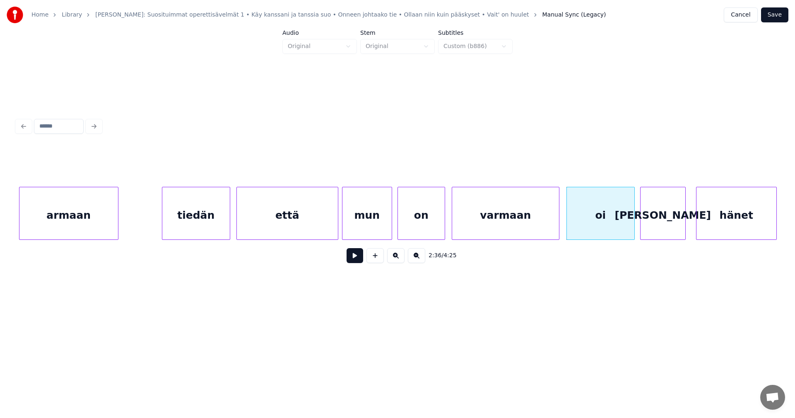
click at [354, 259] on button at bounding box center [355, 255] width 17 height 15
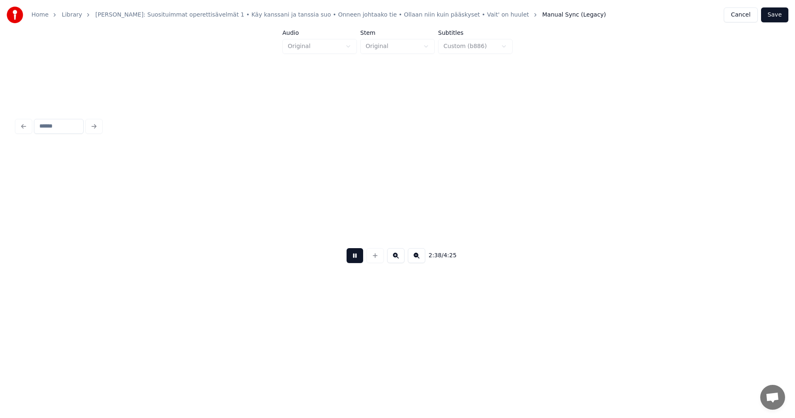
scroll to position [0, 16394]
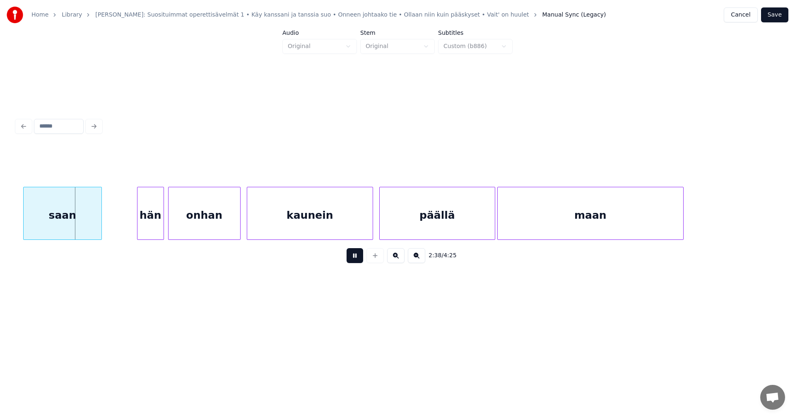
click at [354, 259] on button at bounding box center [355, 255] width 17 height 15
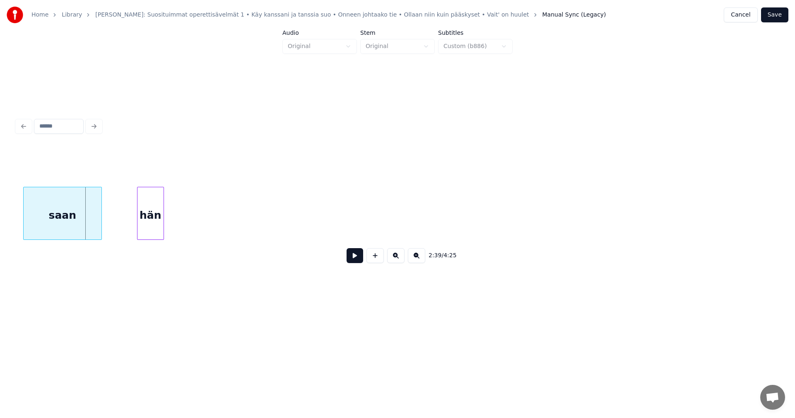
scroll to position [0, 15728]
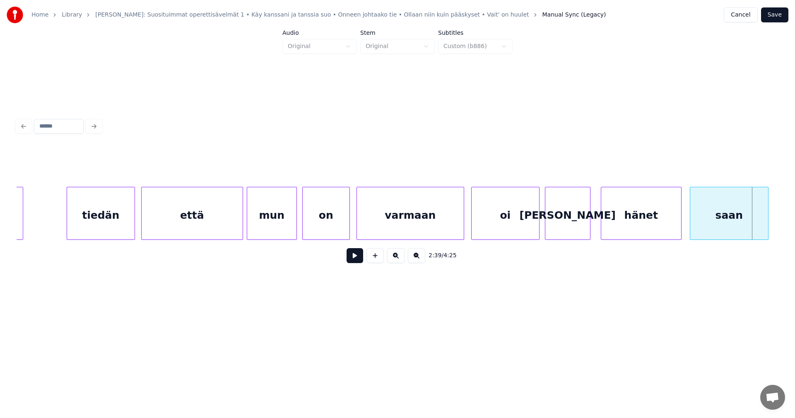
click at [262, 226] on div "mun" at bounding box center [271, 215] width 49 height 56
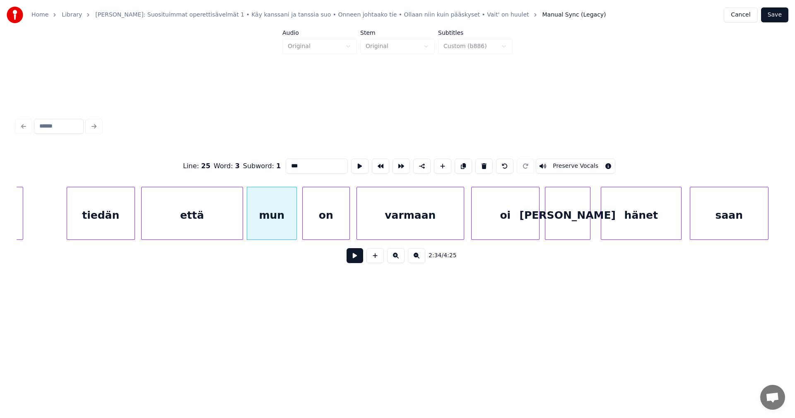
click at [357, 260] on button at bounding box center [355, 255] width 17 height 15
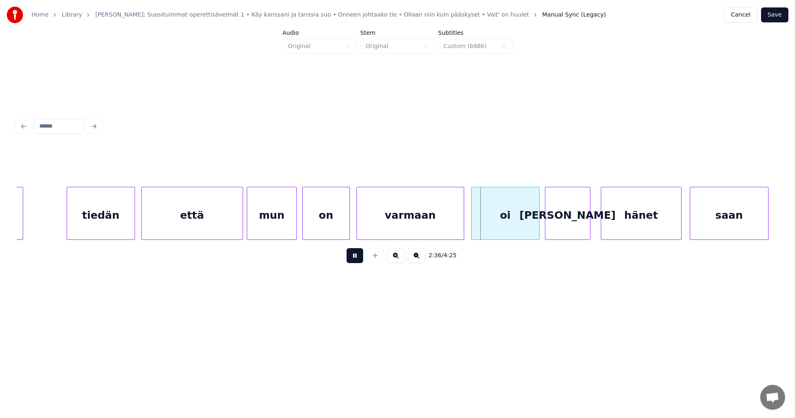
click at [357, 260] on button at bounding box center [355, 255] width 17 height 15
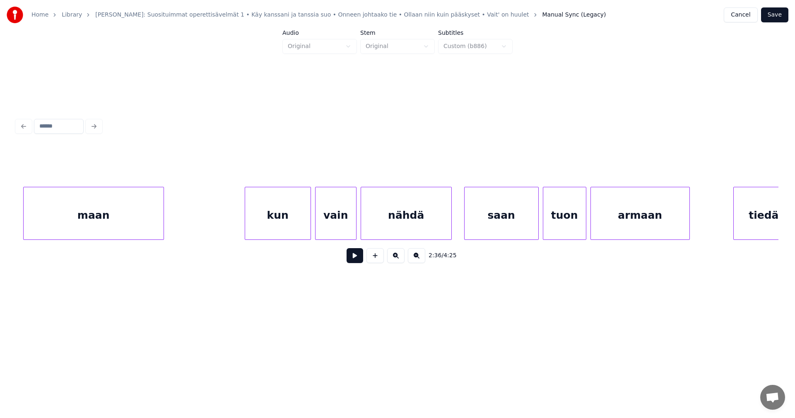
click at [274, 232] on div "kun" at bounding box center [277, 215] width 65 height 56
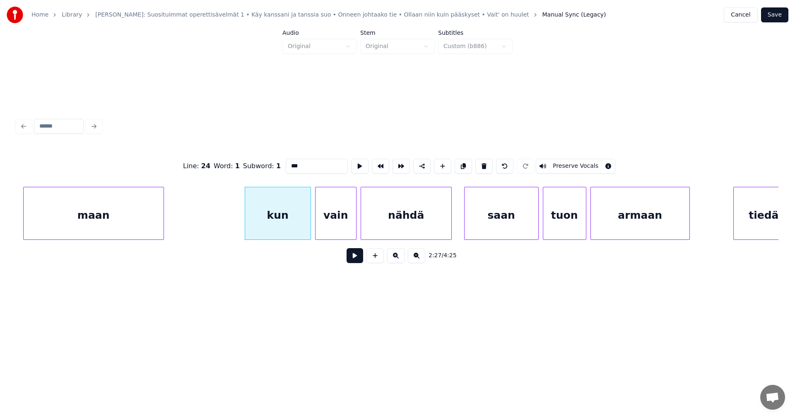
click at [353, 259] on button at bounding box center [355, 255] width 17 height 15
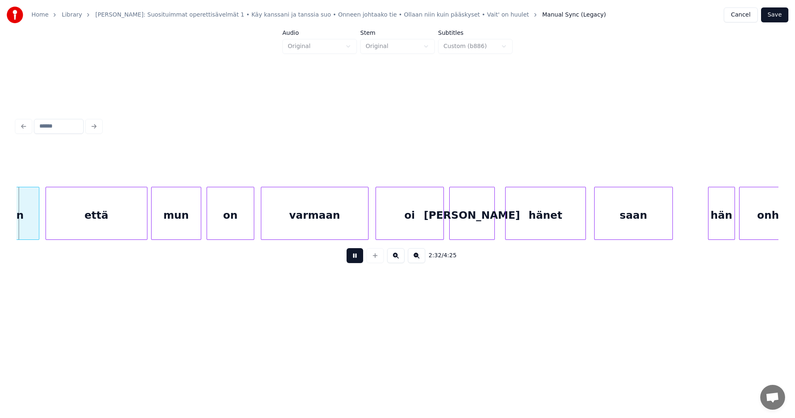
click at [353, 259] on button at bounding box center [355, 255] width 17 height 15
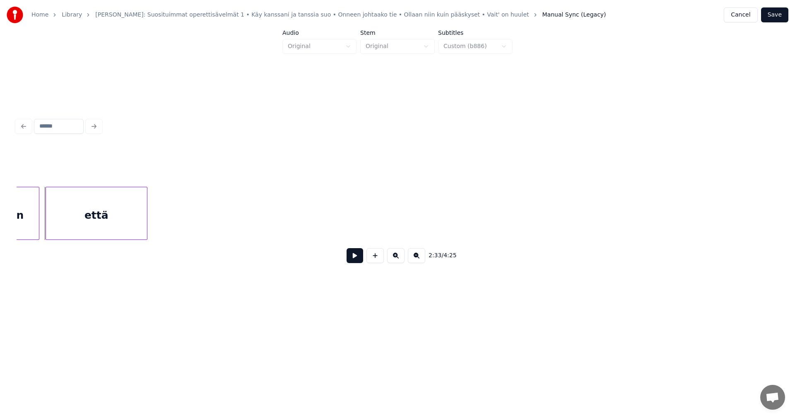
scroll to position [0, 15157]
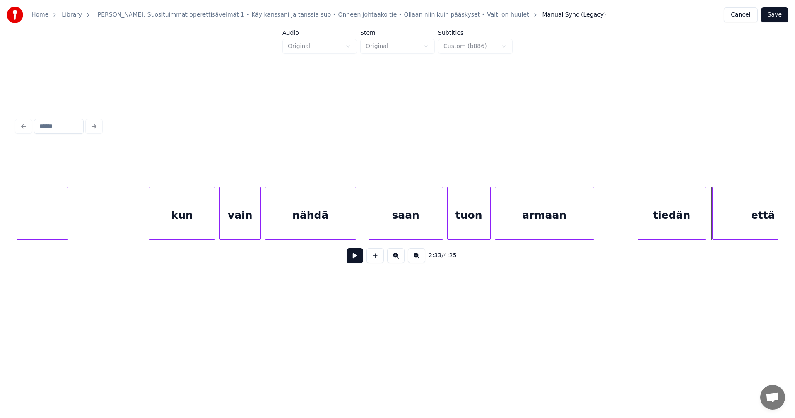
click at [465, 224] on div "tuon" at bounding box center [469, 215] width 43 height 56
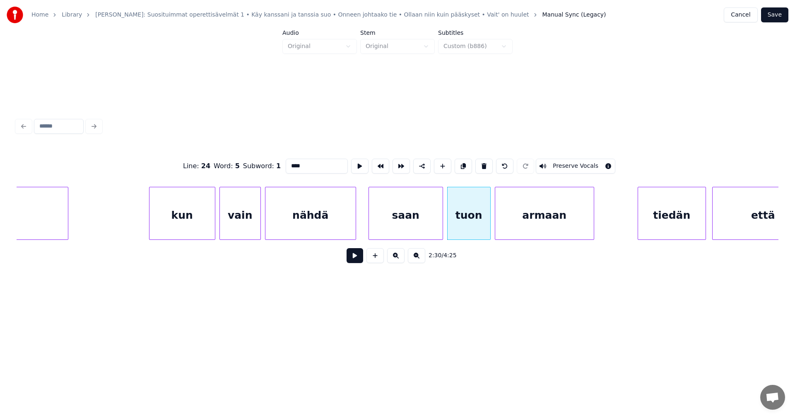
click at [359, 258] on button at bounding box center [355, 255] width 17 height 15
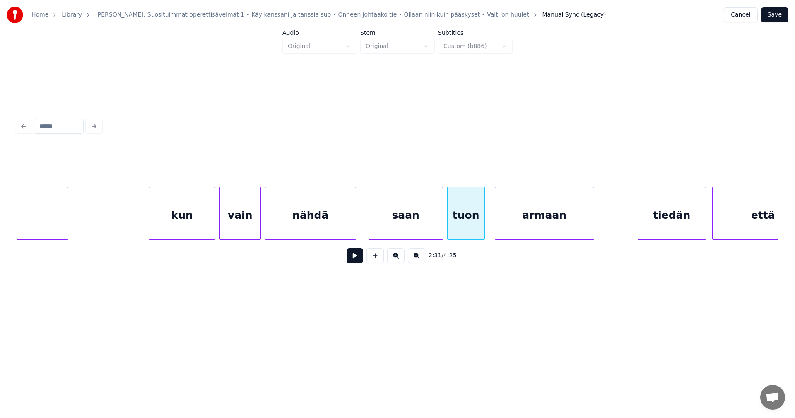
click at [482, 229] on div at bounding box center [483, 213] width 2 height 52
click at [491, 229] on div at bounding box center [491, 213] width 2 height 52
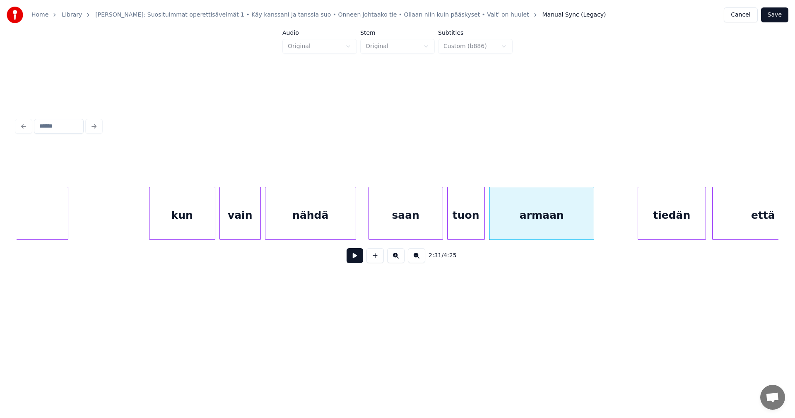
click at [356, 263] on button at bounding box center [355, 255] width 17 height 15
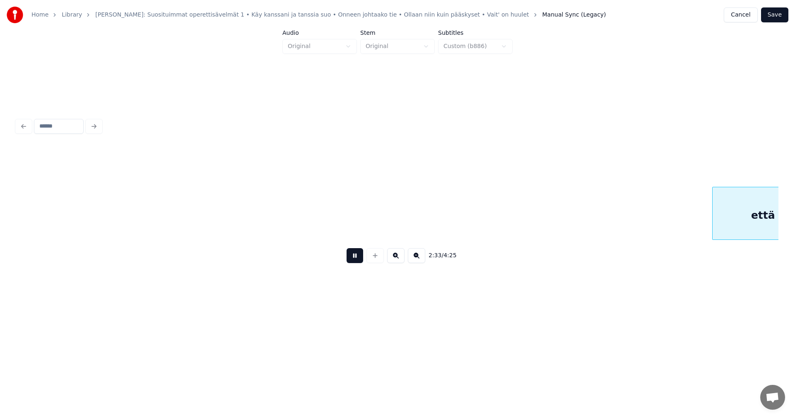
scroll to position [0, 15918]
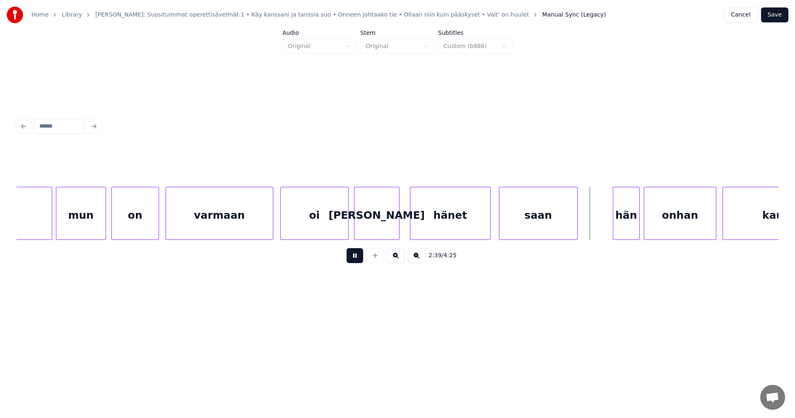
drag, startPoint x: 354, startPoint y: 262, endPoint x: 426, endPoint y: 258, distance: 73.0
click at [354, 262] on button at bounding box center [355, 255] width 17 height 15
click at [618, 222] on div "hän" at bounding box center [620, 215] width 26 height 56
click at [671, 223] on div "onhan" at bounding box center [677, 215] width 72 height 56
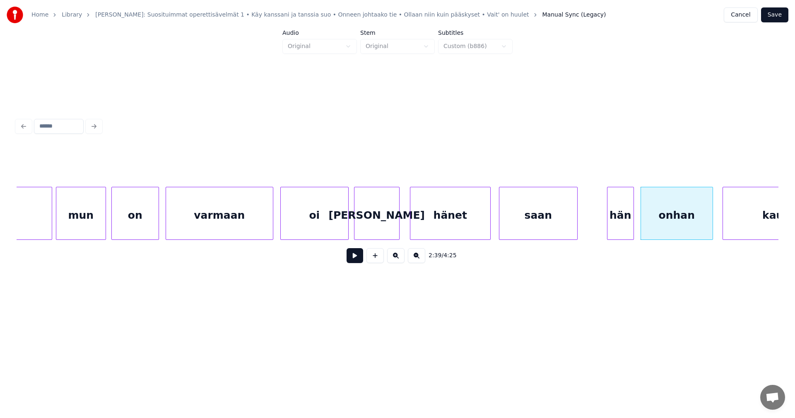
click at [349, 257] on button at bounding box center [355, 255] width 17 height 15
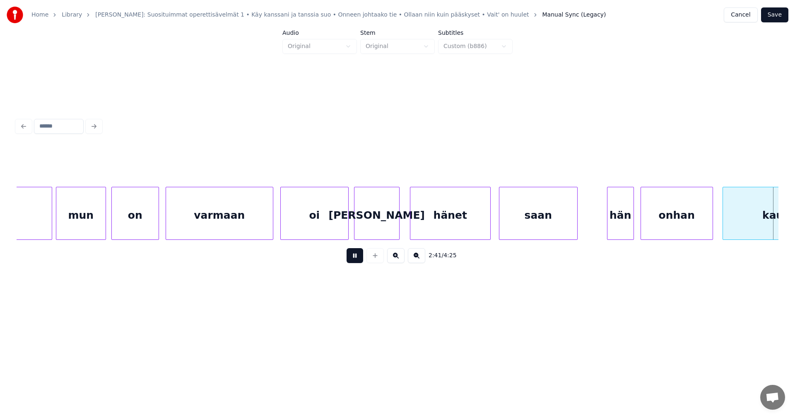
scroll to position [0, 16681]
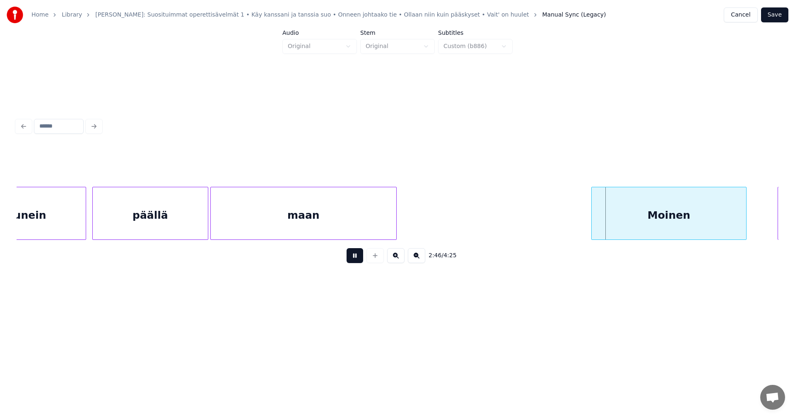
click at [350, 258] on button at bounding box center [355, 255] width 17 height 15
click at [356, 262] on button at bounding box center [355, 255] width 17 height 15
drag, startPoint x: 356, startPoint y: 262, endPoint x: 618, endPoint y: 273, distance: 262.3
click at [357, 262] on button at bounding box center [355, 255] width 17 height 15
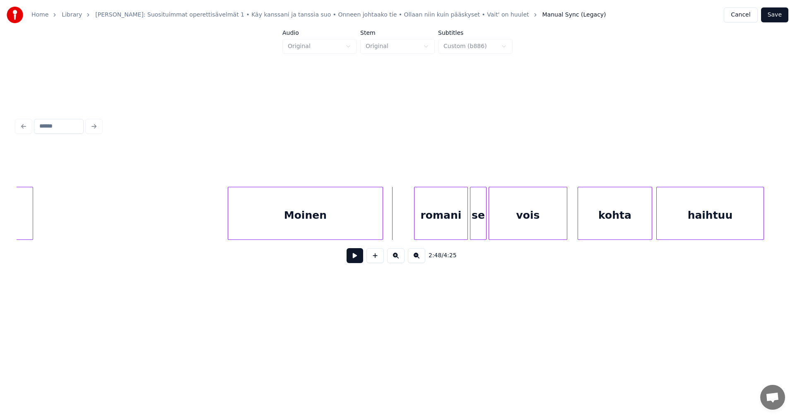
scroll to position [0, 17045]
click at [450, 229] on div "romani" at bounding box center [435, 215] width 53 height 56
click at [394, 226] on div at bounding box center [395, 213] width 2 height 52
click at [365, 228] on div "Moinen" at bounding box center [304, 215] width 154 height 56
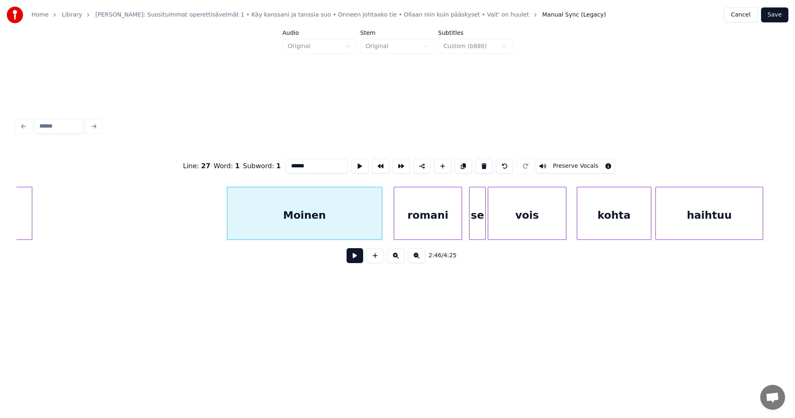
click at [355, 263] on button at bounding box center [355, 255] width 17 height 15
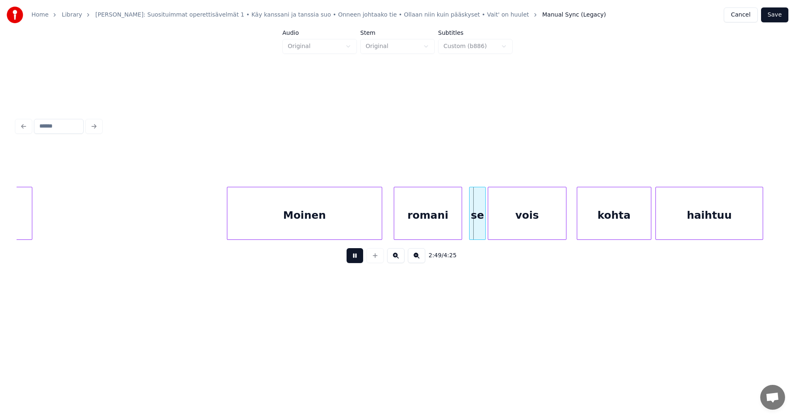
click at [355, 260] on button at bounding box center [355, 255] width 17 height 15
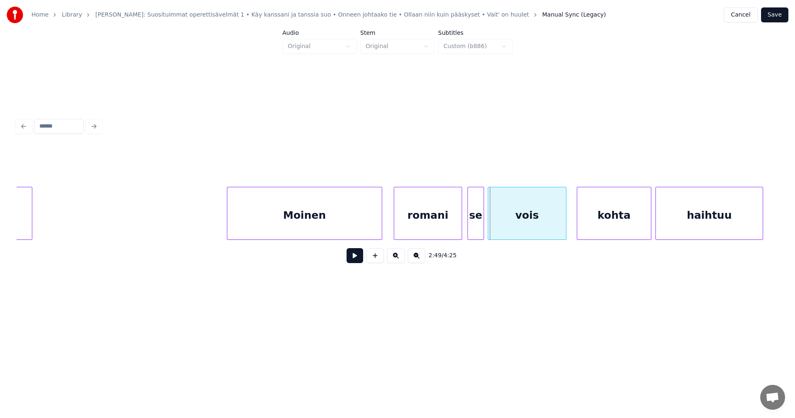
click at [476, 221] on div "se" at bounding box center [476, 215] width 16 height 56
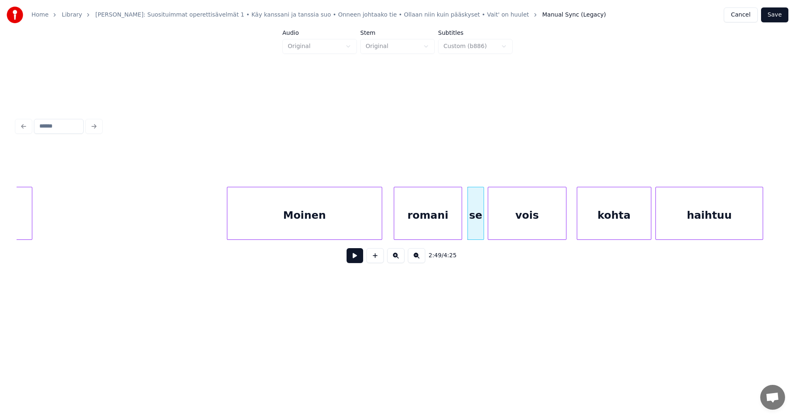
click at [361, 260] on button at bounding box center [355, 255] width 17 height 15
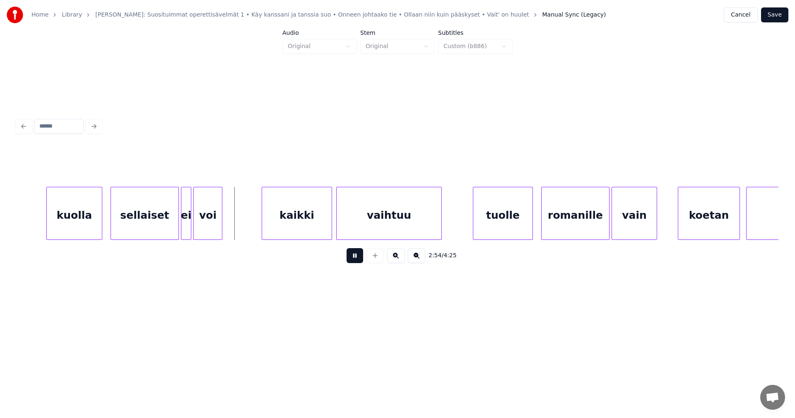
click at [361, 260] on button at bounding box center [355, 255] width 17 height 15
click at [166, 227] on div at bounding box center [166, 213] width 2 height 52
click at [183, 224] on div "ei" at bounding box center [183, 215] width 10 height 56
click at [142, 229] on div "sellaiset" at bounding box center [139, 215] width 57 height 56
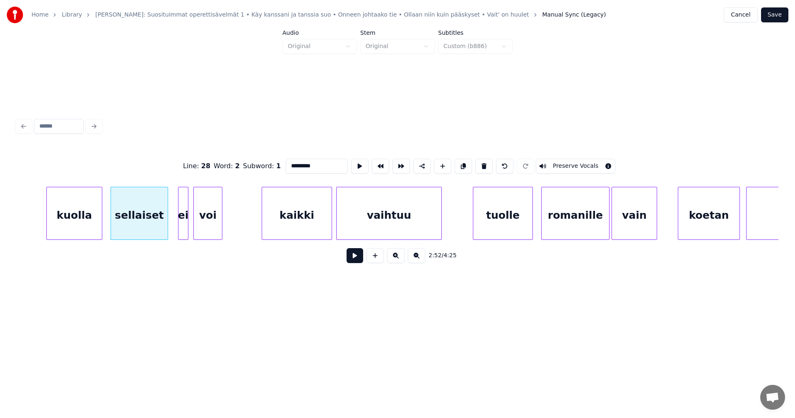
click at [358, 261] on button at bounding box center [355, 255] width 17 height 15
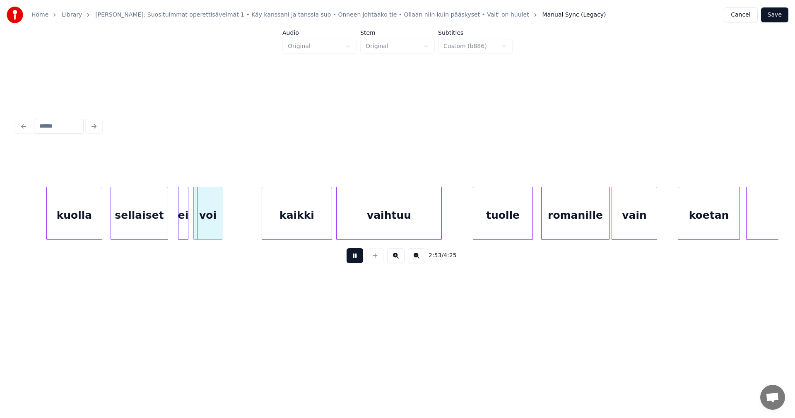
drag, startPoint x: 356, startPoint y: 261, endPoint x: 241, endPoint y: 244, distance: 116.7
click at [354, 260] on button at bounding box center [355, 255] width 17 height 15
click at [178, 220] on div at bounding box center [177, 213] width 2 height 52
click at [98, 223] on div "kuolla" at bounding box center [74, 215] width 55 height 56
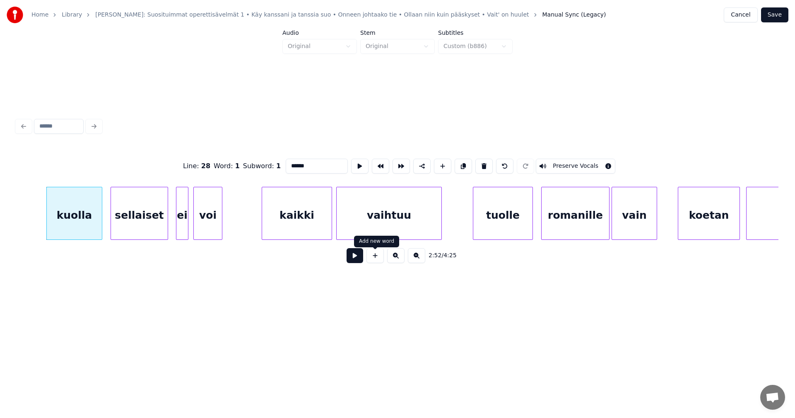
click at [358, 261] on button at bounding box center [355, 255] width 17 height 15
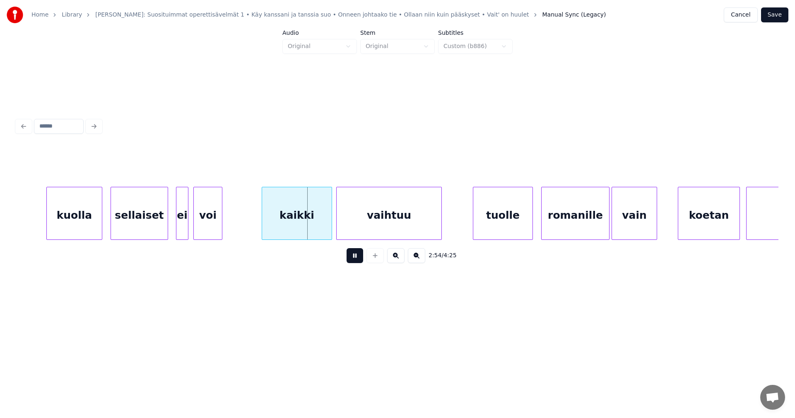
click at [358, 261] on button at bounding box center [355, 255] width 17 height 15
click at [328, 227] on div at bounding box center [327, 213] width 2 height 52
click at [362, 225] on div "vaihtuu" at bounding box center [386, 215] width 105 height 56
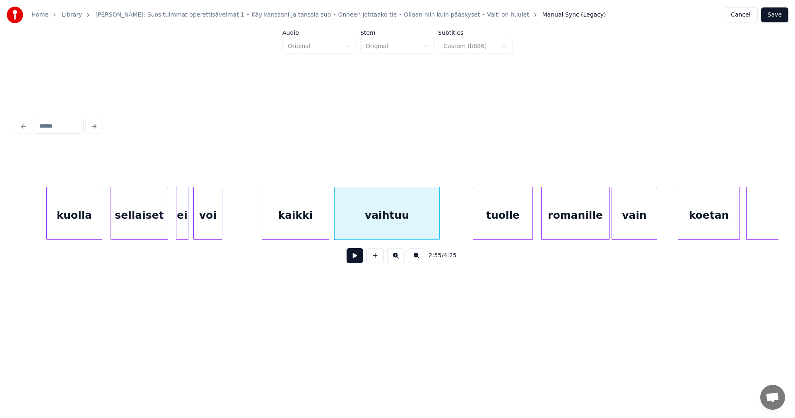
click at [356, 260] on button at bounding box center [355, 255] width 17 height 15
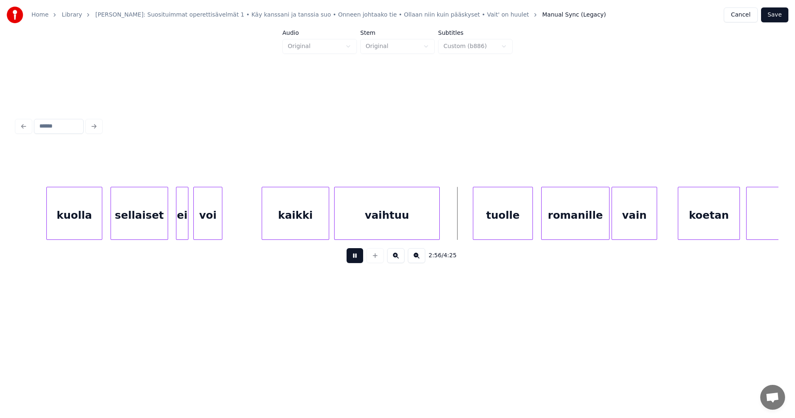
click at [358, 259] on button at bounding box center [355, 255] width 17 height 15
click at [453, 228] on div at bounding box center [454, 213] width 2 height 52
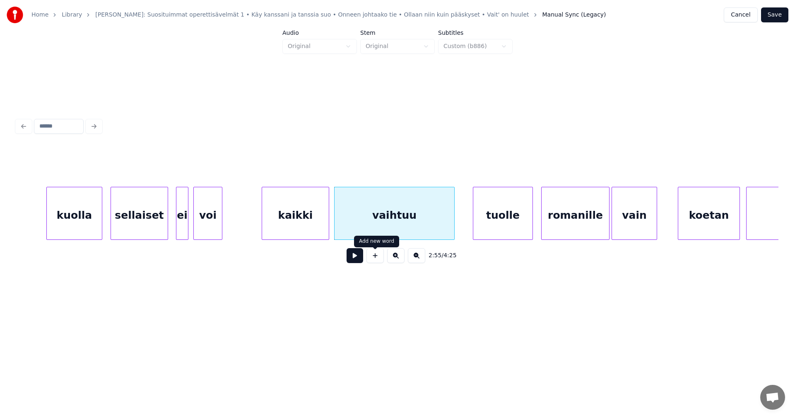
click at [361, 256] on button at bounding box center [355, 255] width 17 height 15
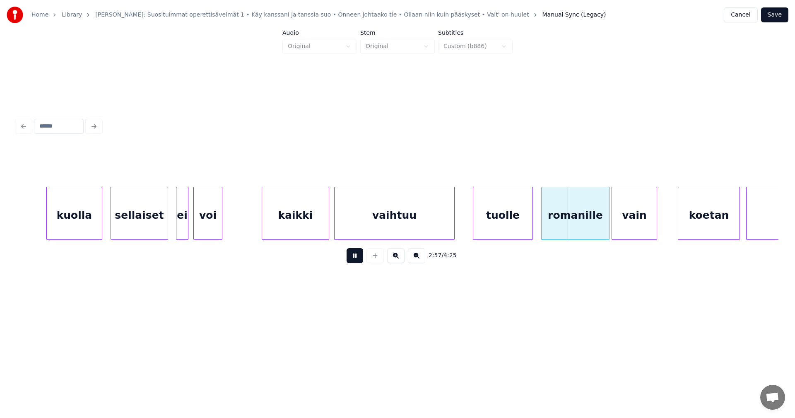
click at [359, 257] on button at bounding box center [355, 255] width 17 height 15
click at [605, 227] on div at bounding box center [605, 213] width 2 height 52
click at [358, 260] on button at bounding box center [355, 255] width 17 height 15
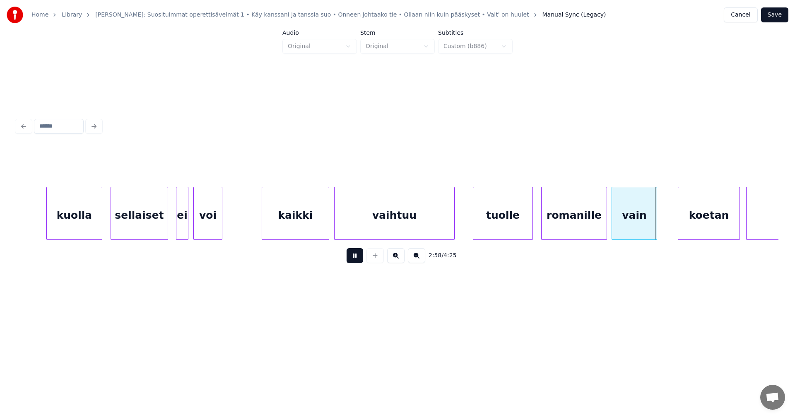
drag, startPoint x: 357, startPoint y: 260, endPoint x: 423, endPoint y: 247, distance: 67.1
click at [358, 260] on button at bounding box center [355, 255] width 17 height 15
click at [529, 223] on div at bounding box center [529, 213] width 2 height 52
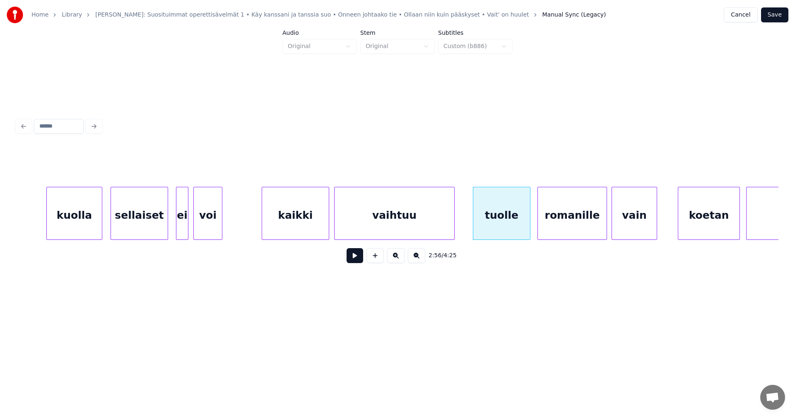
click at [538, 224] on div at bounding box center [539, 213] width 2 height 52
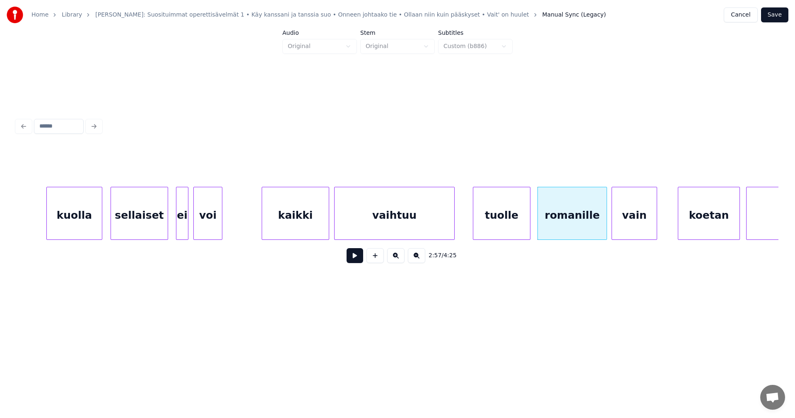
click at [355, 262] on button at bounding box center [355, 255] width 17 height 15
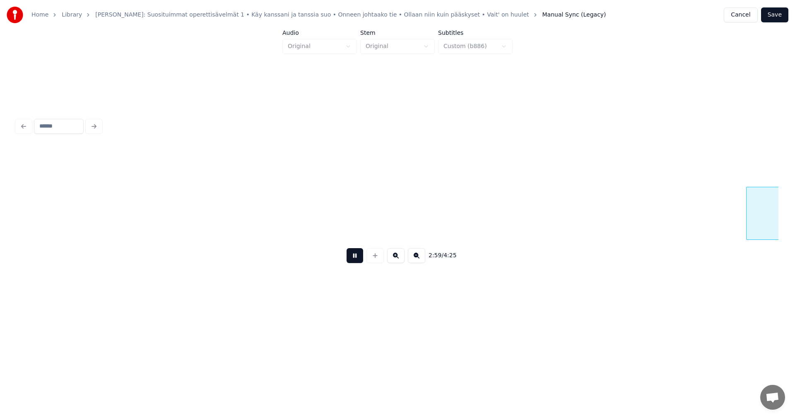
scroll to position [0, 18571]
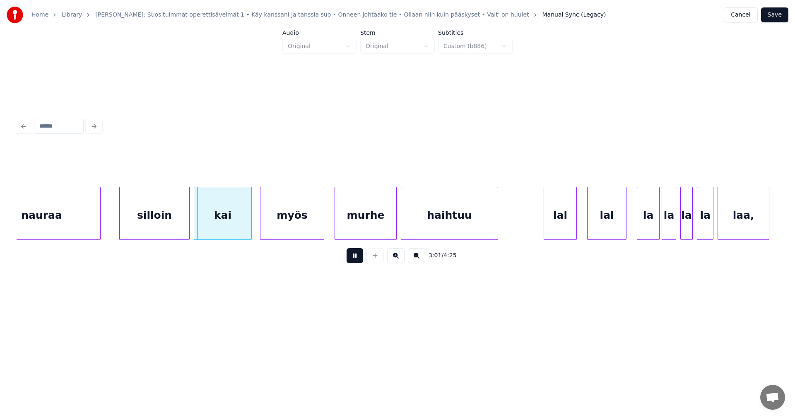
click at [355, 262] on button at bounding box center [355, 255] width 17 height 15
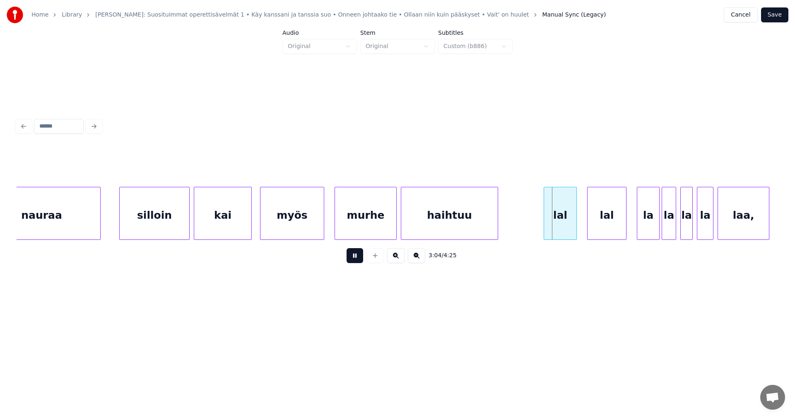
click at [355, 262] on button at bounding box center [355, 255] width 17 height 15
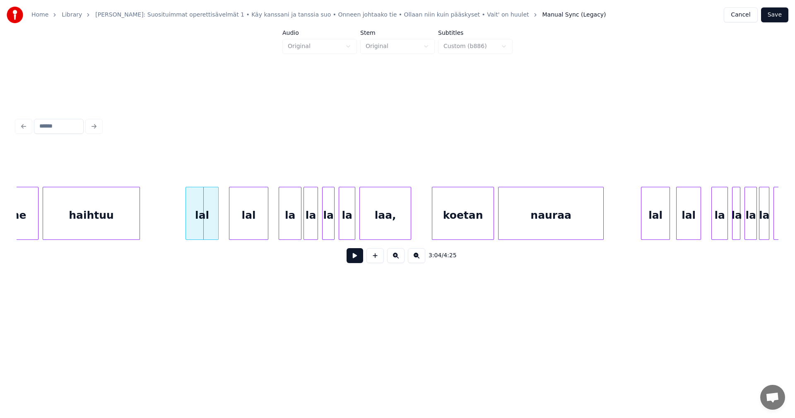
scroll to position [0, 18985]
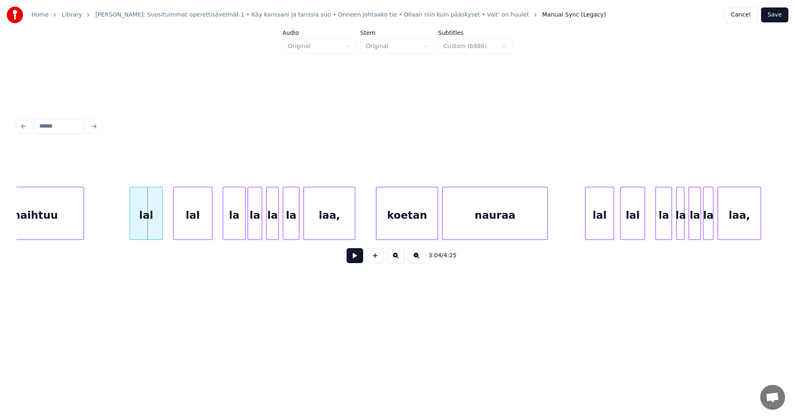
click at [355, 260] on button at bounding box center [355, 255] width 17 height 15
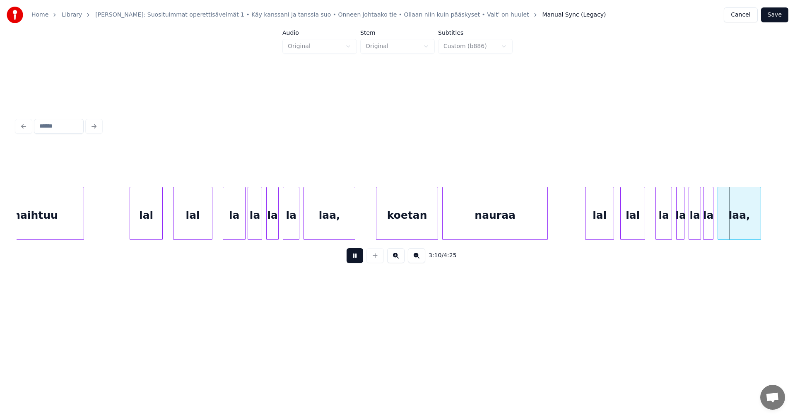
click at [355, 260] on button at bounding box center [355, 255] width 17 height 15
click at [585, 225] on div "lal" at bounding box center [596, 215] width 28 height 56
click at [608, 224] on div at bounding box center [607, 213] width 2 height 52
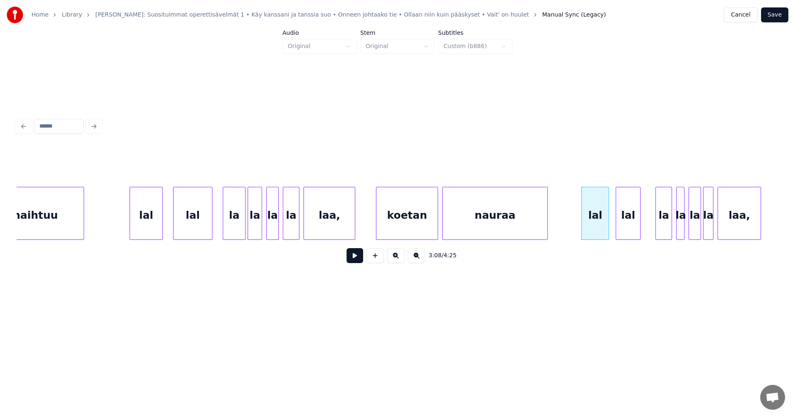
click at [620, 222] on div "lal" at bounding box center [628, 215] width 24 height 56
click at [644, 221] on div at bounding box center [643, 213] width 2 height 52
click at [598, 224] on div "lal" at bounding box center [595, 215] width 27 height 56
click at [357, 261] on button at bounding box center [355, 255] width 17 height 15
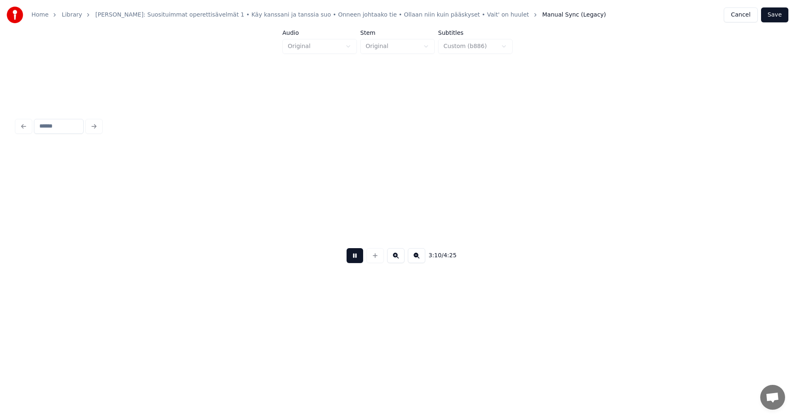
scroll to position [0, 19747]
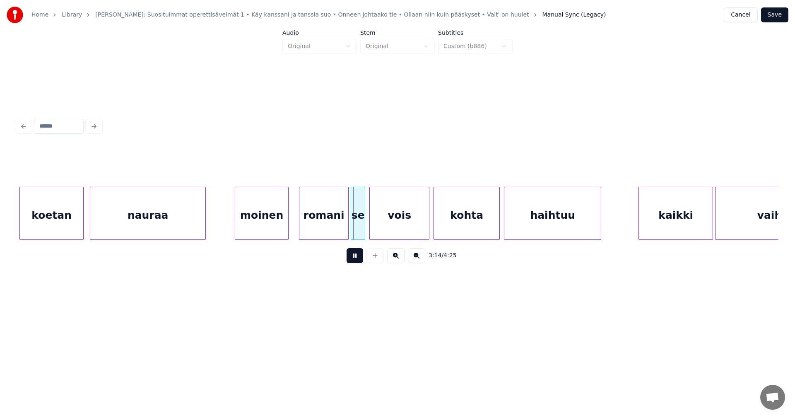
click at [357, 261] on button at bounding box center [355, 255] width 17 height 15
click at [327, 232] on div "romani" at bounding box center [320, 215] width 49 height 56
click at [356, 257] on button at bounding box center [355, 255] width 17 height 15
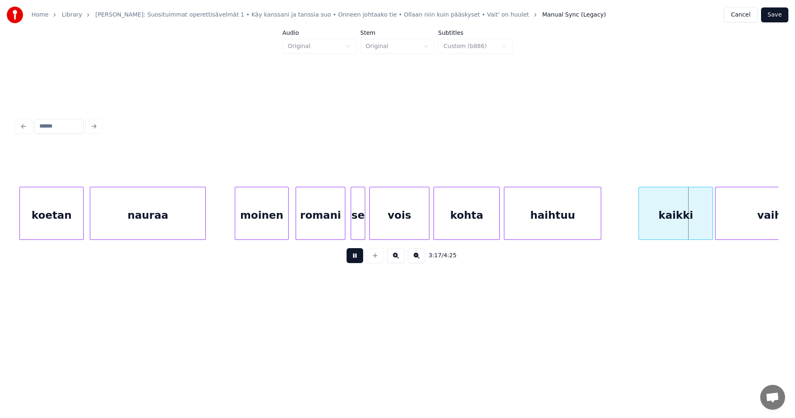
drag, startPoint x: 354, startPoint y: 257, endPoint x: 367, endPoint y: 260, distance: 13.1
click at [355, 258] on button at bounding box center [355, 255] width 17 height 15
click at [707, 231] on div at bounding box center [708, 213] width 2 height 52
click at [350, 259] on button at bounding box center [355, 255] width 17 height 15
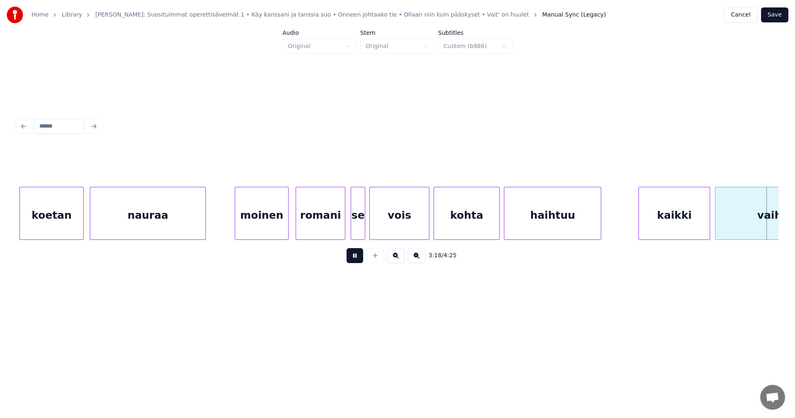
scroll to position [0, 20510]
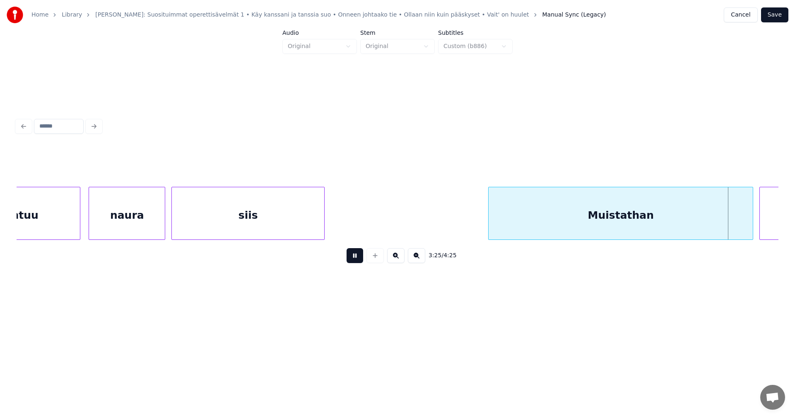
click at [353, 260] on button at bounding box center [355, 255] width 17 height 15
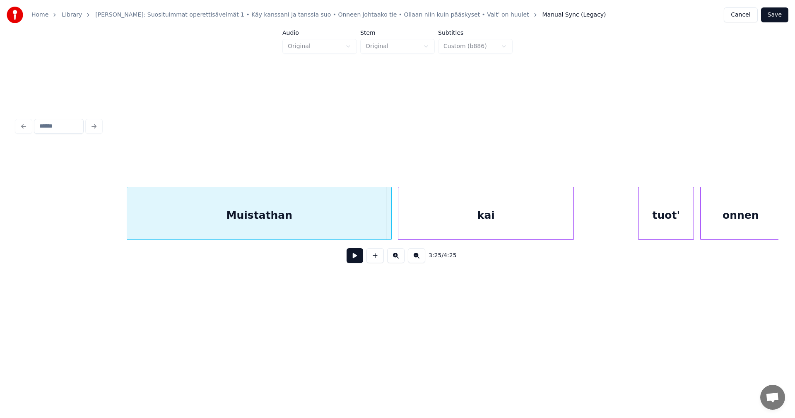
scroll to position [0, 20874]
click at [384, 229] on div at bounding box center [384, 213] width 2 height 52
click at [451, 217] on div "kai" at bounding box center [482, 215] width 175 height 56
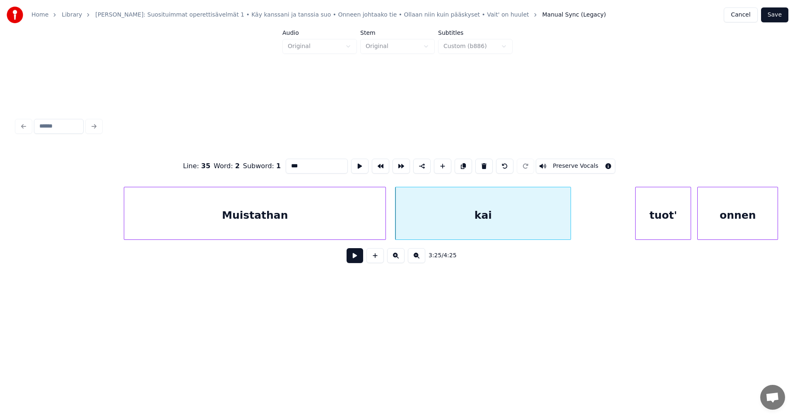
click at [356, 262] on button at bounding box center [355, 255] width 17 height 15
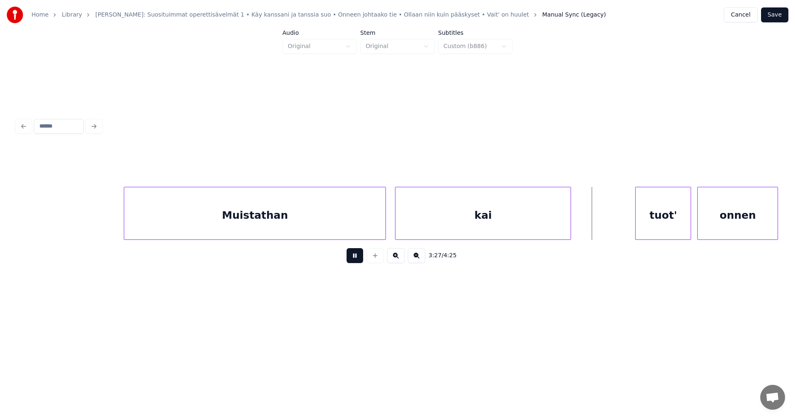
drag, startPoint x: 356, startPoint y: 260, endPoint x: 526, endPoint y: 234, distance: 171.7
click at [357, 260] on button at bounding box center [355, 255] width 17 height 15
click at [666, 218] on div "tuot'" at bounding box center [660, 215] width 55 height 56
click at [681, 221] on div at bounding box center [682, 213] width 2 height 52
click at [694, 221] on div at bounding box center [693, 213] width 2 height 52
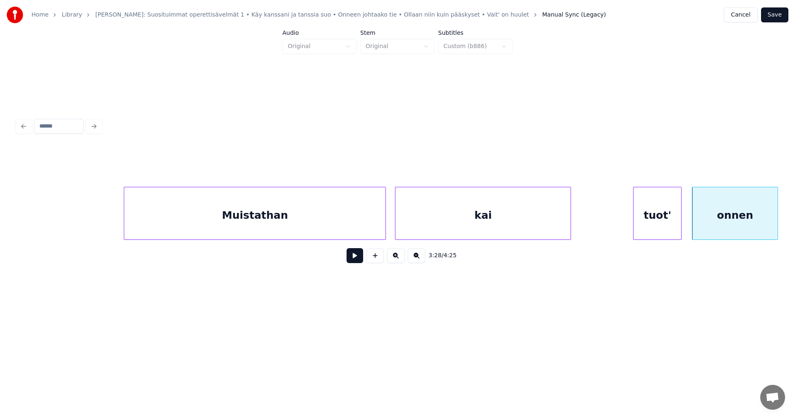
click at [666, 222] on div "tuot'" at bounding box center [657, 215] width 48 height 56
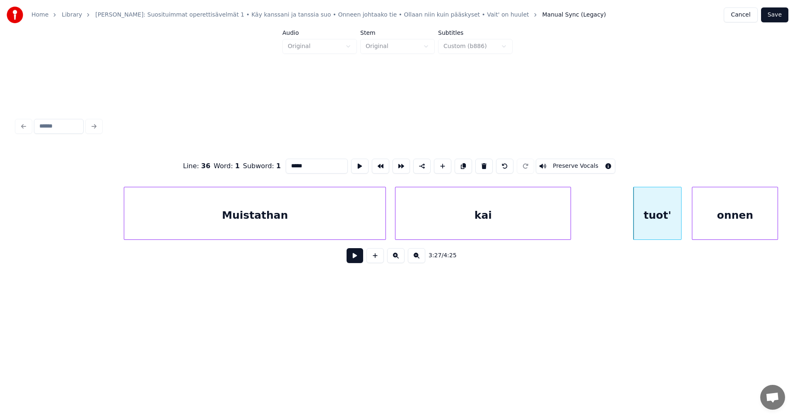
click at [358, 262] on button at bounding box center [355, 255] width 17 height 15
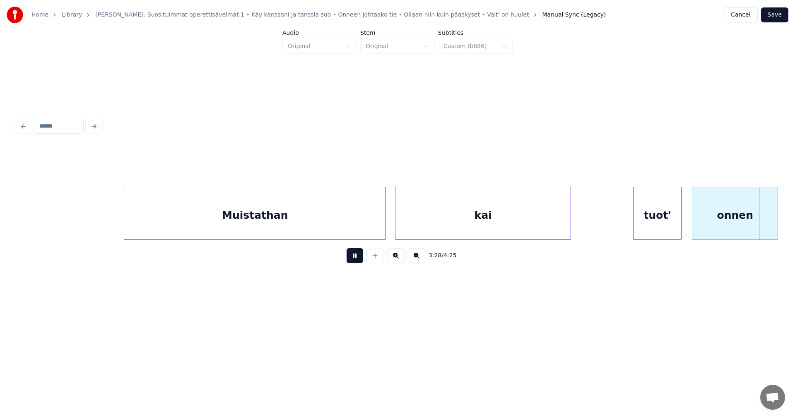
click at [357, 262] on button at bounding box center [355, 255] width 17 height 15
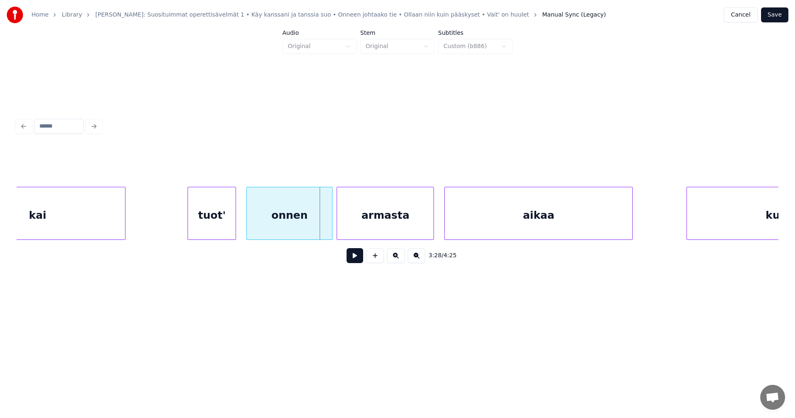
scroll to position [0, 21321]
click at [303, 231] on div "onnen" at bounding box center [287, 215] width 85 height 56
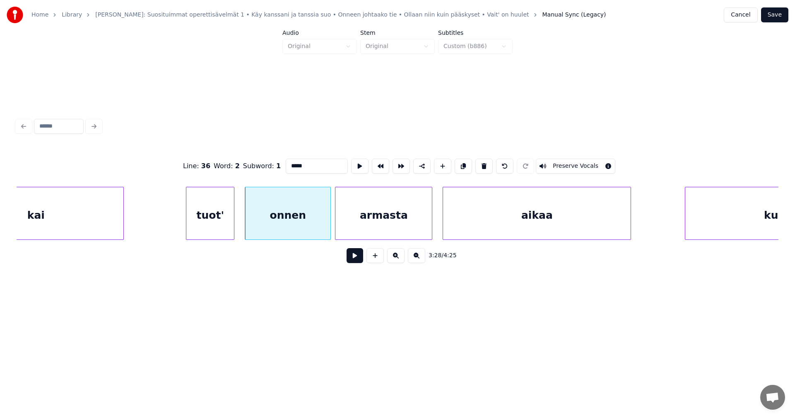
click at [356, 260] on button at bounding box center [355, 255] width 17 height 15
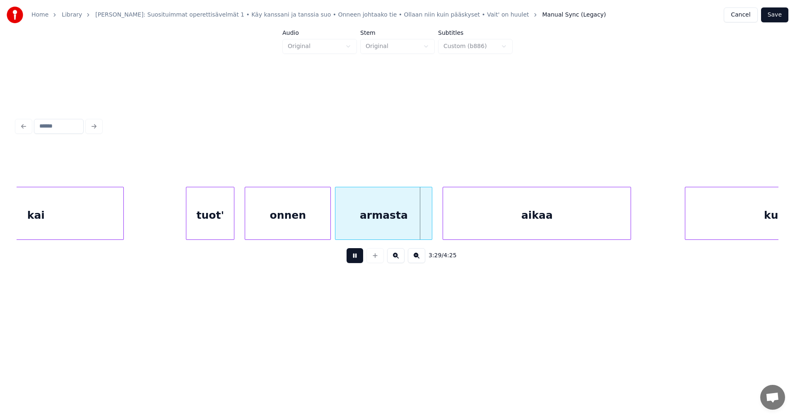
click at [354, 260] on button at bounding box center [355, 255] width 17 height 15
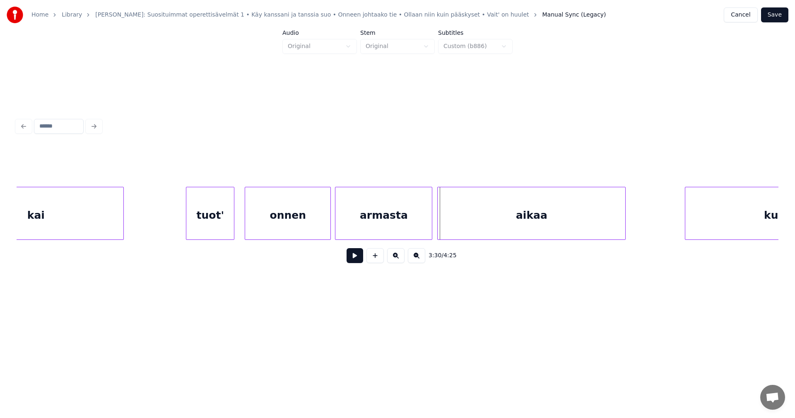
click at [456, 221] on div "aikaa" at bounding box center [532, 215] width 188 height 56
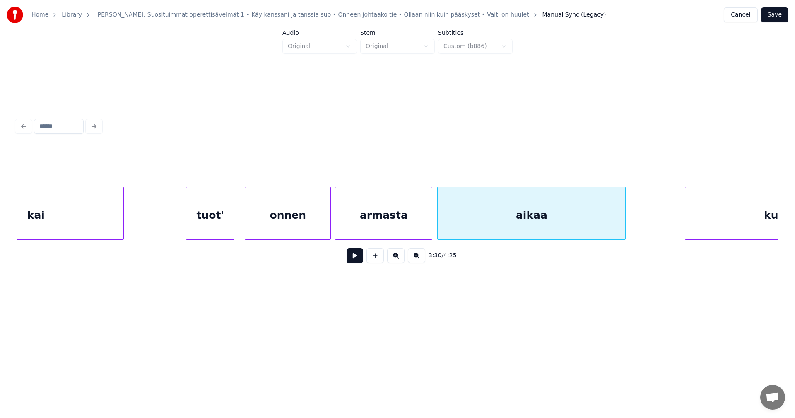
click at [350, 261] on button at bounding box center [355, 255] width 17 height 15
drag, startPoint x: 355, startPoint y: 258, endPoint x: 359, endPoint y: 261, distance: 5.1
click at [355, 260] on button at bounding box center [355, 255] width 17 height 15
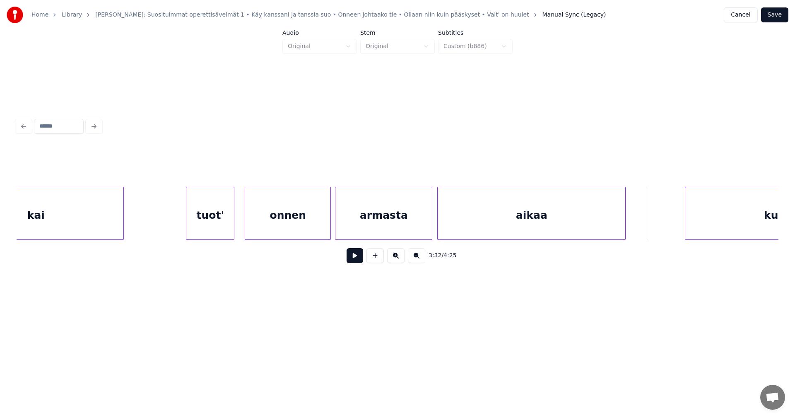
click at [623, 229] on div at bounding box center [624, 213] width 2 height 52
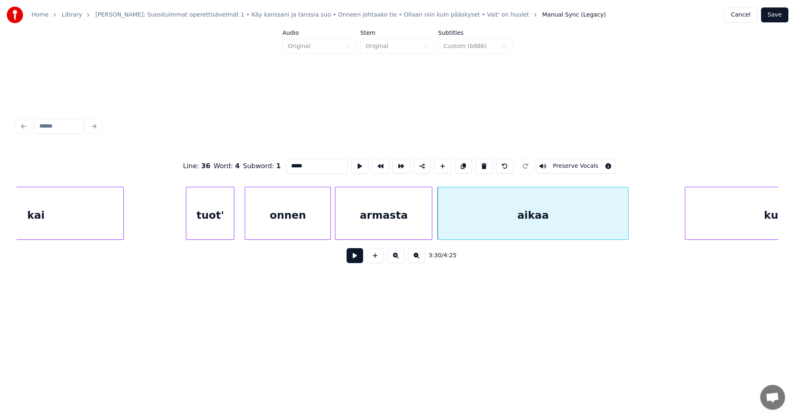
click at [626, 229] on div at bounding box center [627, 213] width 2 height 52
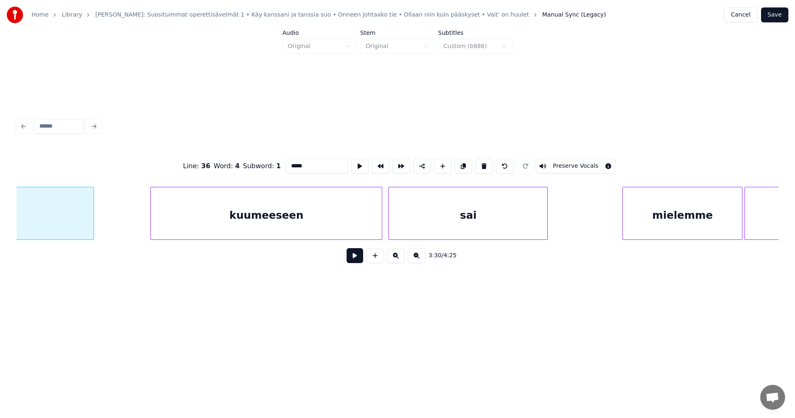
scroll to position [0, 21868]
click at [310, 217] on div "kuumeeseen" at bounding box center [254, 215] width 231 height 56
type input "**********"
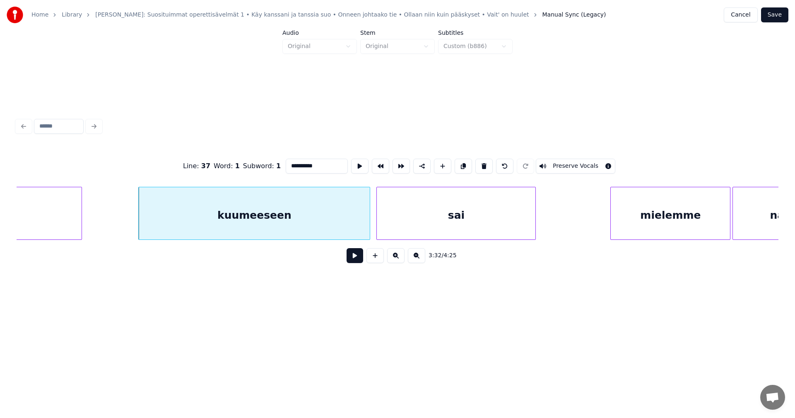
click at [355, 261] on button at bounding box center [355, 255] width 17 height 15
click at [351, 260] on button at bounding box center [355, 255] width 17 height 15
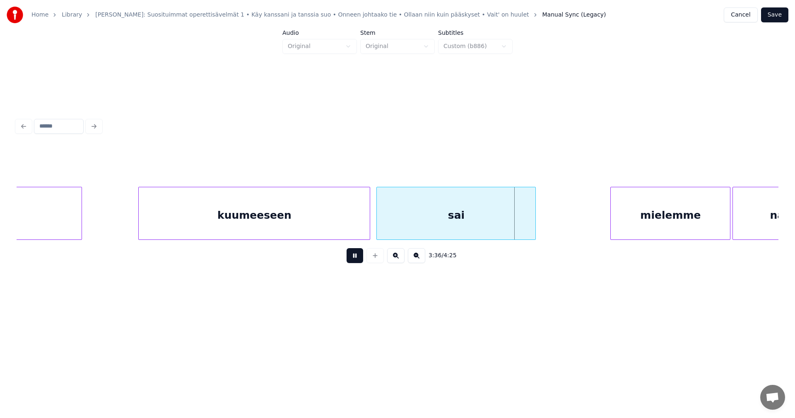
click at [351, 260] on button at bounding box center [355, 255] width 17 height 15
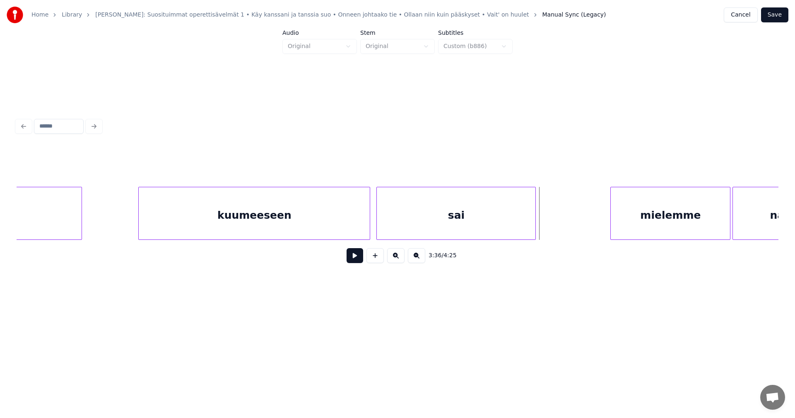
click at [387, 232] on div "sai" at bounding box center [456, 215] width 159 height 56
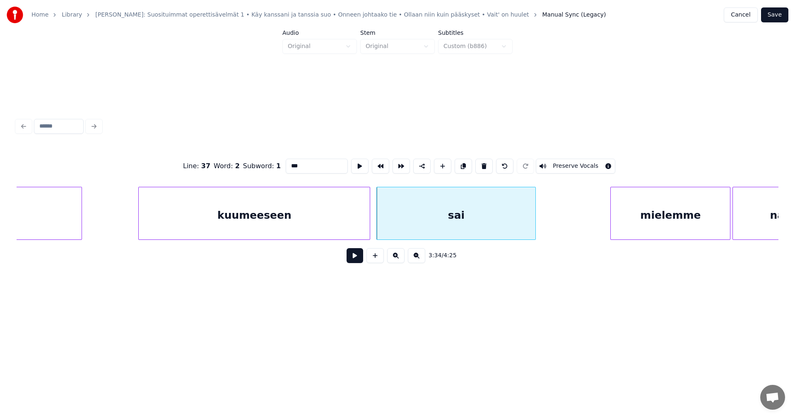
click at [354, 257] on button at bounding box center [355, 255] width 17 height 15
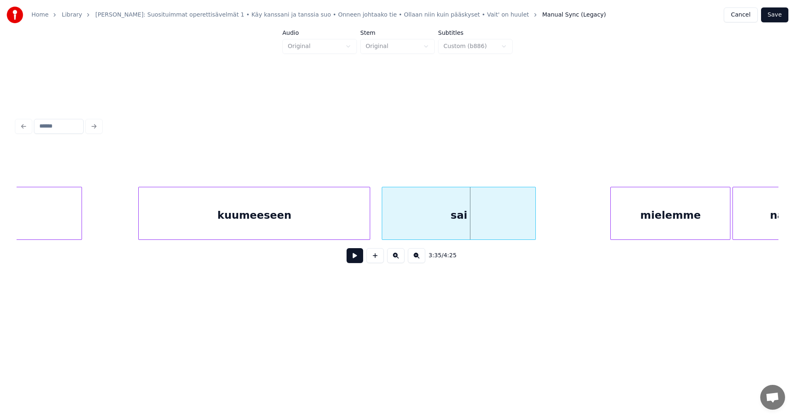
click at [384, 226] on div at bounding box center [383, 213] width 2 height 52
click at [372, 227] on div at bounding box center [371, 213] width 2 height 52
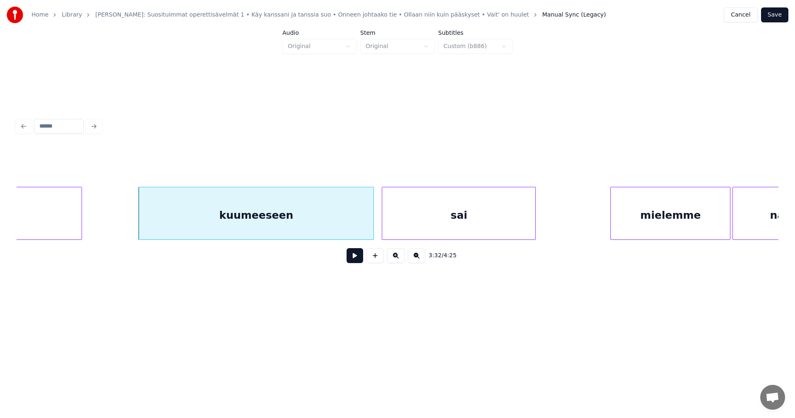
click at [362, 229] on div "kuumeeseen" at bounding box center [256, 215] width 235 height 56
click at [355, 262] on button at bounding box center [355, 255] width 17 height 15
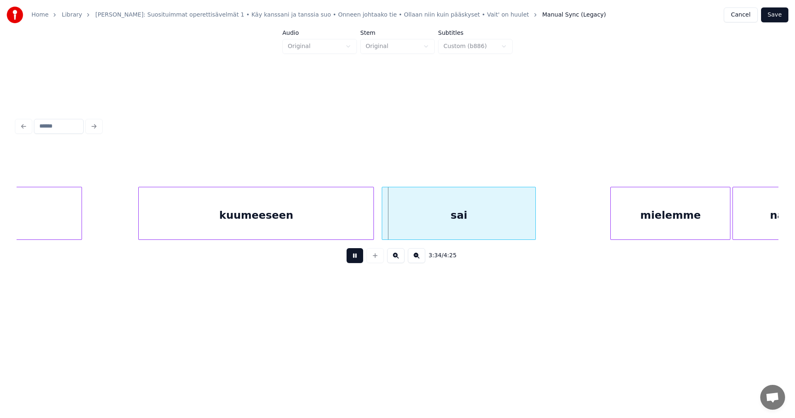
click at [354, 261] on button at bounding box center [355, 255] width 17 height 15
click at [401, 228] on div "sai" at bounding box center [458, 215] width 153 height 56
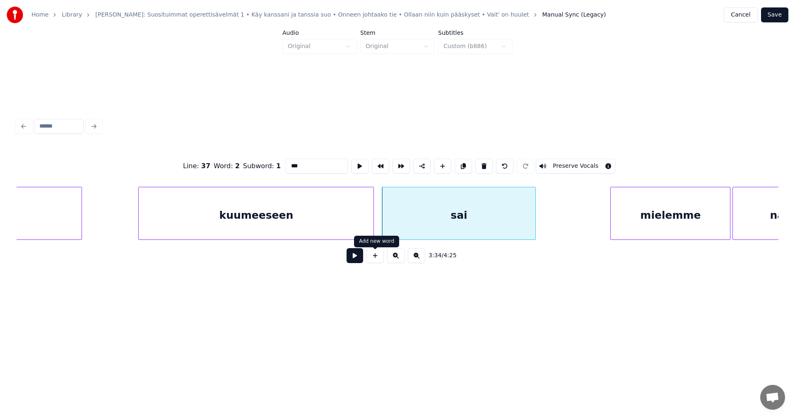
click at [361, 255] on button at bounding box center [355, 255] width 17 height 15
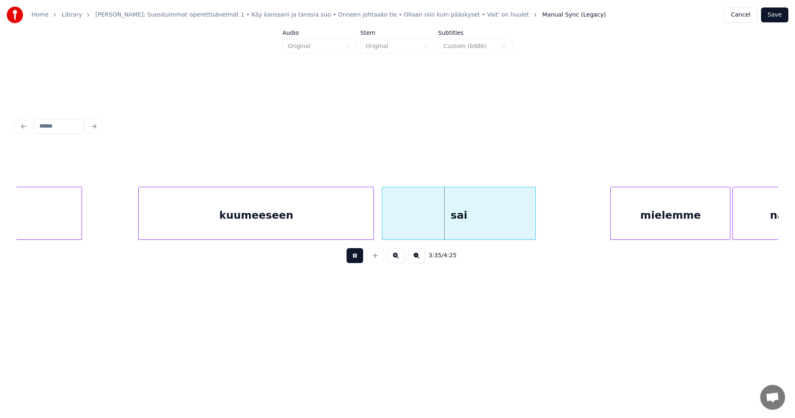
click at [361, 255] on button at bounding box center [355, 255] width 17 height 15
click at [407, 223] on div "sai" at bounding box center [458, 215] width 153 height 56
click at [361, 256] on button at bounding box center [355, 255] width 17 height 15
drag, startPoint x: 361, startPoint y: 256, endPoint x: 371, endPoint y: 232, distance: 26.4
click at [361, 256] on button at bounding box center [355, 255] width 17 height 15
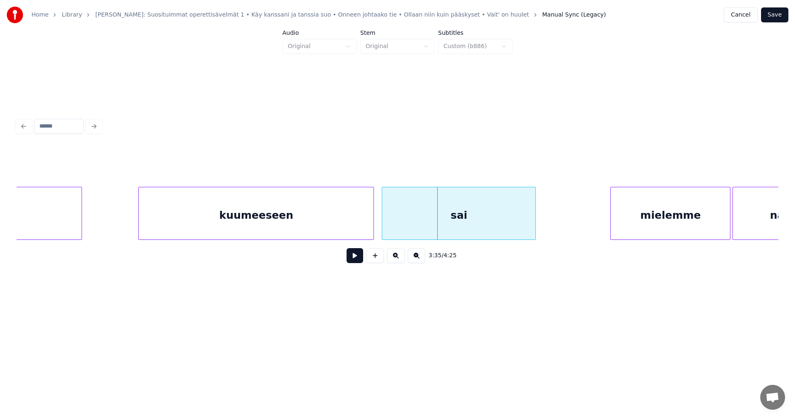
click at [374, 229] on div "kuumeeseen" at bounding box center [256, 213] width 236 height 53
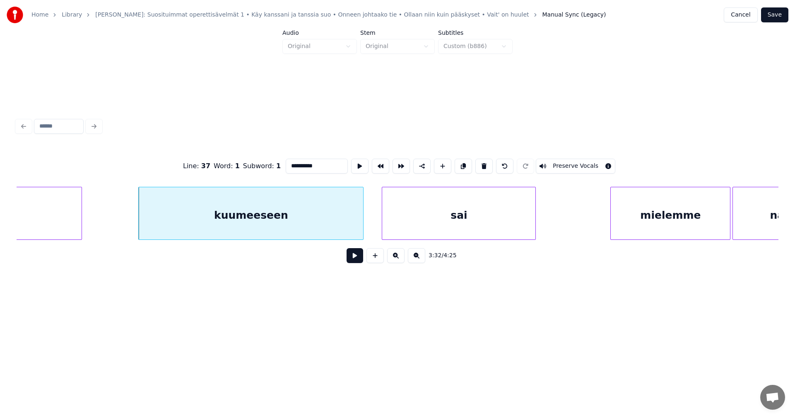
click at [361, 231] on div at bounding box center [362, 213] width 2 height 52
click at [370, 228] on div at bounding box center [370, 213] width 2 height 52
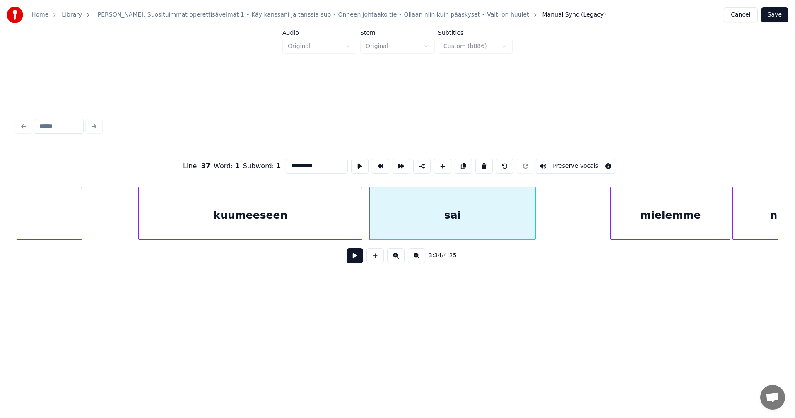
click at [357, 256] on button at bounding box center [355, 255] width 17 height 15
drag, startPoint x: 357, startPoint y: 256, endPoint x: 344, endPoint y: 222, distance: 35.8
click at [356, 256] on button at bounding box center [355, 255] width 17 height 15
click at [344, 222] on div "kuumeeseen" at bounding box center [250, 215] width 223 height 56
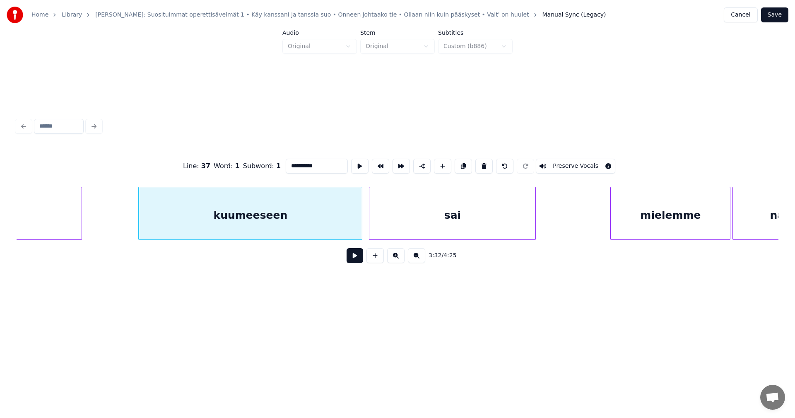
click at [351, 258] on button at bounding box center [355, 255] width 17 height 15
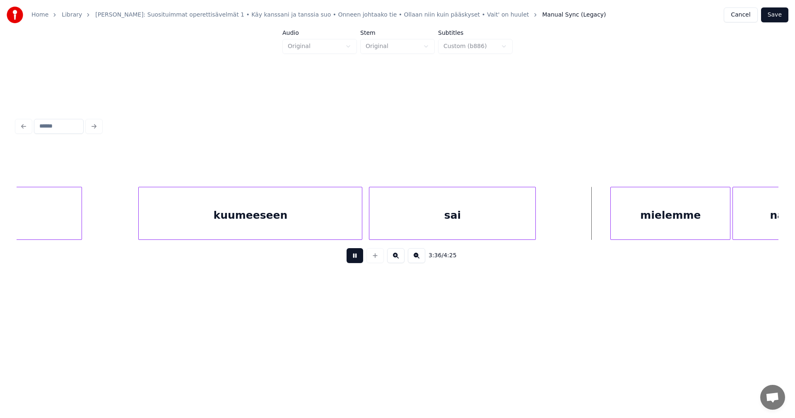
click at [351, 258] on button at bounding box center [355, 255] width 17 height 15
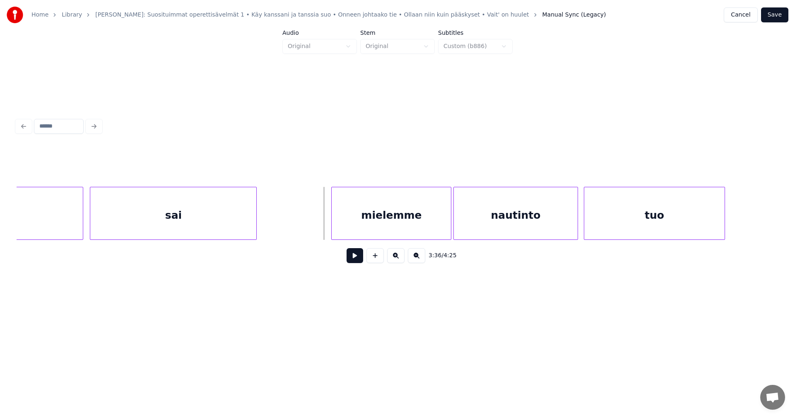
scroll to position [0, 22199]
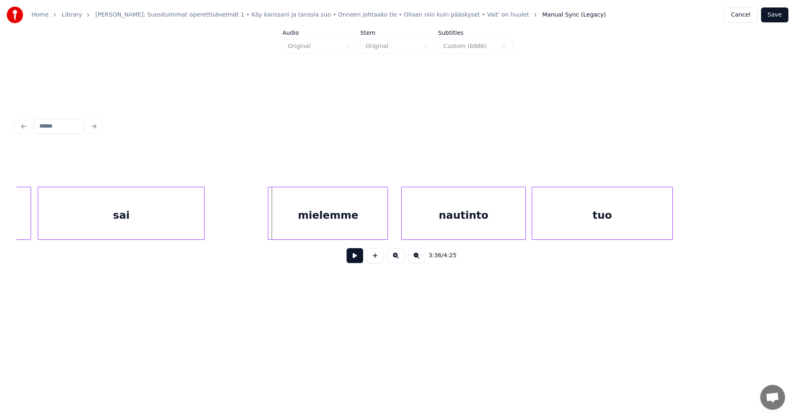
click at [308, 233] on div "mielemme" at bounding box center [327, 215] width 119 height 56
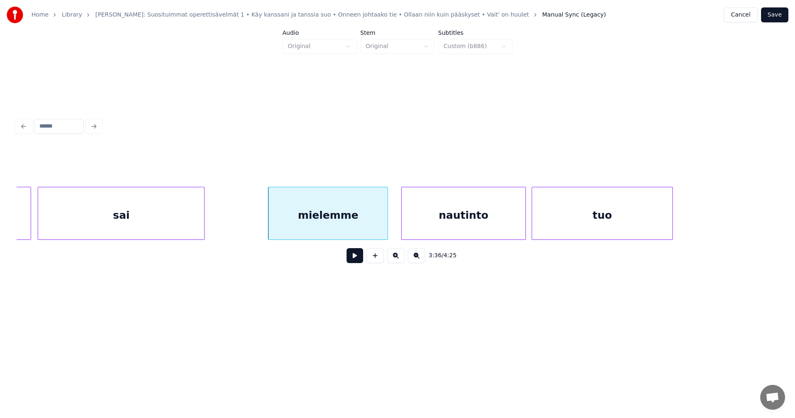
click at [350, 259] on button at bounding box center [355, 255] width 17 height 15
click at [351, 258] on button at bounding box center [355, 255] width 17 height 15
click at [382, 229] on div at bounding box center [382, 213] width 2 height 52
click at [414, 229] on div "nautinto" at bounding box center [459, 215] width 123 height 56
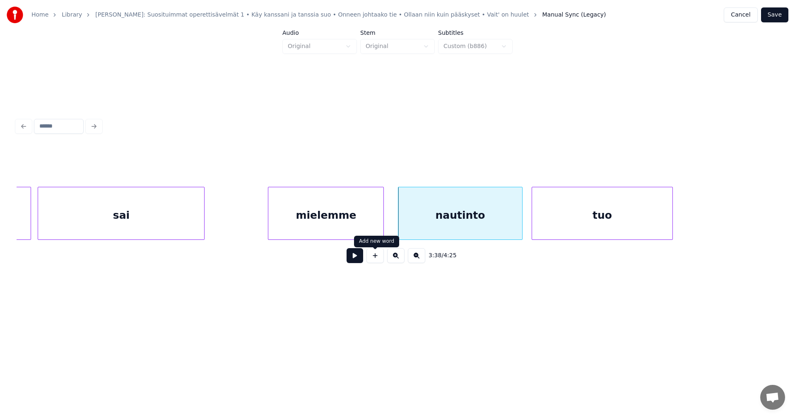
click at [360, 262] on button at bounding box center [355, 255] width 17 height 15
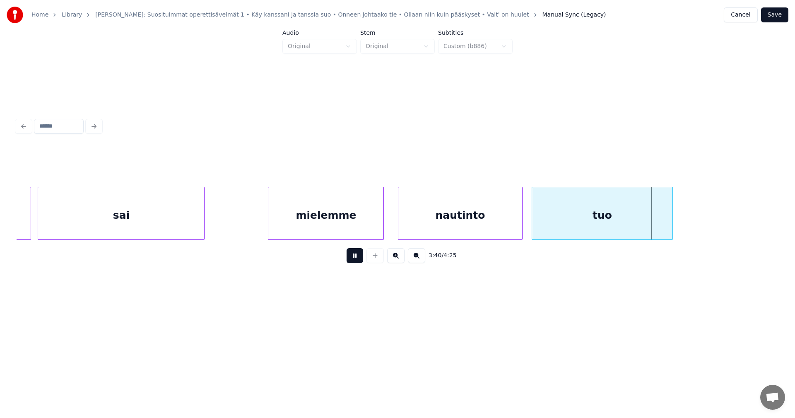
click at [360, 262] on button at bounding box center [355, 255] width 17 height 15
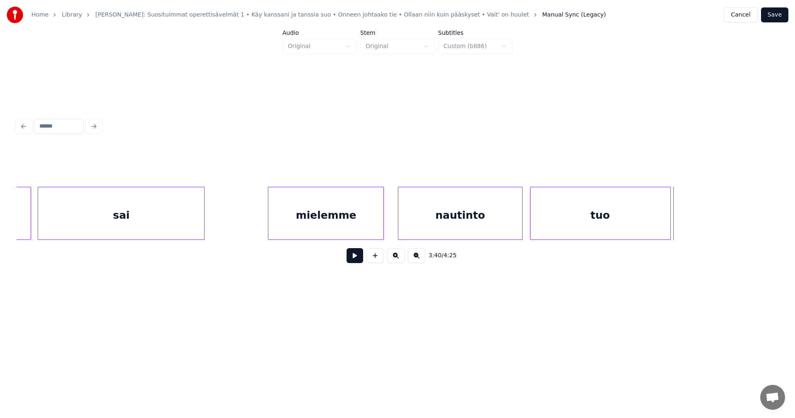
click at [555, 227] on div "tuo" at bounding box center [600, 215] width 140 height 56
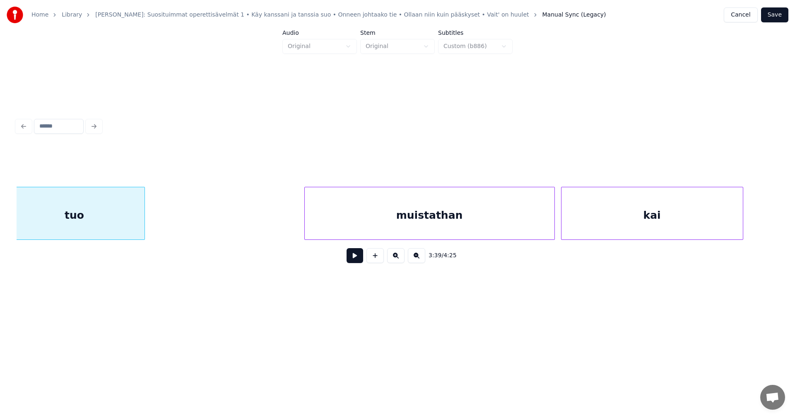
scroll to position [0, 22755]
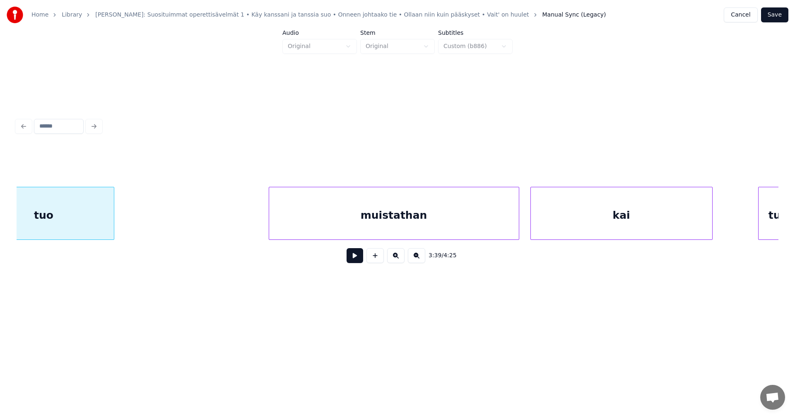
click at [488, 226] on div "muistathan" at bounding box center [394, 215] width 250 height 56
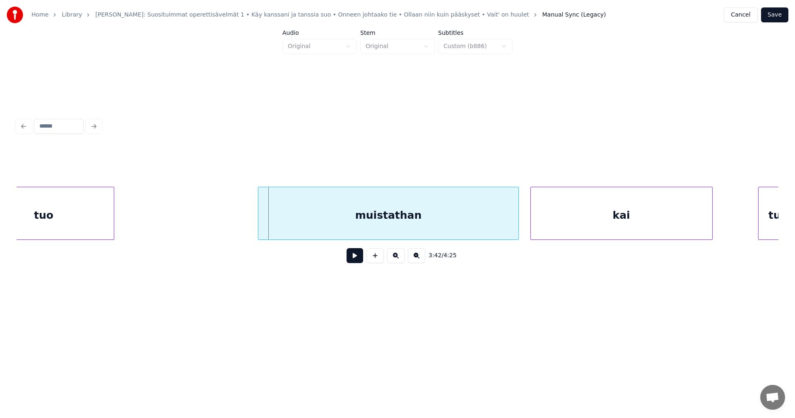
click at [258, 226] on div at bounding box center [259, 213] width 2 height 52
click at [353, 261] on button at bounding box center [355, 255] width 17 height 15
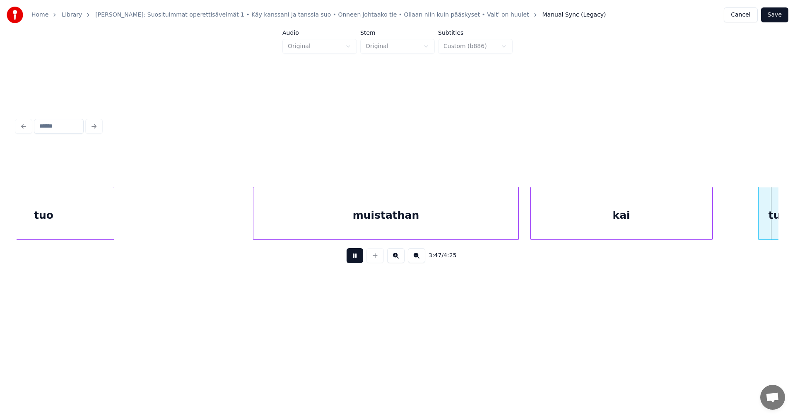
scroll to position [0, 23518]
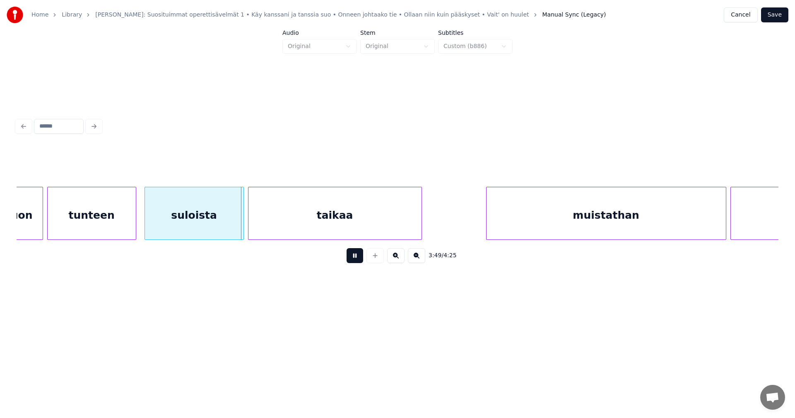
click at [355, 260] on button at bounding box center [355, 255] width 17 height 15
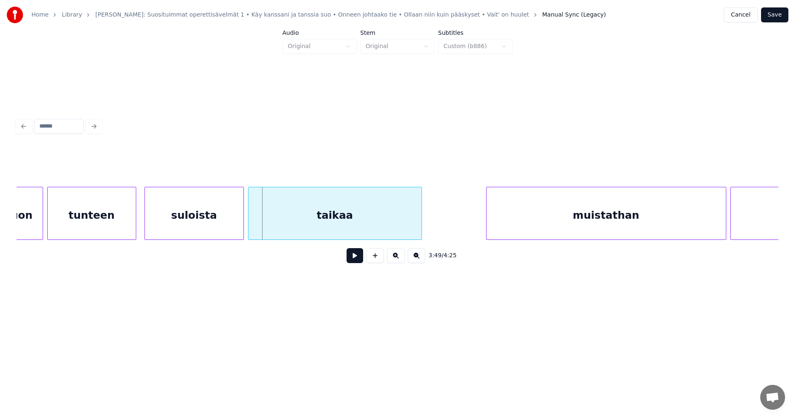
click at [355, 259] on button at bounding box center [355, 255] width 17 height 15
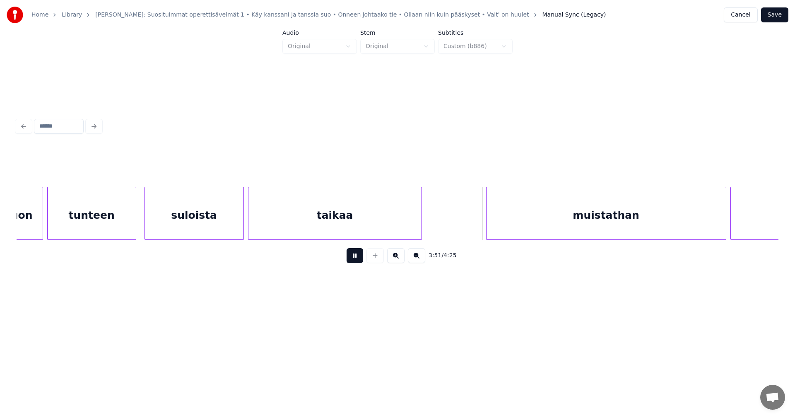
click at [355, 259] on button at bounding box center [355, 255] width 17 height 15
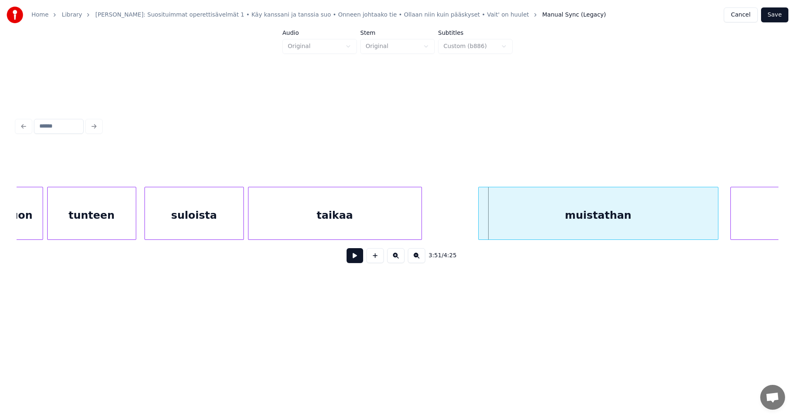
click at [555, 213] on div "muistathan" at bounding box center [598, 215] width 239 height 56
click at [359, 259] on button at bounding box center [355, 255] width 17 height 15
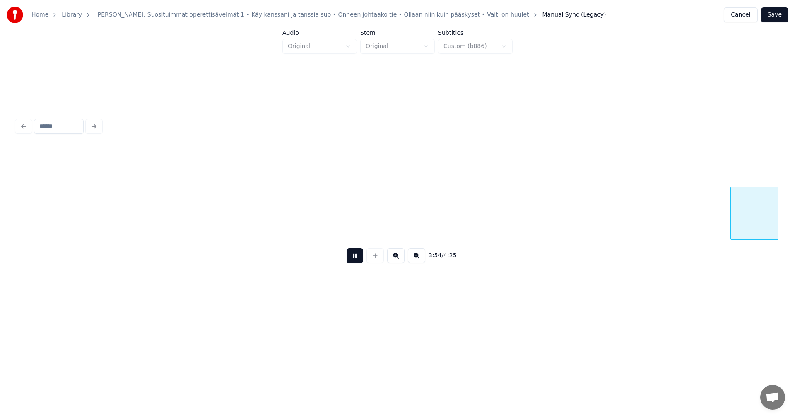
scroll to position [0, 24280]
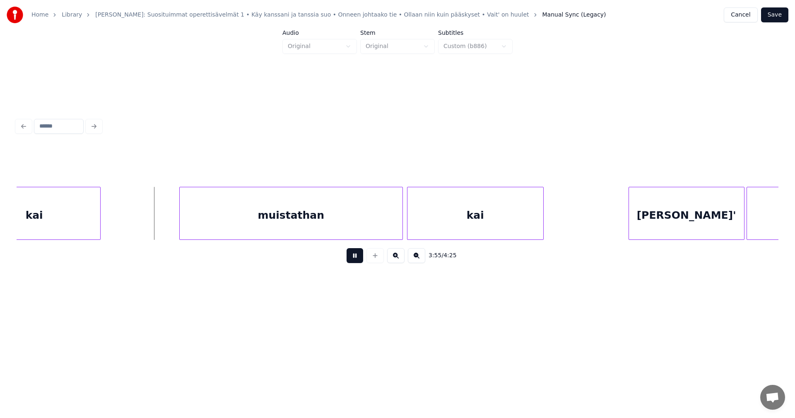
click at [359, 259] on button at bounding box center [355, 255] width 17 height 15
click at [339, 228] on div "muistathan" at bounding box center [287, 215] width 223 height 56
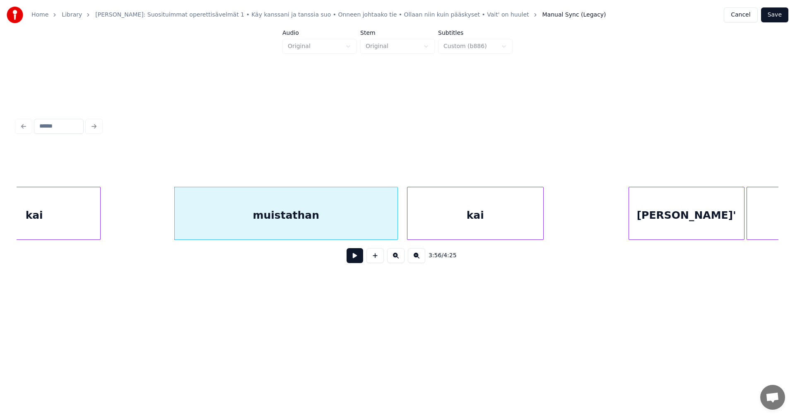
click at [355, 260] on button at bounding box center [355, 255] width 17 height 15
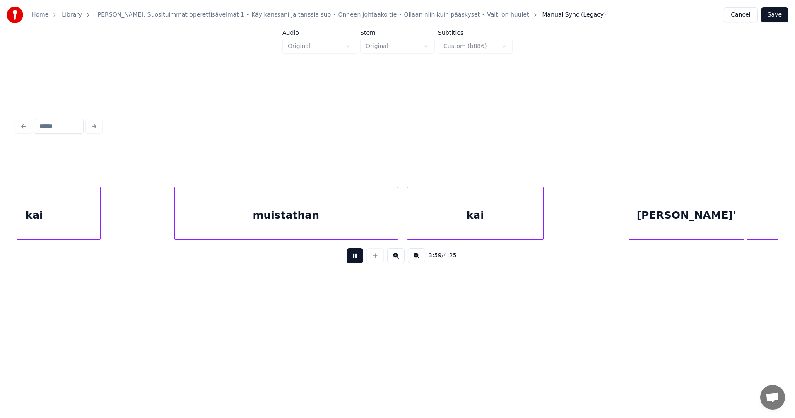
click at [355, 260] on button at bounding box center [355, 255] width 17 height 15
click at [553, 220] on div at bounding box center [552, 213] width 2 height 52
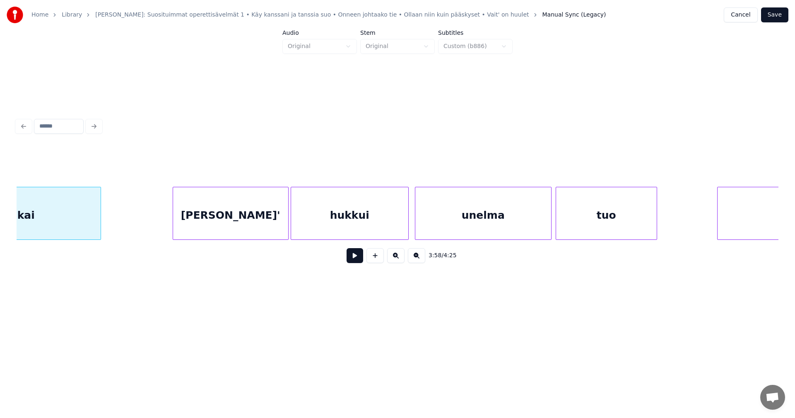
scroll to position [0, 24744]
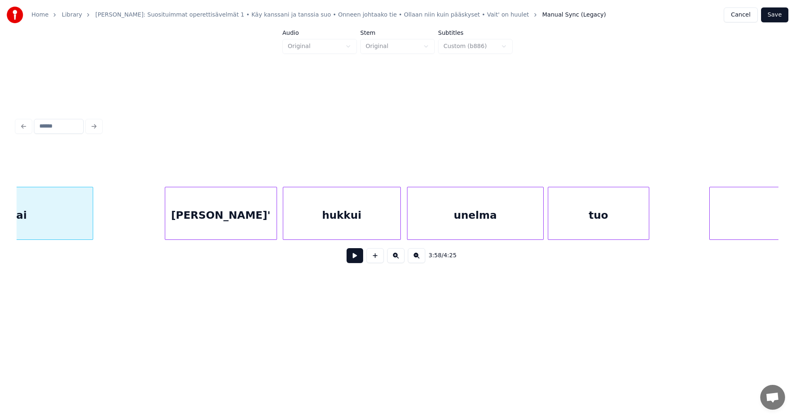
click at [275, 227] on div at bounding box center [275, 213] width 2 height 52
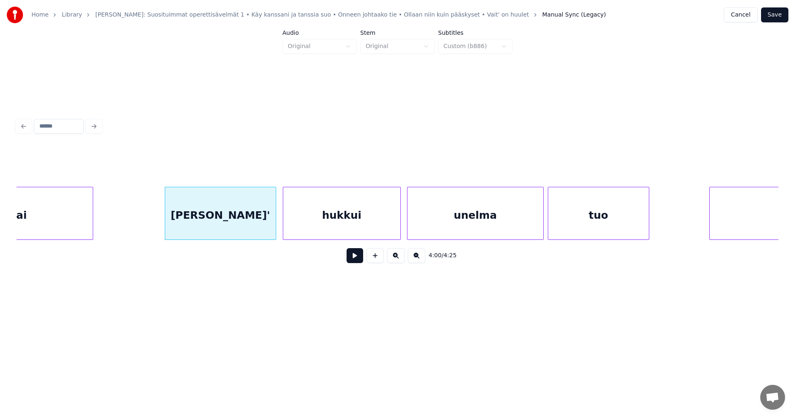
click at [253, 228] on div "[PERSON_NAME]'" at bounding box center [220, 215] width 111 height 56
click at [359, 257] on button at bounding box center [355, 255] width 17 height 15
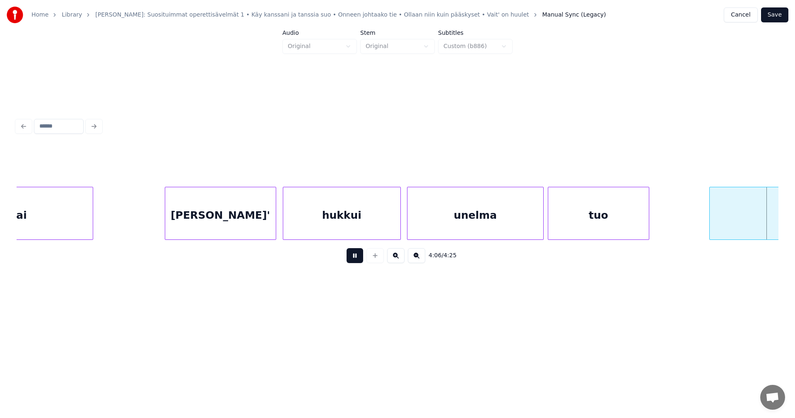
scroll to position [0, 25507]
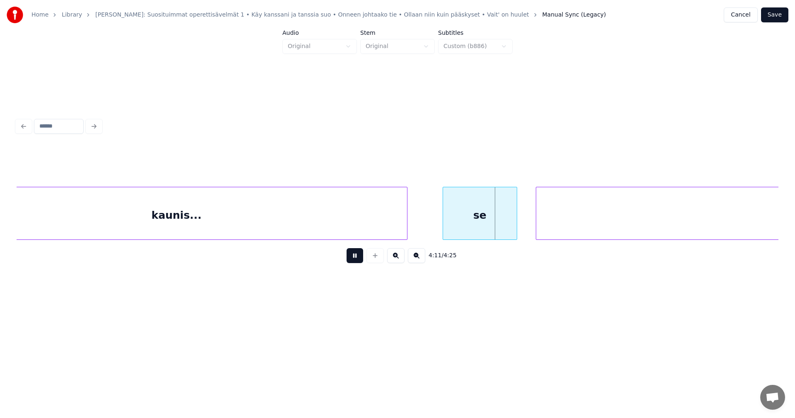
click at [351, 257] on button at bounding box center [355, 255] width 17 height 15
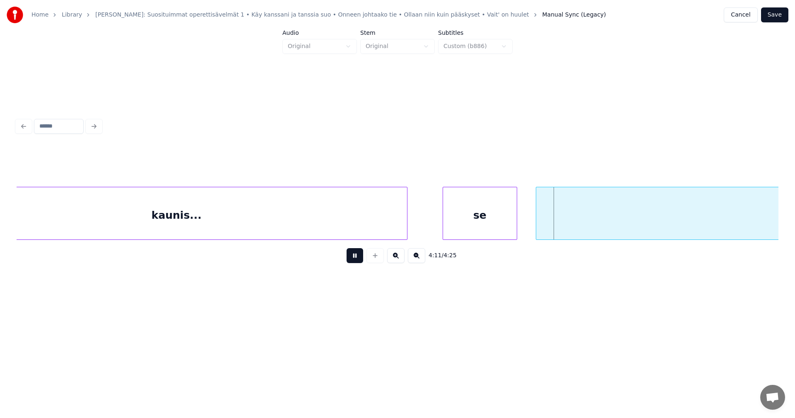
click at [351, 257] on button at bounding box center [355, 255] width 17 height 15
click at [533, 231] on div at bounding box center [534, 213] width 2 height 52
click at [496, 225] on div "se" at bounding box center [480, 215] width 74 height 56
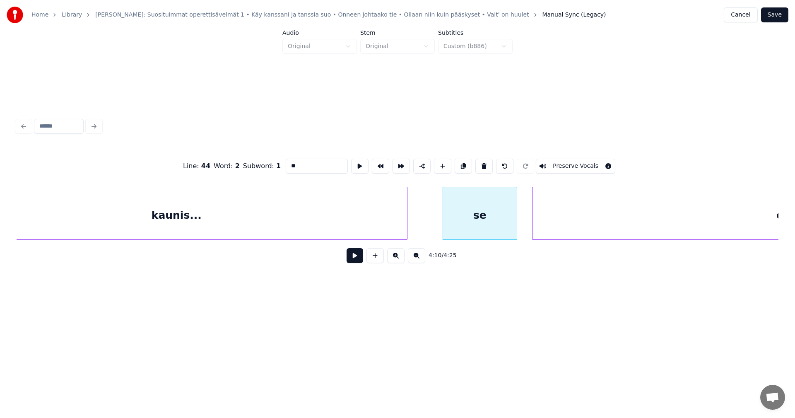
click at [359, 260] on button at bounding box center [355, 255] width 17 height 15
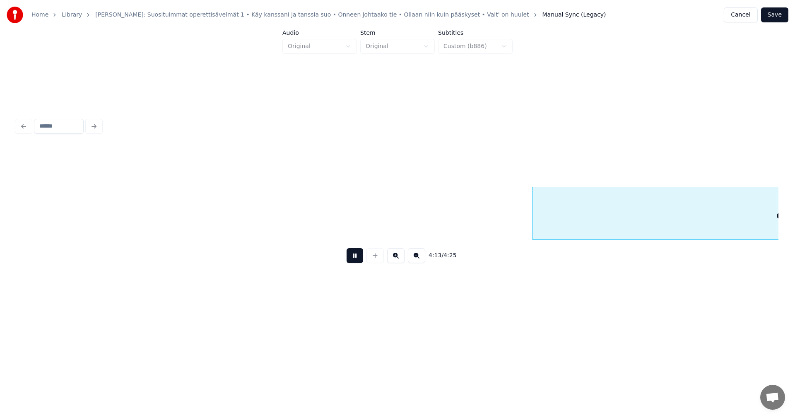
scroll to position [0, 26270]
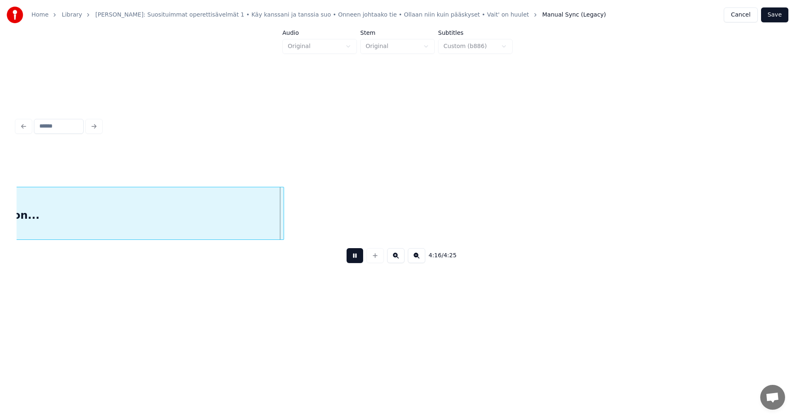
click at [356, 260] on button at bounding box center [355, 255] width 17 height 15
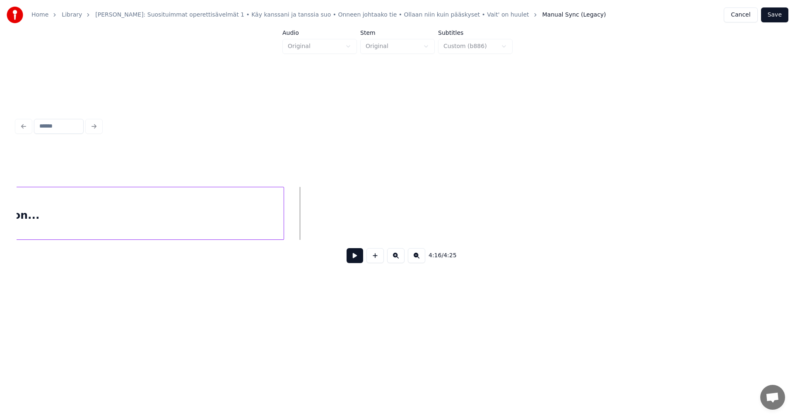
click at [779, 14] on button "Save" at bounding box center [774, 14] width 27 height 15
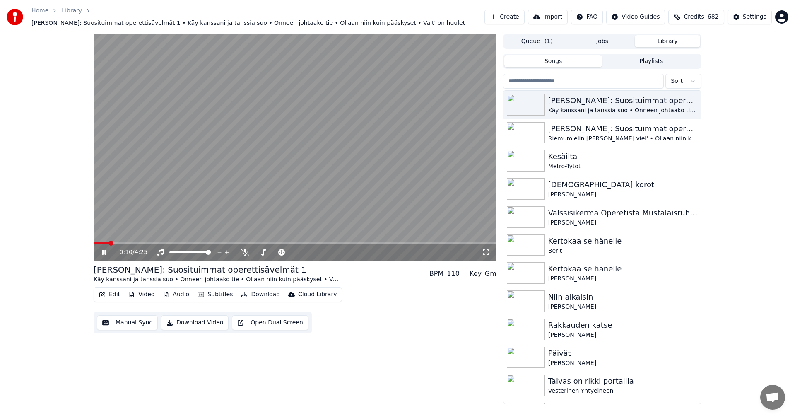
click at [104, 249] on icon at bounding box center [109, 252] width 19 height 7
click at [139, 291] on button "Video" at bounding box center [141, 295] width 33 height 12
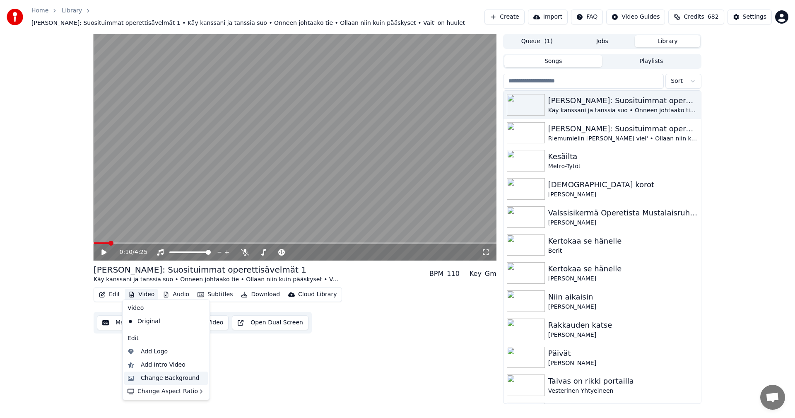
click at [152, 380] on div "Change Background" at bounding box center [170, 378] width 59 height 8
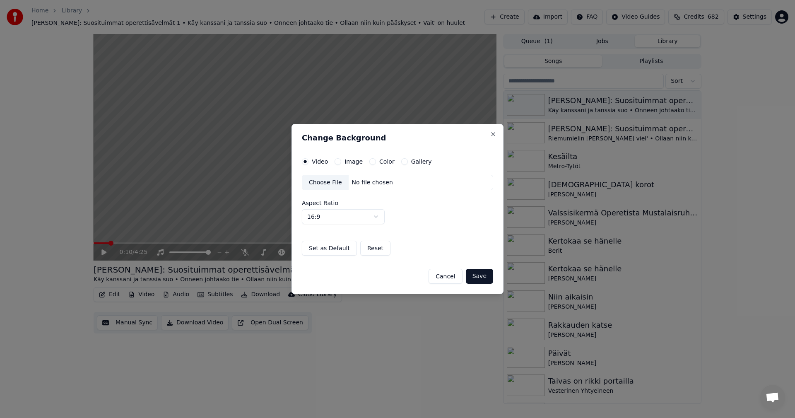
click at [369, 162] on button "Color" at bounding box center [372, 161] width 7 height 7
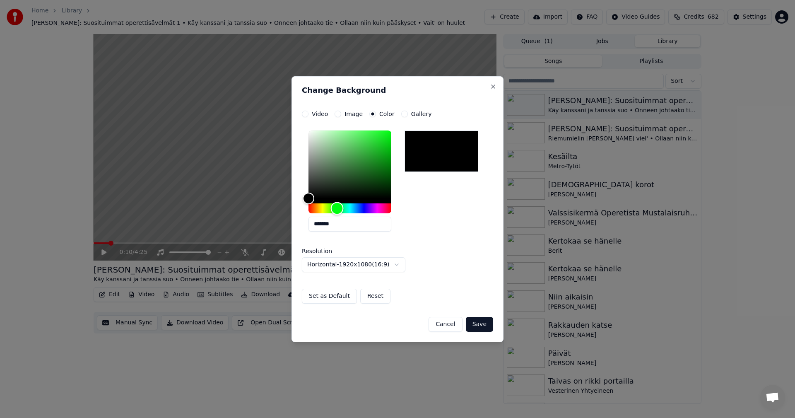
drag, startPoint x: 311, startPoint y: 209, endPoint x: 337, endPoint y: 209, distance: 26.1
click at [337, 209] on div "Hue" at bounding box center [337, 208] width 13 height 13
drag, startPoint x: 311, startPoint y: 197, endPoint x: 322, endPoint y: 143, distance: 55.4
click at [322, 143] on div "Color" at bounding box center [322, 143] width 13 height 13
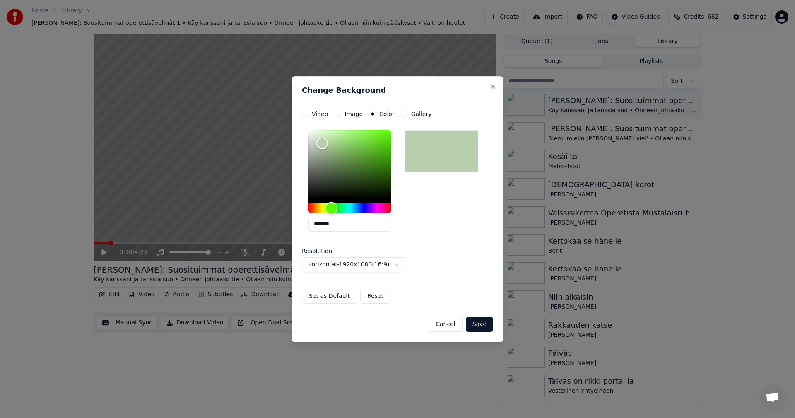
drag, startPoint x: 338, startPoint y: 210, endPoint x: 327, endPoint y: 198, distance: 16.4
click at [331, 212] on div "Hue" at bounding box center [331, 208] width 13 height 13
drag, startPoint x: 321, startPoint y: 143, endPoint x: 345, endPoint y: 143, distance: 24.0
click at [345, 143] on div "Color" at bounding box center [345, 143] width 13 height 13
drag, startPoint x: 344, startPoint y: 143, endPoint x: 348, endPoint y: 139, distance: 5.3
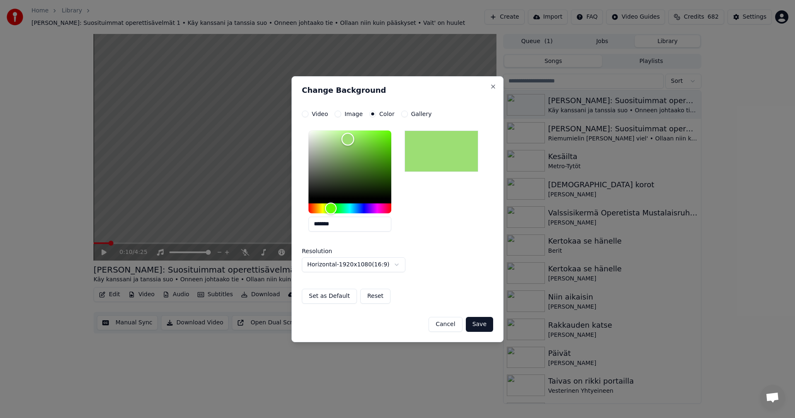
click at [348, 139] on div "Color" at bounding box center [348, 139] width 13 height 13
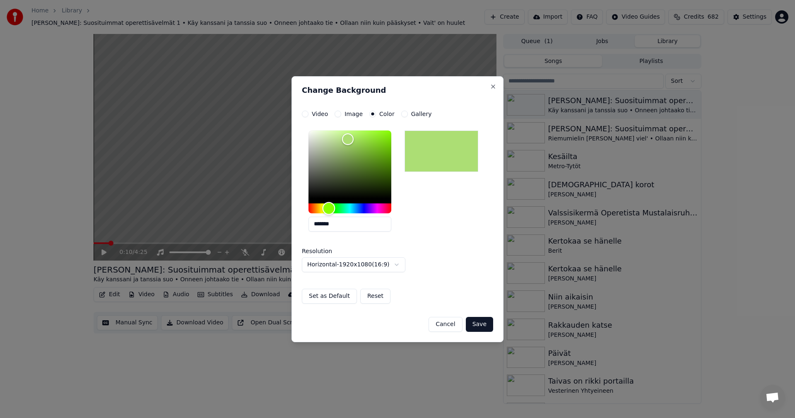
click at [329, 210] on div "Hue" at bounding box center [328, 208] width 13 height 13
type input "*******"
click at [347, 141] on div "Color" at bounding box center [347, 141] width 13 height 13
click at [483, 325] on button "Save" at bounding box center [479, 324] width 27 height 15
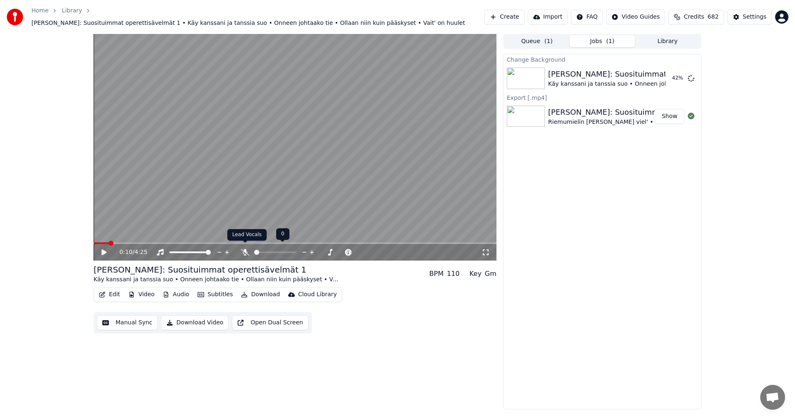
click at [247, 249] on icon at bounding box center [245, 252] width 8 height 7
click at [104, 249] on icon at bounding box center [103, 252] width 5 height 6
click at [113, 242] on span at bounding box center [104, 243] width 20 height 2
click at [102, 249] on icon at bounding box center [109, 252] width 19 height 7
click at [114, 289] on button "Edit" at bounding box center [110, 295] width 28 height 12
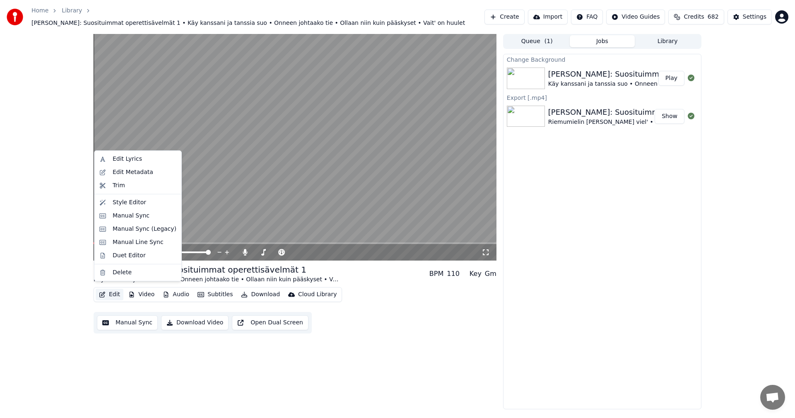
click at [134, 227] on div "Manual Sync (Legacy)" at bounding box center [145, 229] width 64 height 8
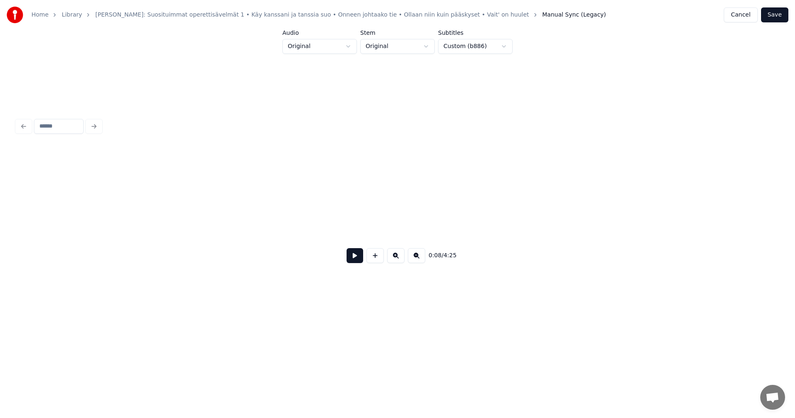
scroll to position [0, 857]
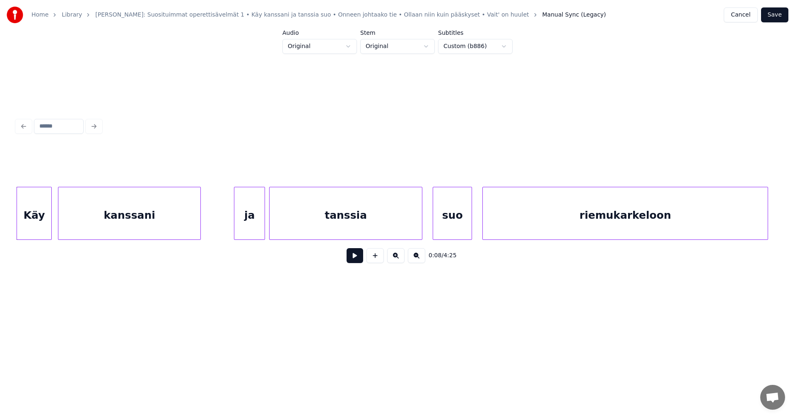
click at [358, 259] on button at bounding box center [355, 255] width 17 height 15
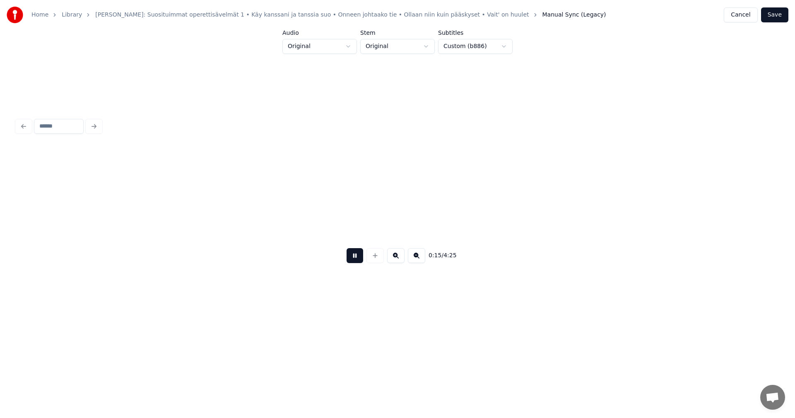
scroll to position [0, 1619]
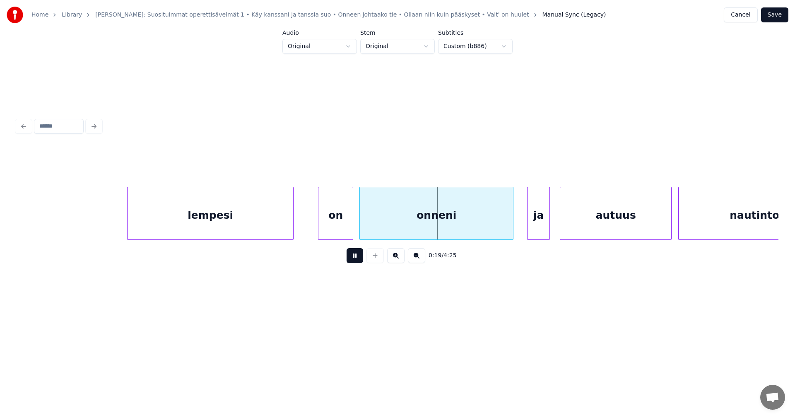
click at [353, 257] on button at bounding box center [355, 255] width 17 height 15
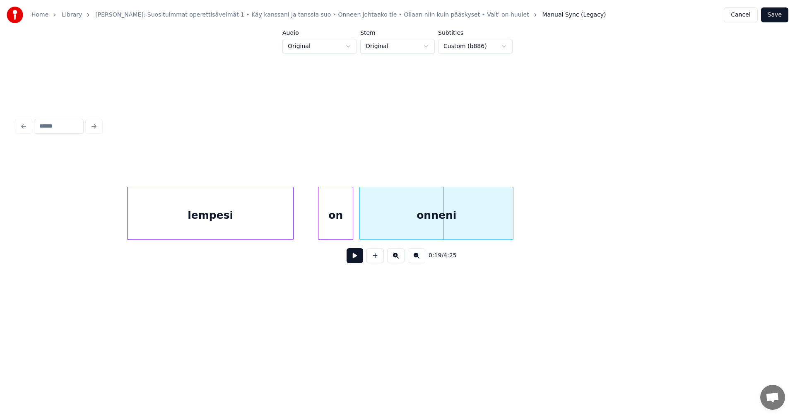
scroll to position [0, 953]
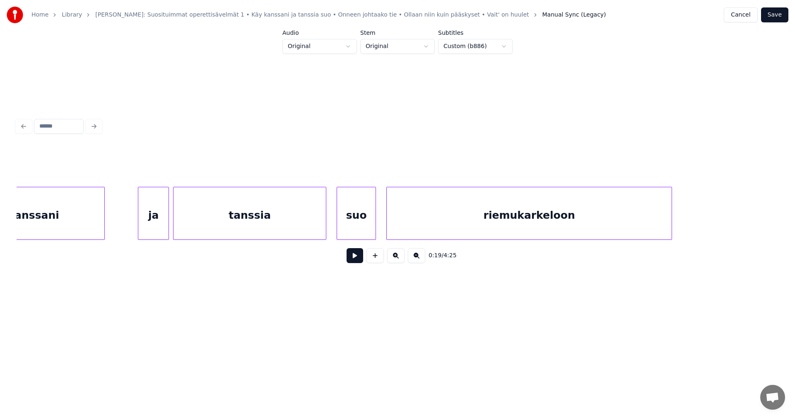
click at [217, 224] on div "tanssia" at bounding box center [249, 215] width 152 height 56
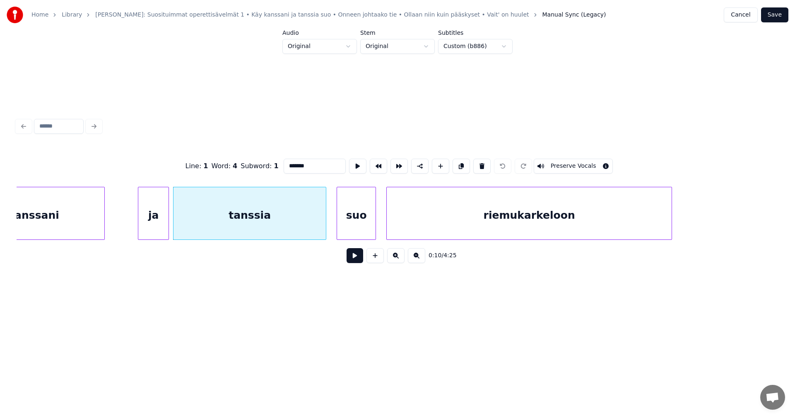
click at [354, 262] on button at bounding box center [355, 255] width 17 height 15
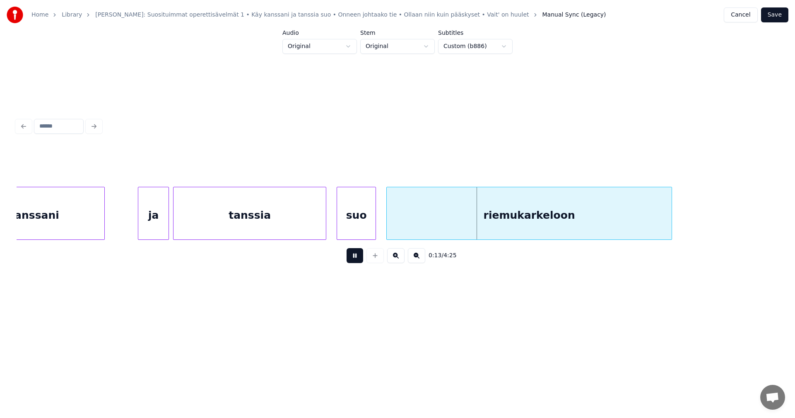
click at [351, 257] on button at bounding box center [355, 255] width 17 height 15
click at [509, 218] on div "riemukarkeloon" at bounding box center [529, 215] width 285 height 56
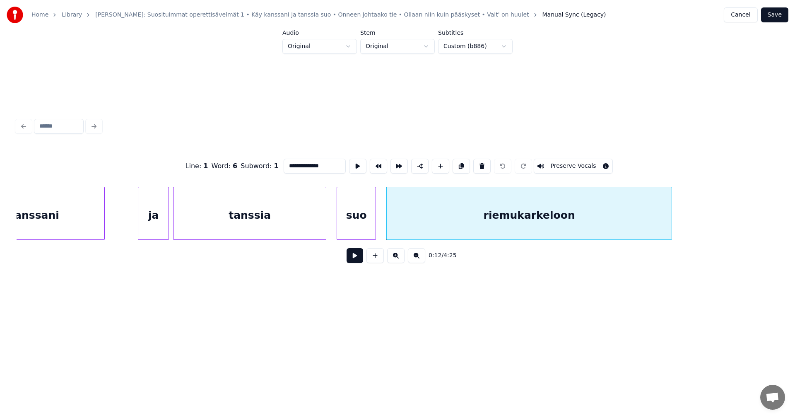
click at [330, 164] on input "**********" at bounding box center [315, 166] width 62 height 15
click at [277, 214] on div "tanssia" at bounding box center [249, 215] width 152 height 56
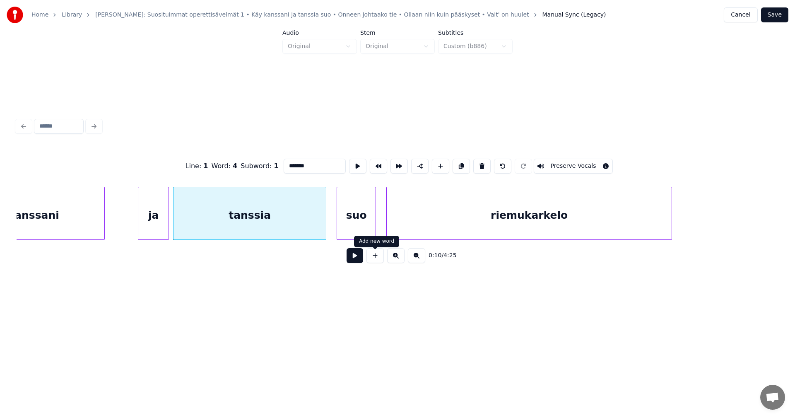
type input "*******"
click at [356, 260] on button at bounding box center [355, 255] width 17 height 15
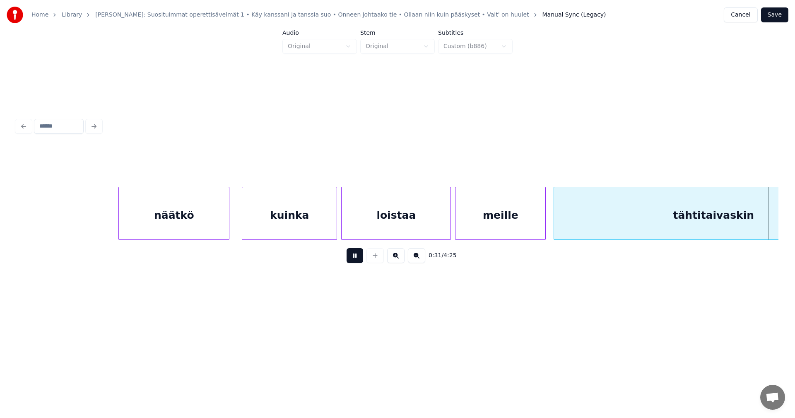
scroll to position [0, 3241]
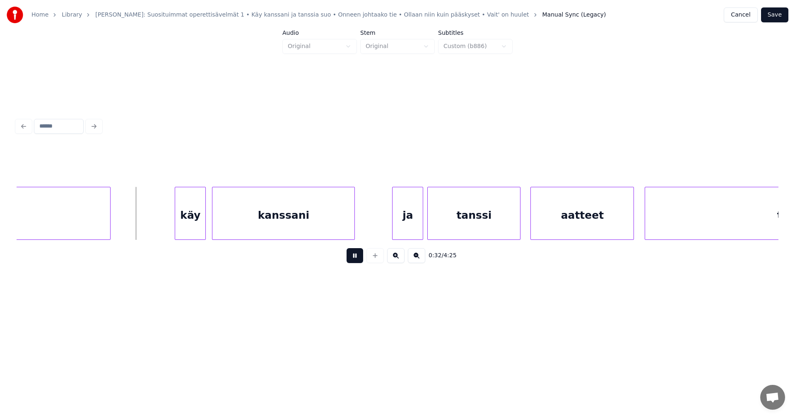
click at [354, 260] on button at bounding box center [355, 255] width 17 height 15
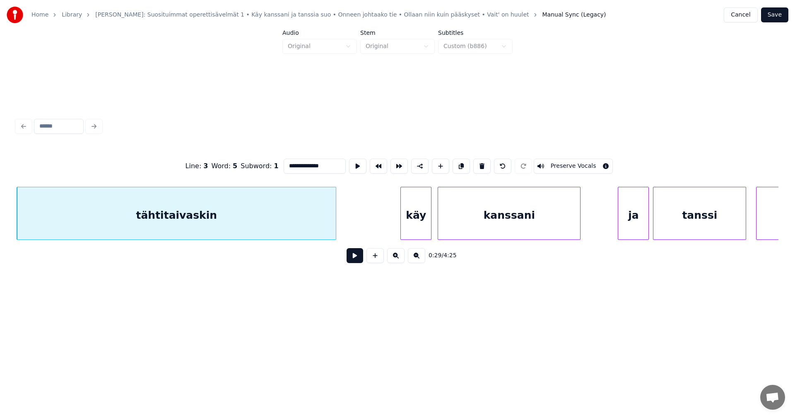
click at [347, 260] on div "0:29 / 4:25" at bounding box center [397, 255] width 748 height 18
click at [349, 260] on button at bounding box center [355, 255] width 17 height 15
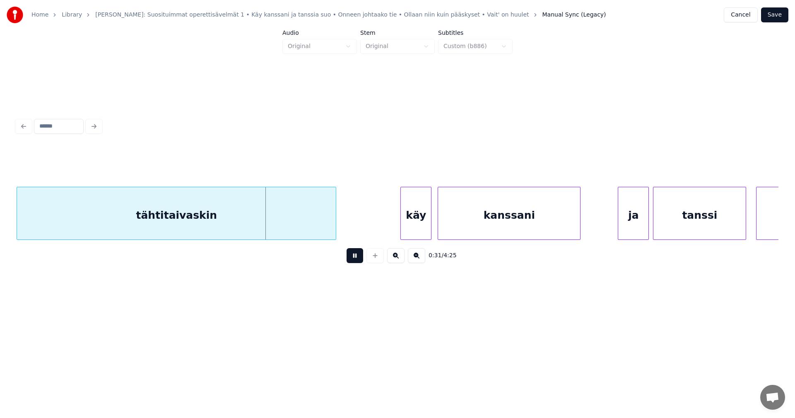
click at [351, 260] on button at bounding box center [355, 255] width 17 height 15
click at [273, 222] on div "tähtitaivaskin" at bounding box center [176, 215] width 319 height 56
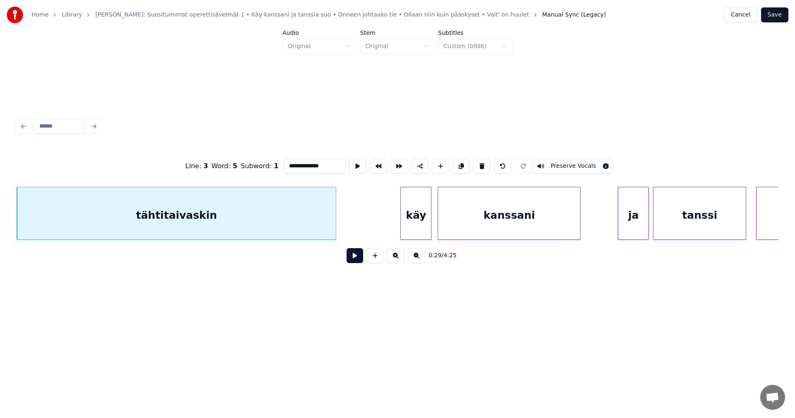
drag, startPoint x: 319, startPoint y: 164, endPoint x: 311, endPoint y: 164, distance: 7.9
click at [311, 164] on input "**********" at bounding box center [315, 166] width 62 height 15
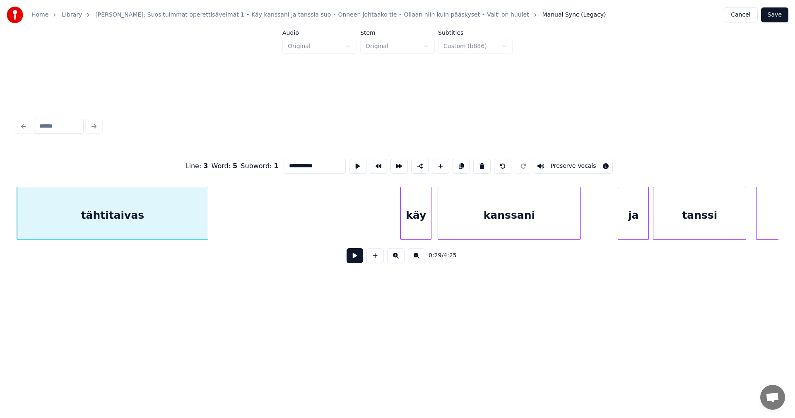
click at [207, 220] on div at bounding box center [206, 213] width 2 height 52
type input "**********"
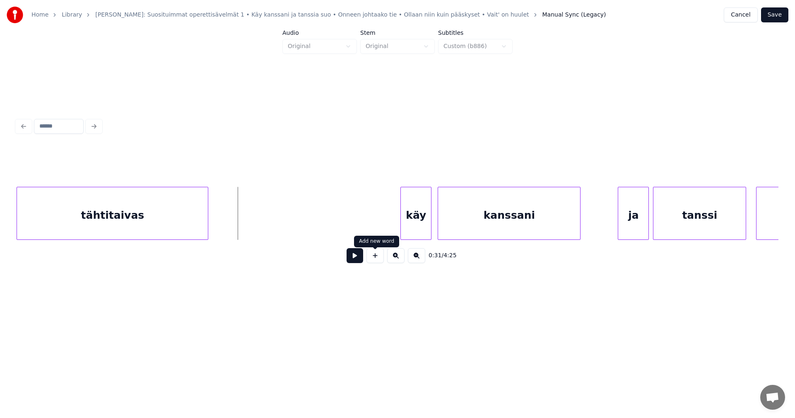
click at [379, 263] on button at bounding box center [374, 255] width 17 height 15
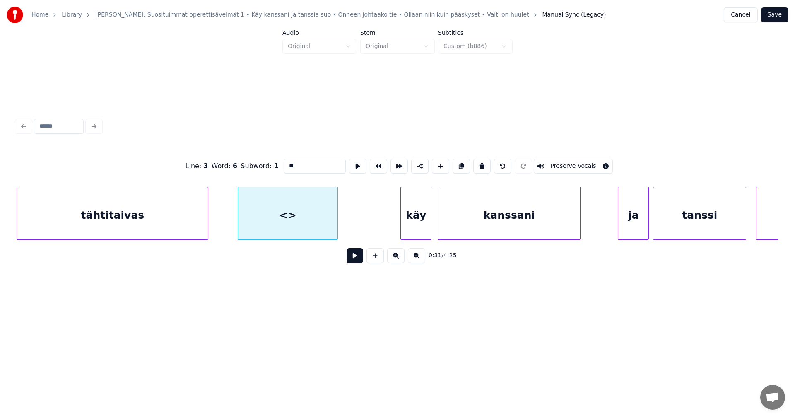
click at [337, 225] on div at bounding box center [336, 213] width 2 height 52
click at [233, 224] on div at bounding box center [234, 213] width 2 height 52
drag, startPoint x: 289, startPoint y: 161, endPoint x: 282, endPoint y: 162, distance: 6.7
click at [284, 162] on input "**" at bounding box center [315, 166] width 62 height 15
click at [198, 216] on div "tähtitaivas" at bounding box center [112, 215] width 191 height 56
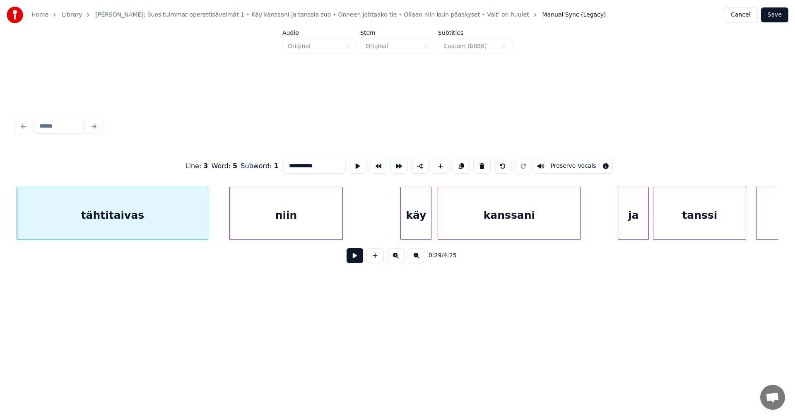
type input "**********"
click at [359, 262] on button at bounding box center [355, 255] width 17 height 15
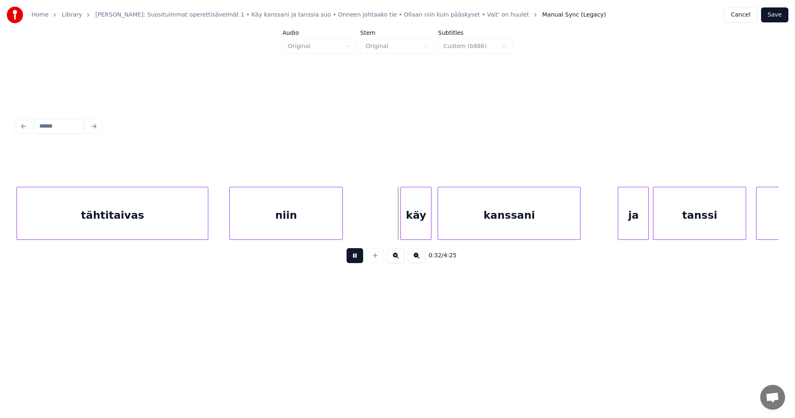
drag, startPoint x: 355, startPoint y: 258, endPoint x: 339, endPoint y: 228, distance: 33.9
click at [354, 256] on button at bounding box center [355, 255] width 17 height 15
click at [329, 207] on div "niin" at bounding box center [286, 215] width 113 height 56
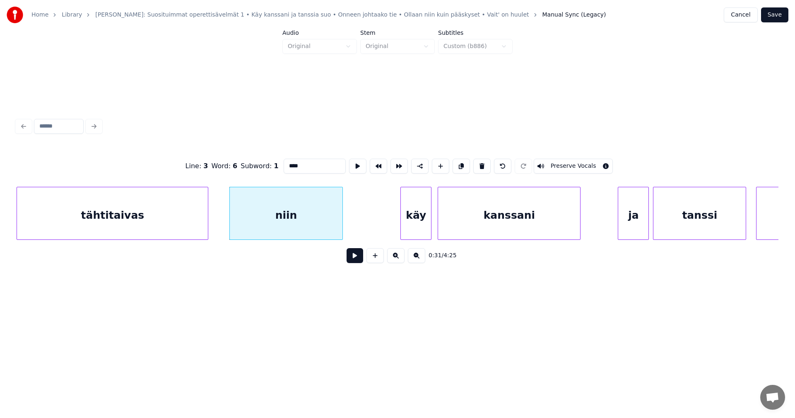
click at [355, 254] on button at bounding box center [355, 255] width 17 height 15
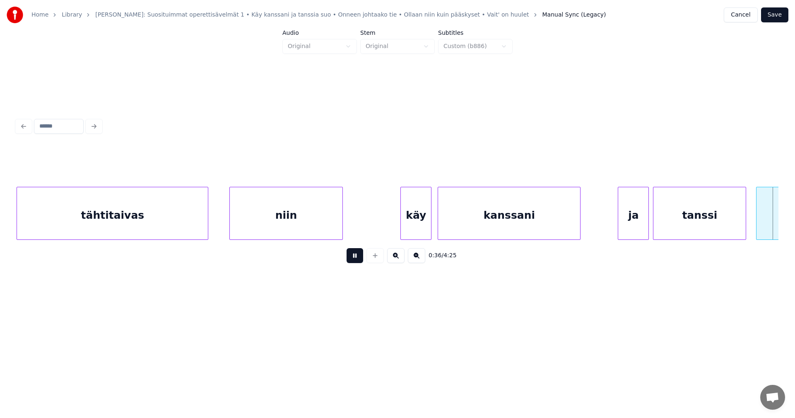
scroll to position [0, 3777]
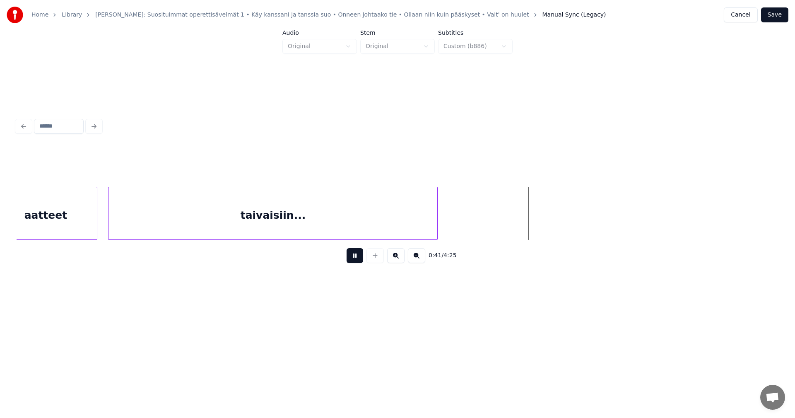
click at [355, 259] on button at bounding box center [355, 255] width 17 height 15
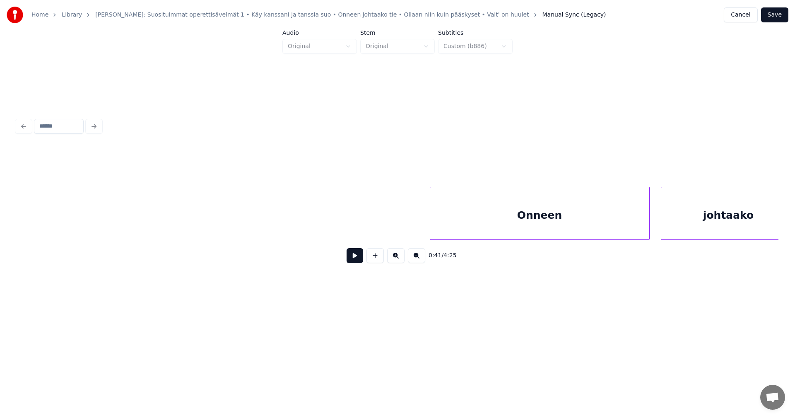
scroll to position [0, 4648]
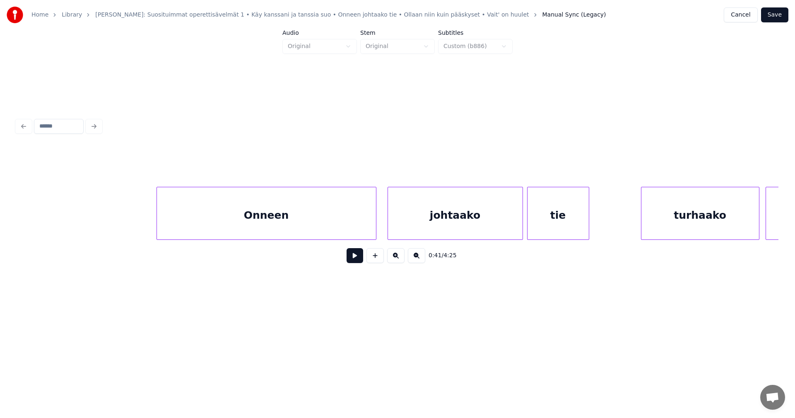
click at [224, 231] on div "Onneen" at bounding box center [266, 215] width 219 height 56
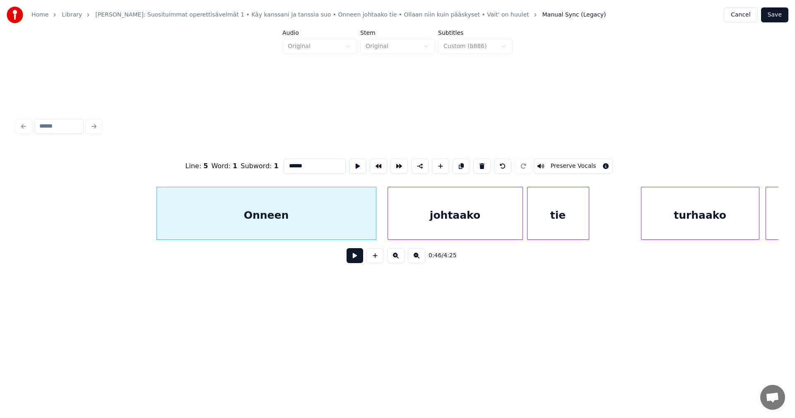
click at [355, 262] on button at bounding box center [355, 255] width 17 height 15
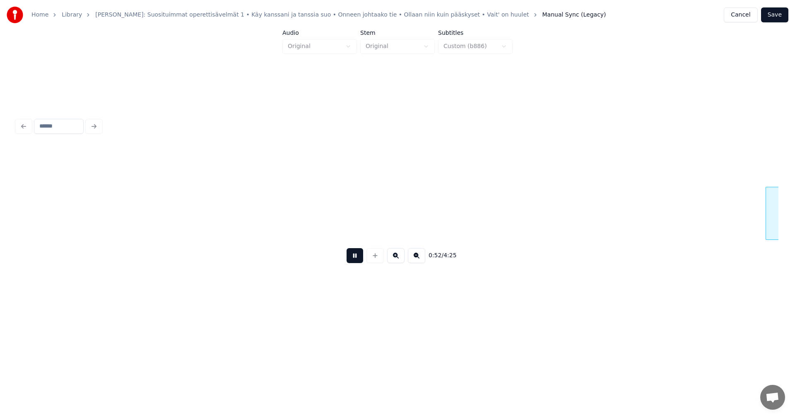
scroll to position [0, 5410]
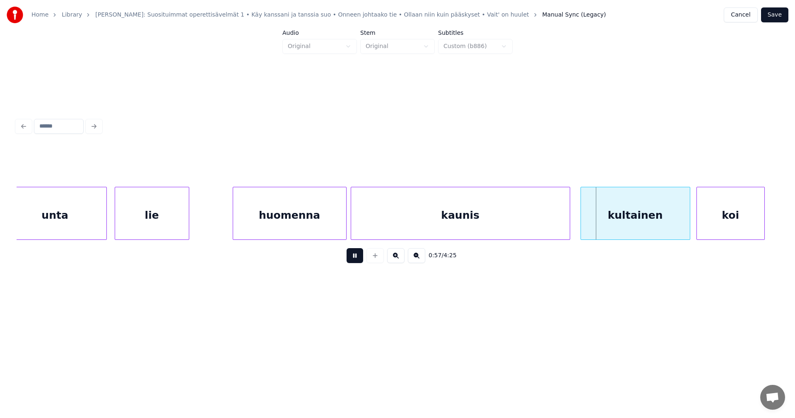
click at [354, 262] on button at bounding box center [355, 255] width 17 height 15
click at [408, 230] on div "kaunis" at bounding box center [460, 215] width 219 height 56
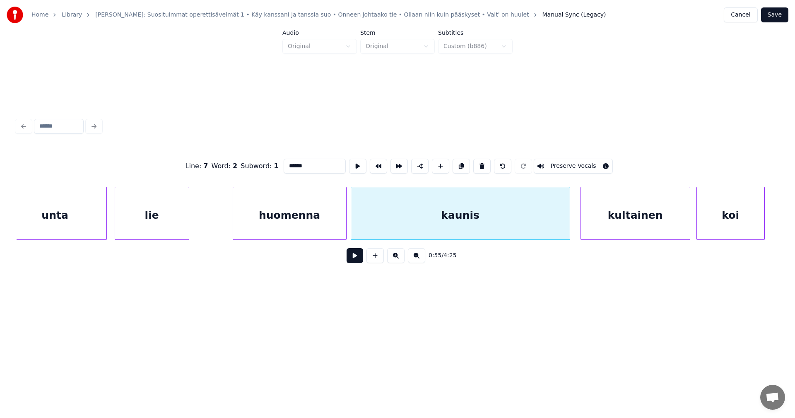
click at [311, 164] on input "******" at bounding box center [315, 166] width 62 height 15
type input "*********"
click at [351, 259] on button at bounding box center [355, 255] width 17 height 15
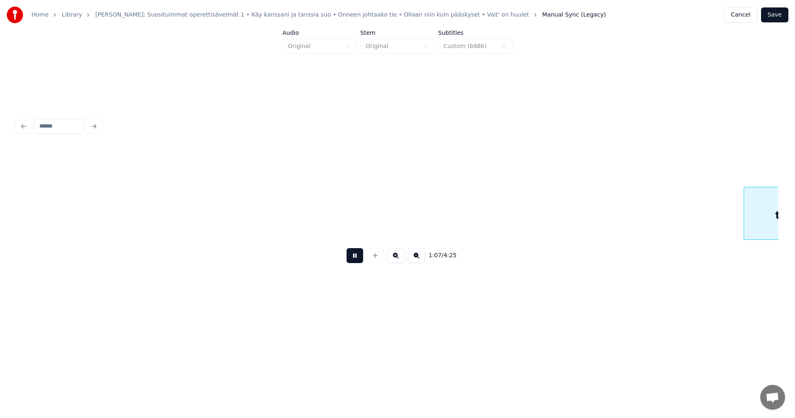
scroll to position [0, 6935]
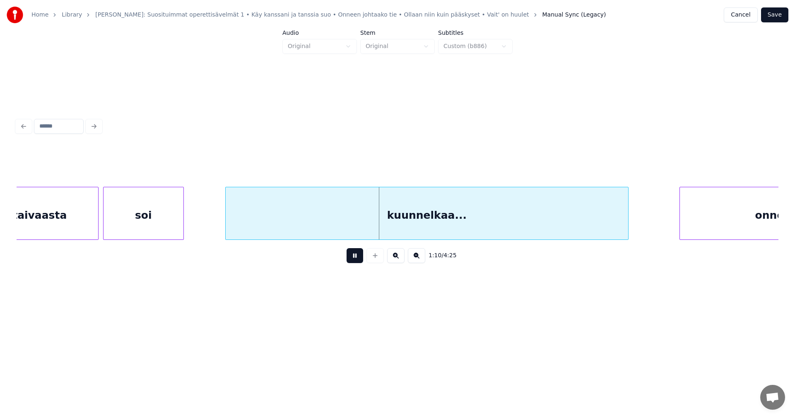
click at [353, 255] on button at bounding box center [355, 255] width 17 height 15
click at [772, 14] on button "Save" at bounding box center [774, 14] width 27 height 15
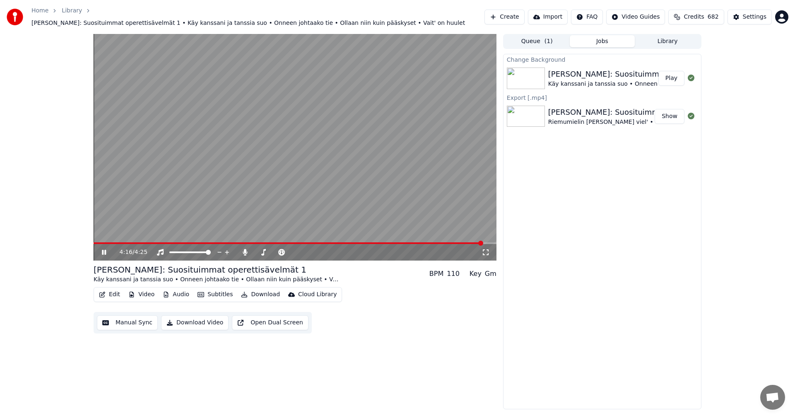
click at [102, 249] on icon at bounding box center [109, 252] width 19 height 7
click at [290, 242] on span at bounding box center [289, 243] width 390 height 2
click at [100, 248] on div "2:09 / 4:25" at bounding box center [295, 252] width 396 height 8
click at [102, 249] on icon at bounding box center [103, 252] width 5 height 6
click at [232, 238] on video at bounding box center [295, 147] width 403 height 226
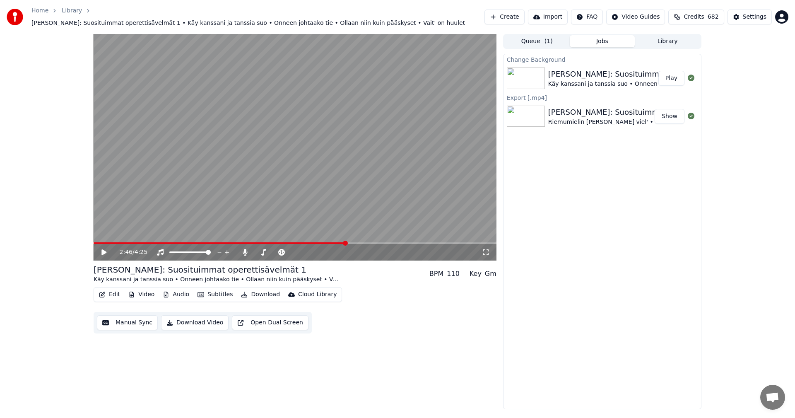
click at [346, 242] on span at bounding box center [295, 243] width 403 height 2
click at [105, 249] on icon at bounding box center [103, 252] width 5 height 6
click at [226, 238] on video at bounding box center [295, 147] width 403 height 226
click at [212, 242] on span at bounding box center [153, 243] width 118 height 2
click at [274, 242] on span at bounding box center [295, 243] width 403 height 2
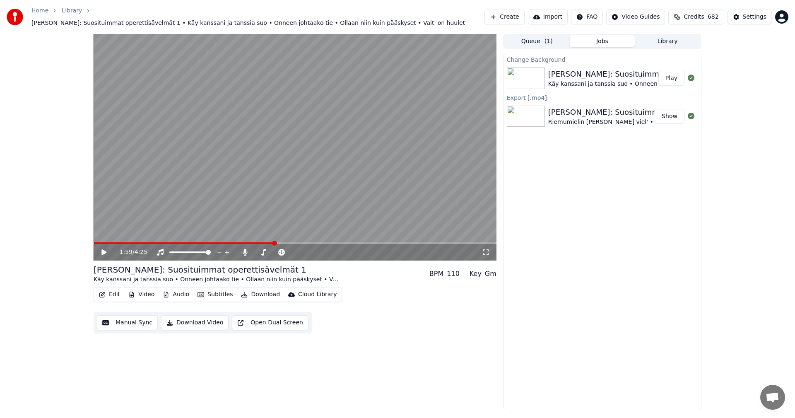
click at [106, 249] on icon at bounding box center [103, 252] width 5 height 6
click at [105, 250] on icon at bounding box center [104, 252] width 4 height 5
click at [596, 209] on div "Change Background [PERSON_NAME]: Suosituimmat operettisävelmät 1 Käy kanssani j…" at bounding box center [602, 231] width 198 height 355
click at [266, 290] on button "Download" at bounding box center [261, 295] width 46 height 12
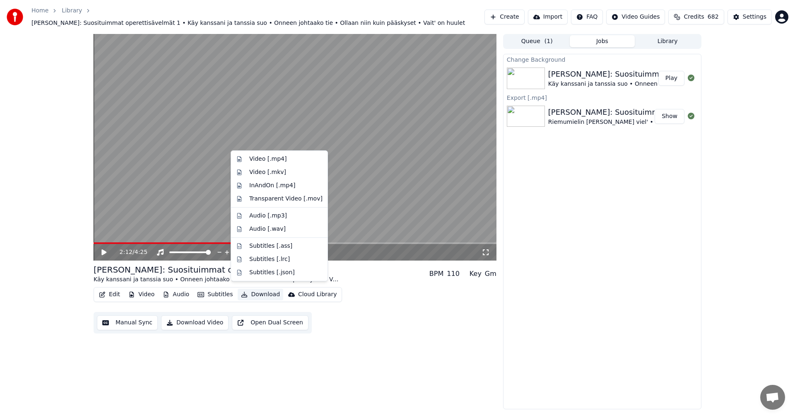
click at [604, 223] on div "Change Background [PERSON_NAME]: Suosituimmat operettisävelmät 1 Käy kanssani j…" at bounding box center [602, 231] width 198 height 355
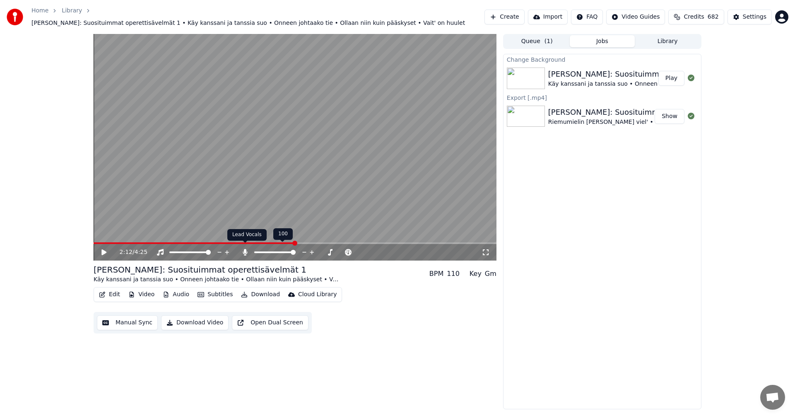
click at [247, 249] on icon at bounding box center [245, 252] width 8 height 7
click at [259, 291] on button "Download" at bounding box center [261, 295] width 46 height 12
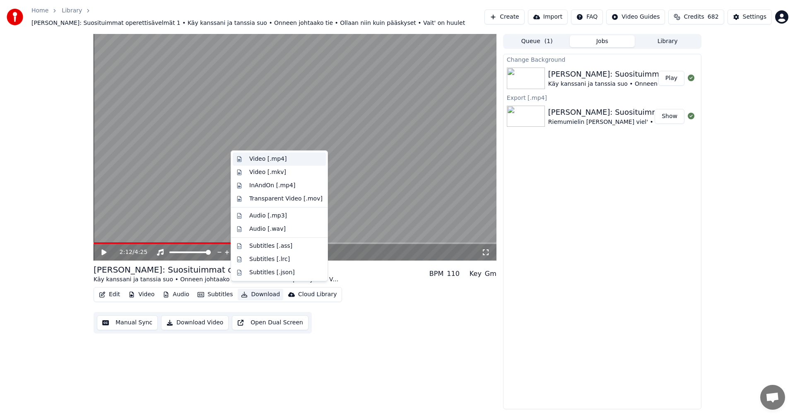
click at [273, 160] on div "Video [.mp4]" at bounding box center [267, 159] width 37 height 8
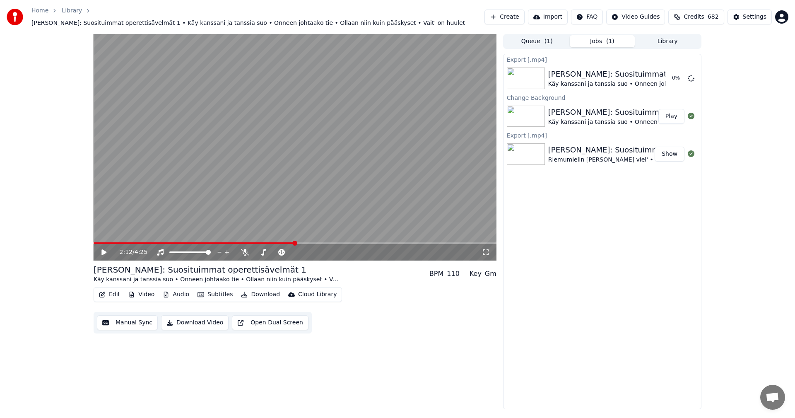
click at [656, 259] on div "Export [.mp4] [PERSON_NAME]: Suosituimmat operettisävelmät 1 Käy kanssani ja ta…" at bounding box center [602, 231] width 198 height 355
click at [474, 245] on span at bounding box center [472, 243] width 5 height 5
click at [577, 253] on div "Export [.mp4] [PERSON_NAME]: Suosituimmat operettisävelmät 1 Käy kanssani ja ta…" at bounding box center [602, 231] width 198 height 355
